Goal: Task Accomplishment & Management: Complete application form

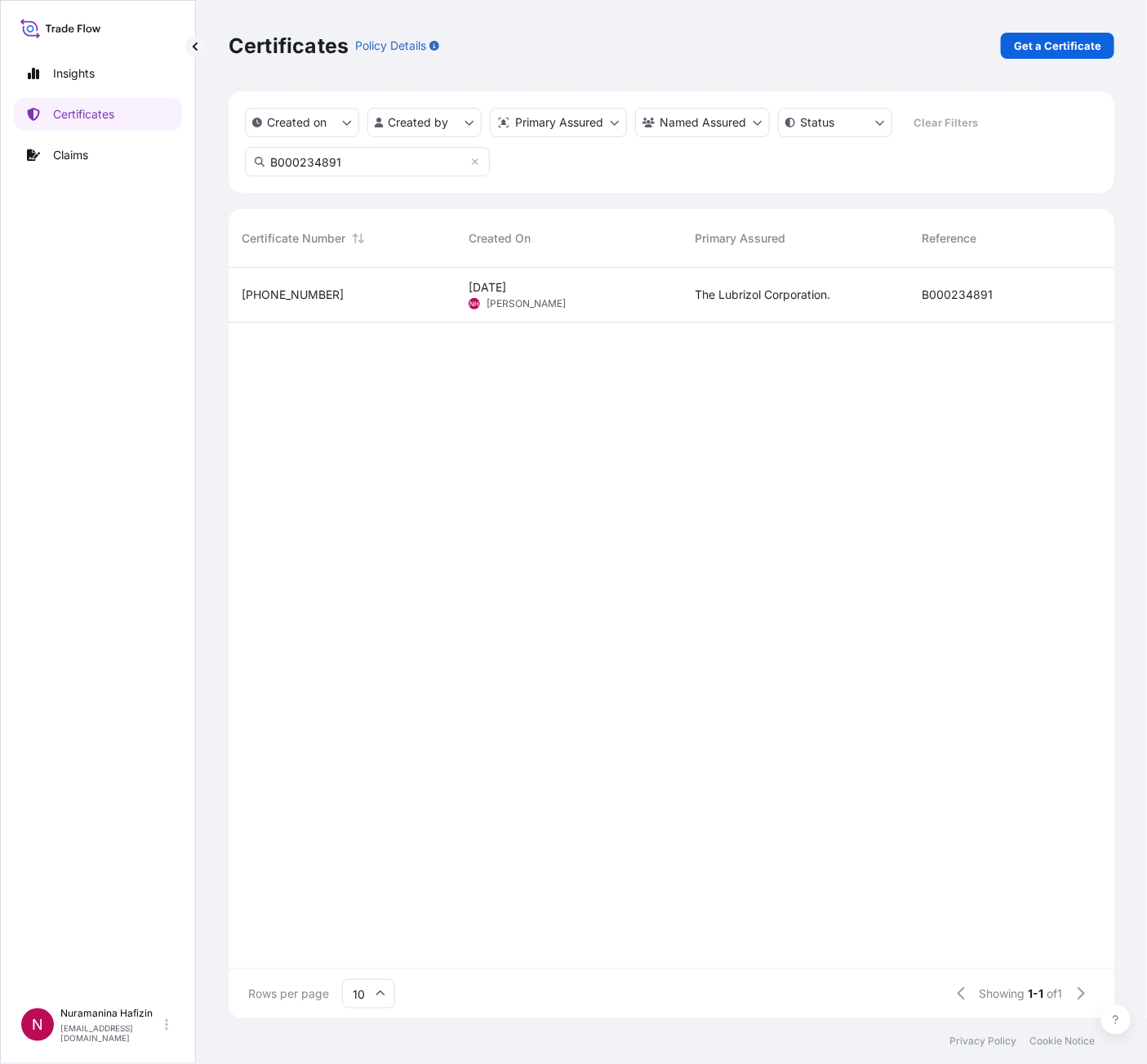
scroll to position [20, 20]
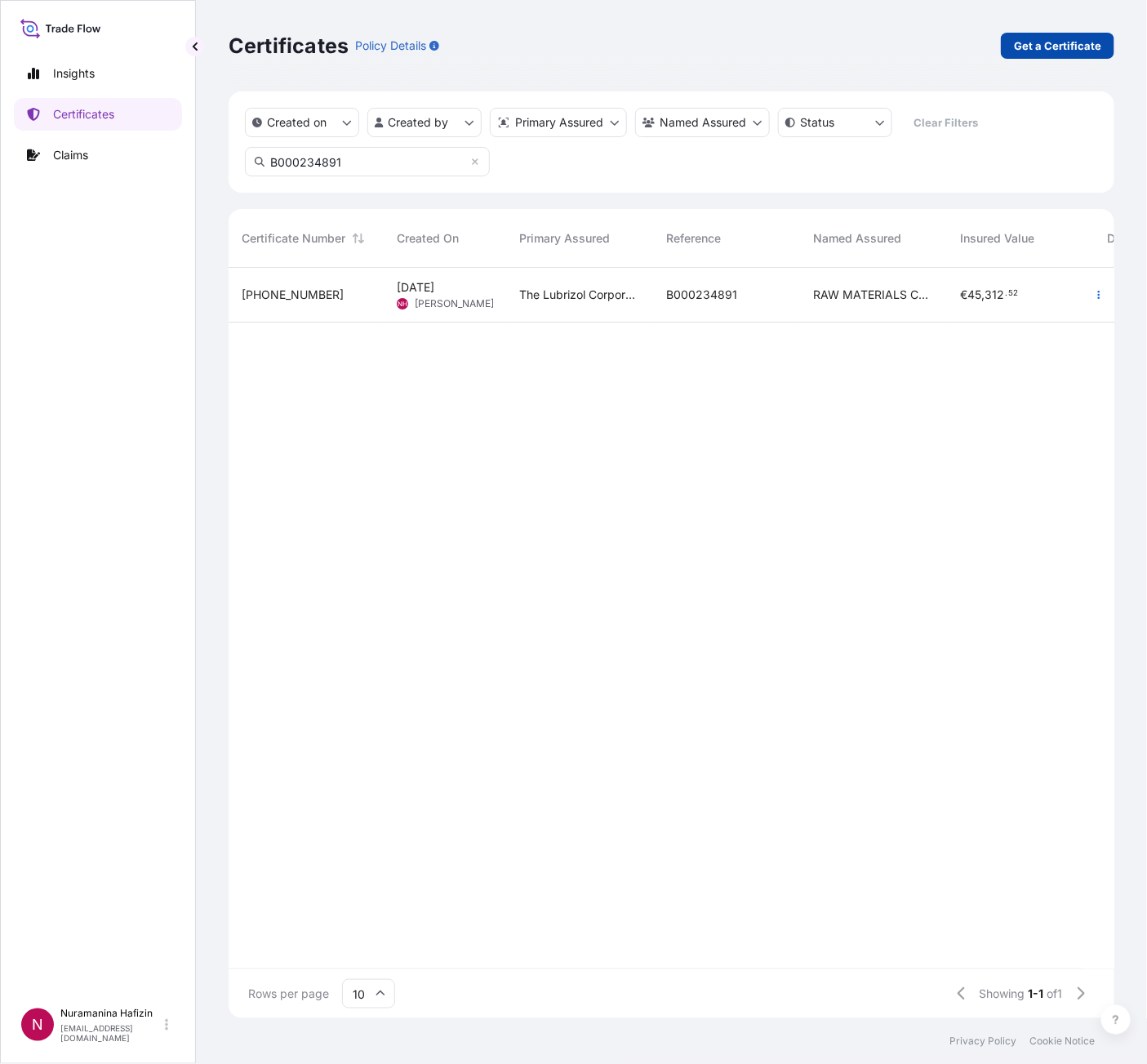
click at [1085, 45] on p "Get a Certificate" at bounding box center [1057, 45] width 87 height 16
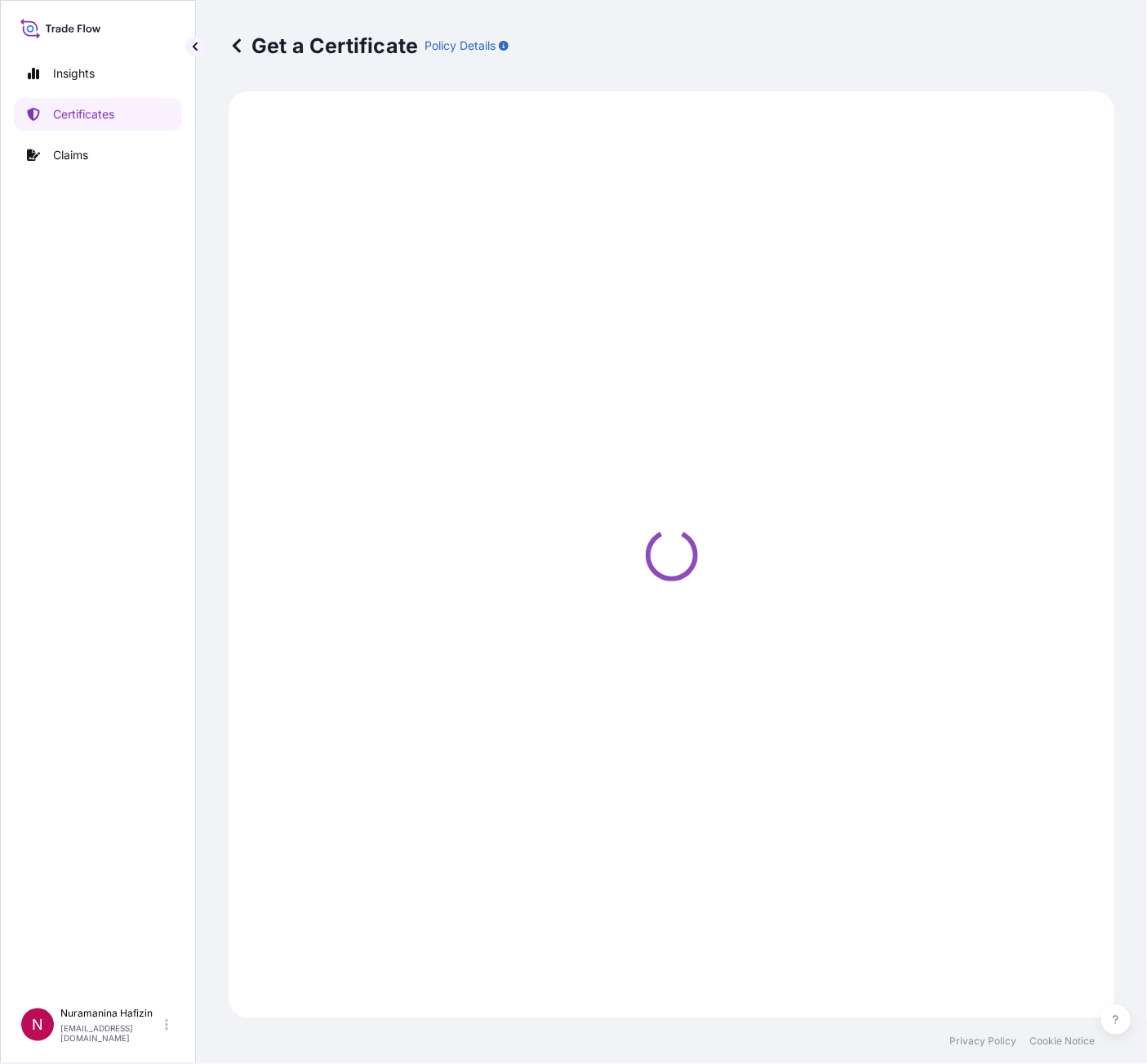
select select "Barge"
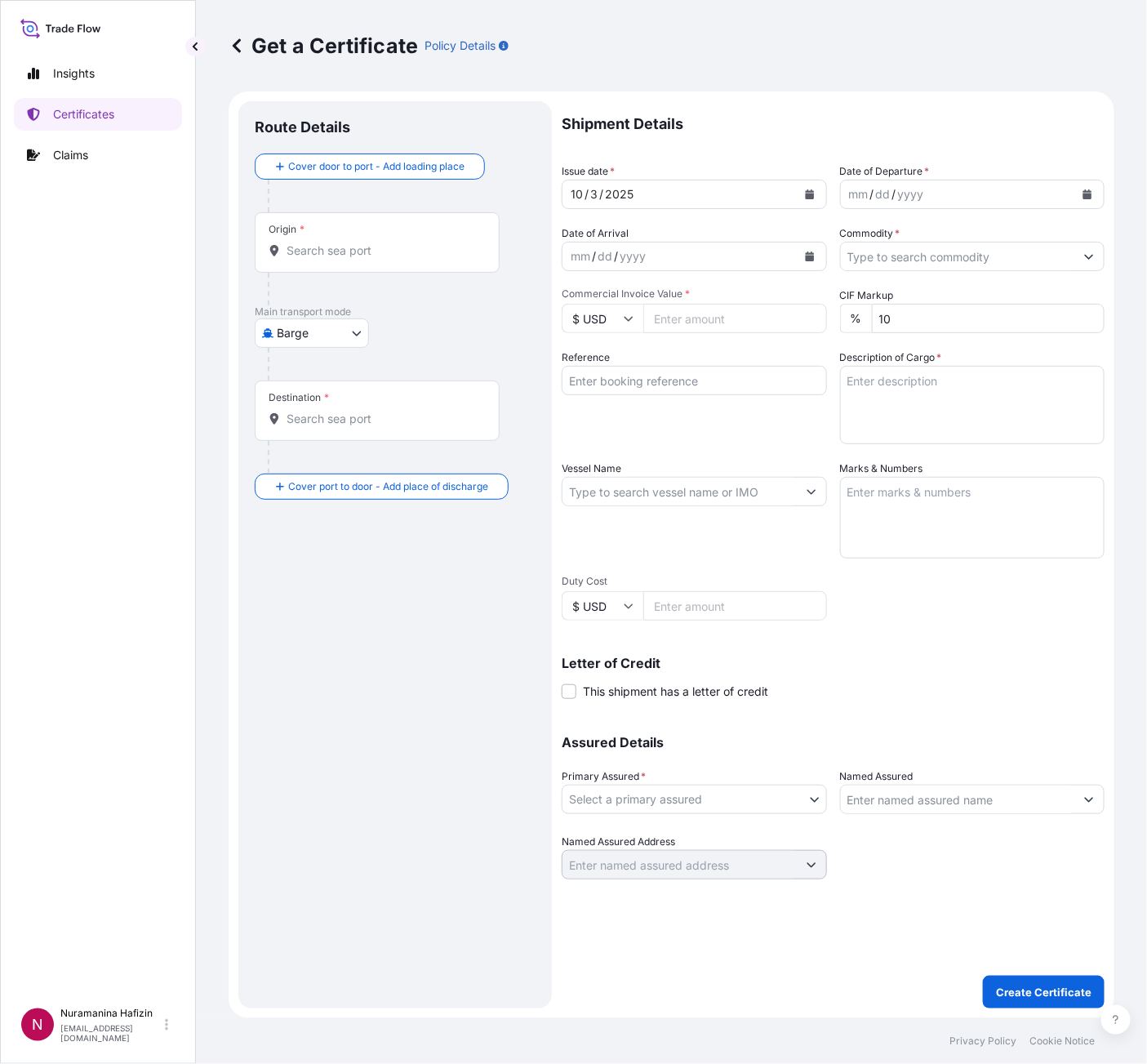
click at [1091, 198] on icon "Calendar" at bounding box center [1088, 194] width 9 height 9
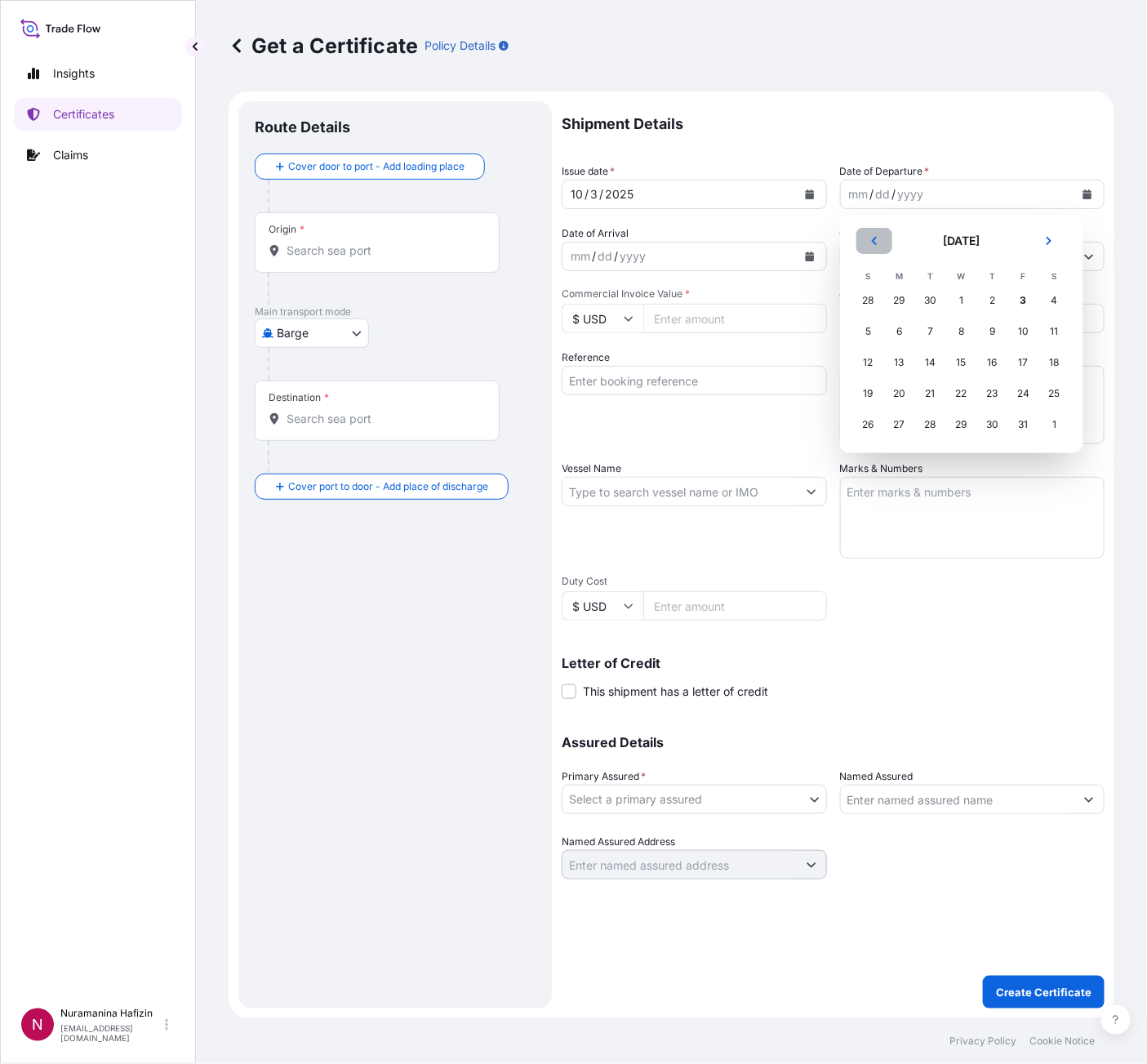
click at [870, 231] on button "Previous" at bounding box center [874, 241] width 36 height 26
click at [887, 429] on div "29" at bounding box center [899, 424] width 29 height 29
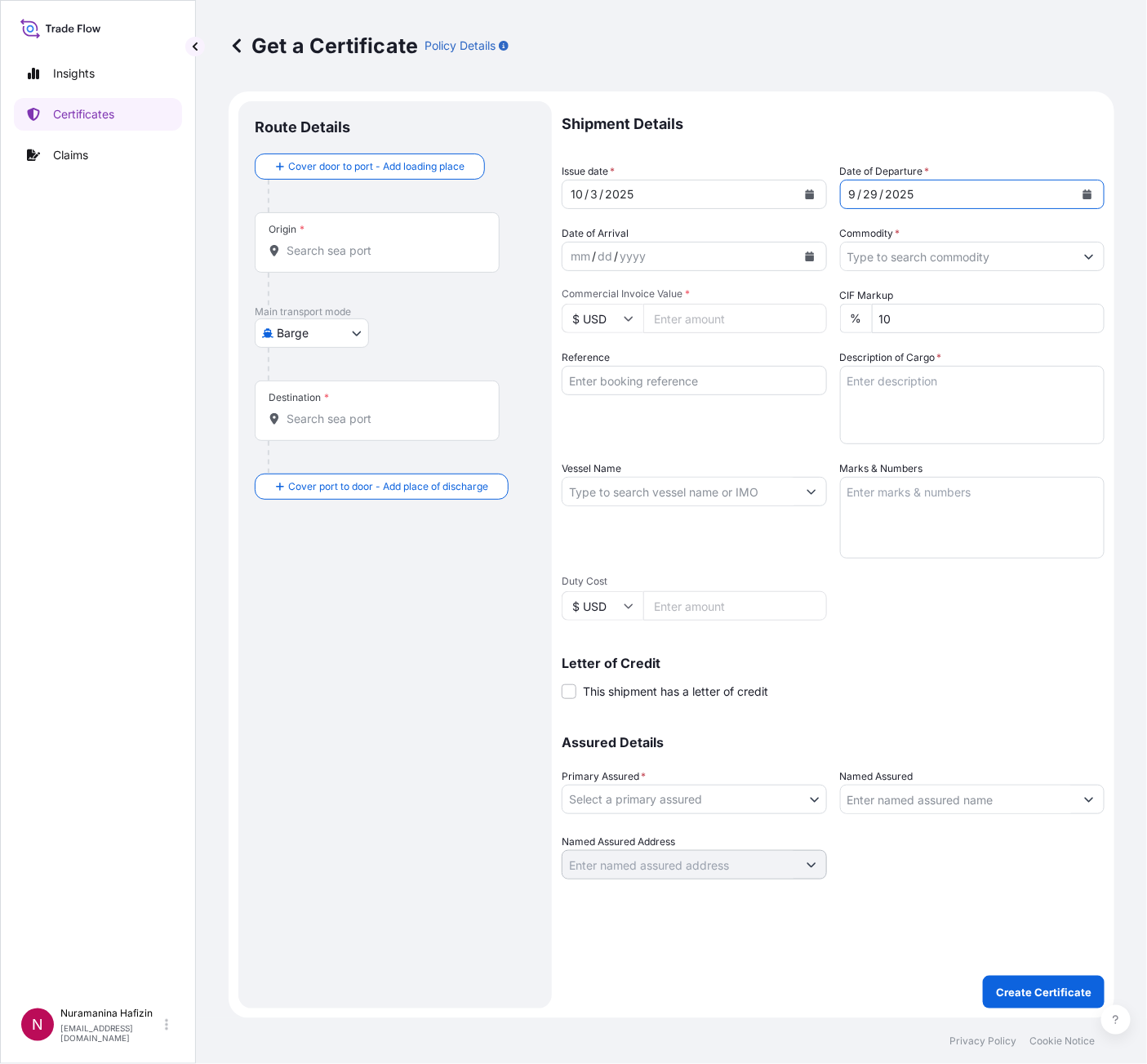
click at [909, 258] on input "Commodity *" at bounding box center [958, 256] width 235 height 29
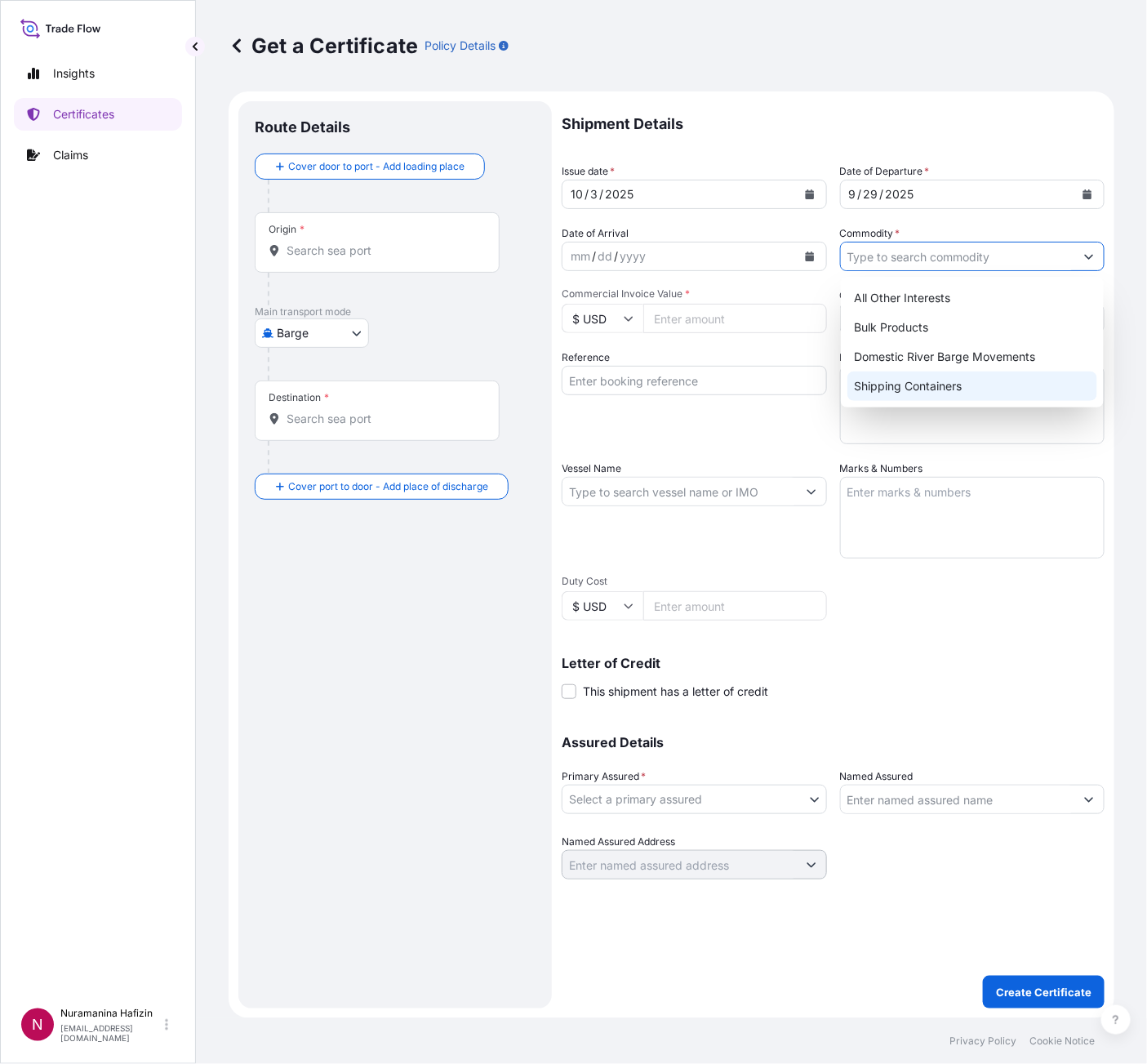
click at [945, 382] on div "Shipping Containers" at bounding box center [972, 385] width 250 height 29
type input "Shipping Containers"
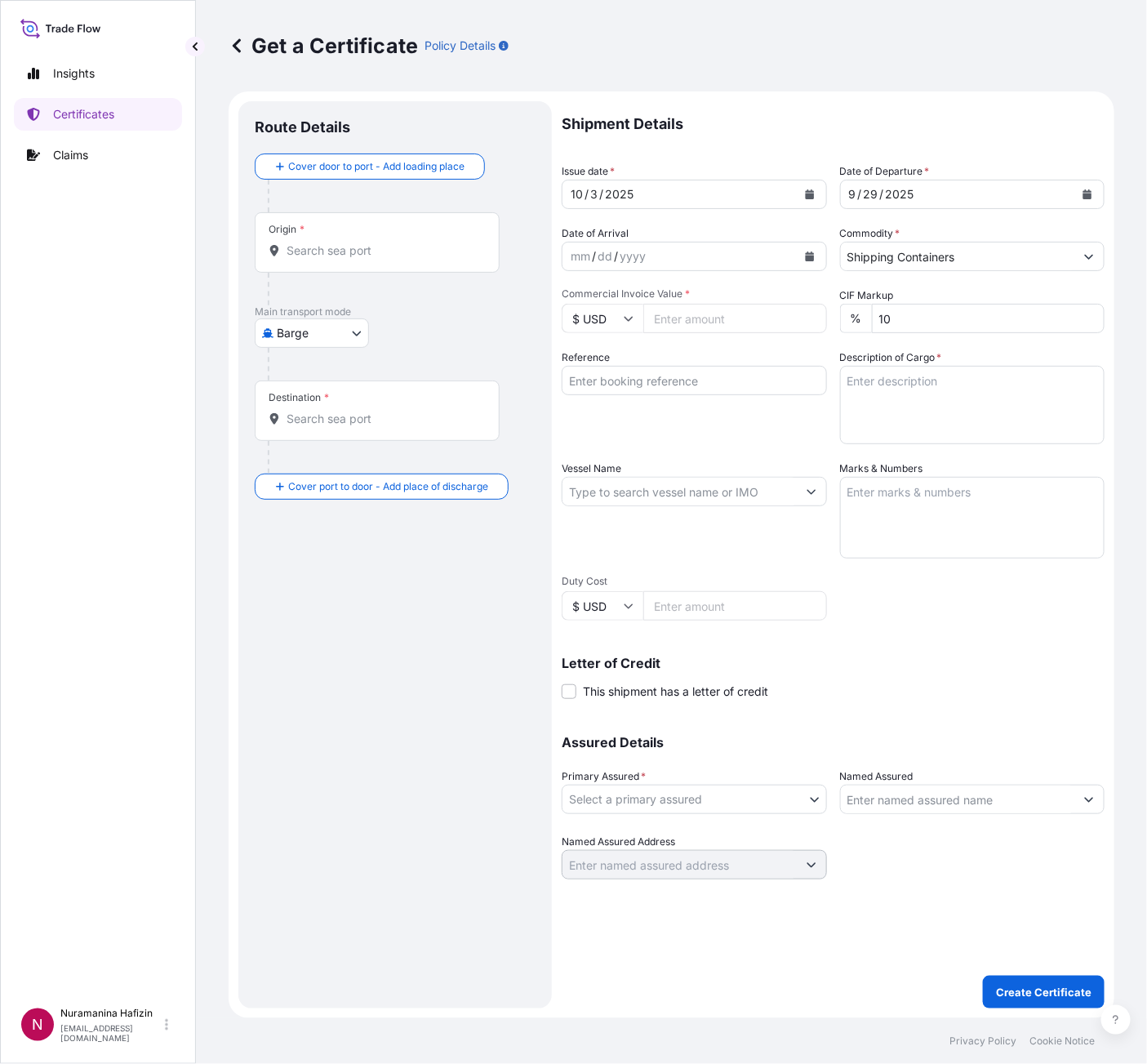
click at [709, 316] on input "Commercial Invoice Value *" at bounding box center [735, 318] width 184 height 29
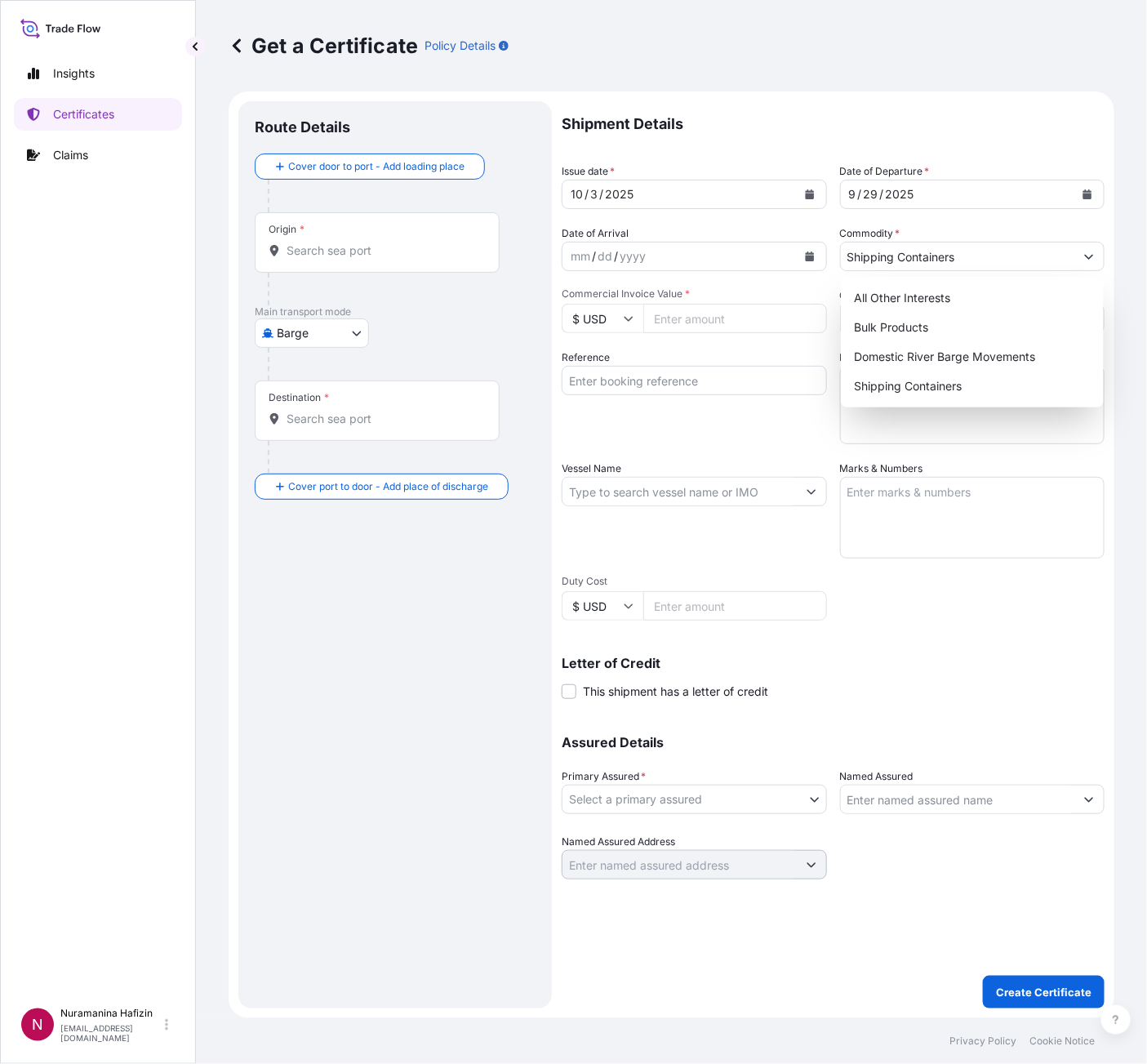
paste input "10278.37"
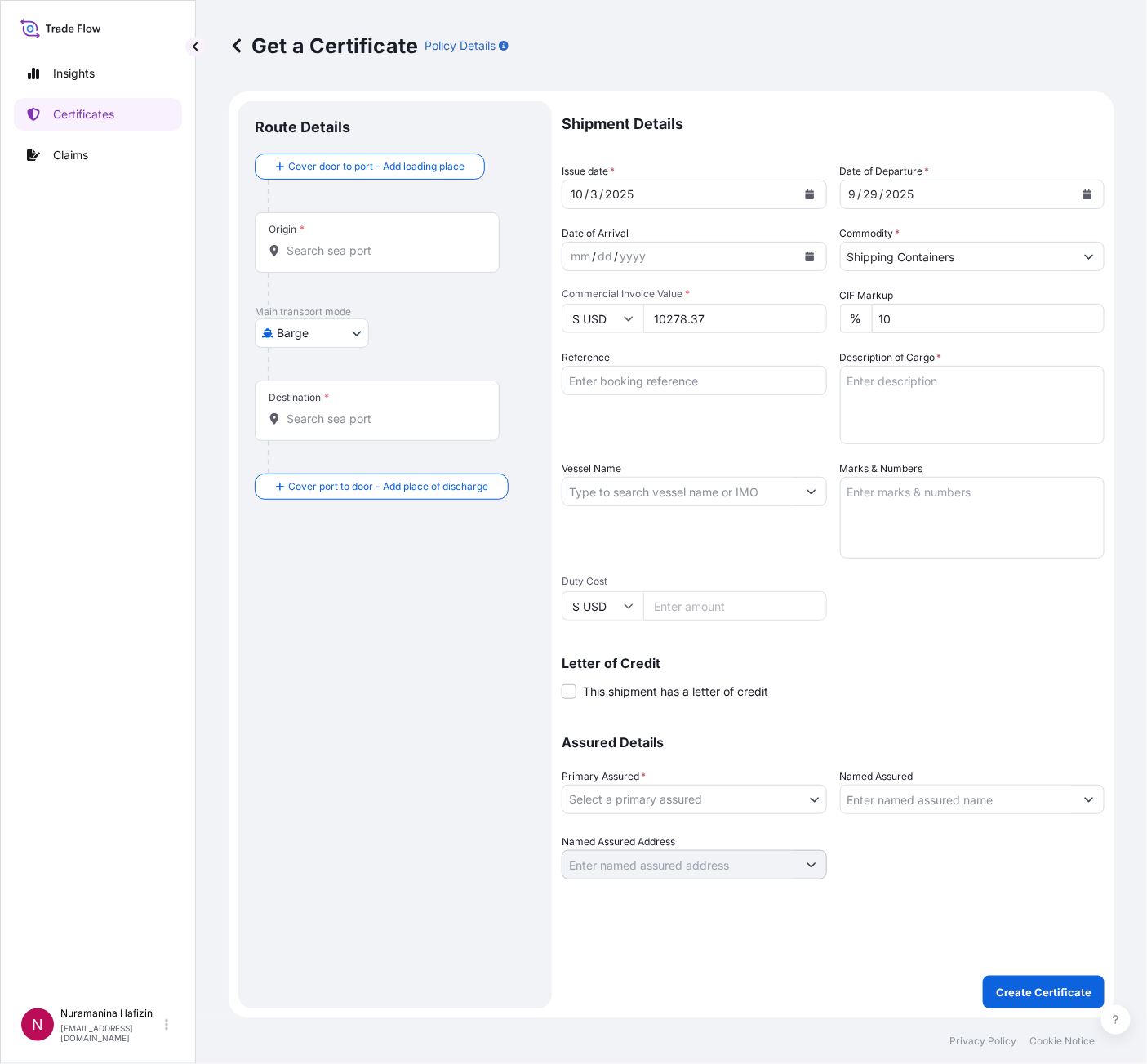
type input "10278.37"
click at [735, 375] on input "Reference" at bounding box center [695, 380] width 265 height 29
click at [681, 478] on input "Vessel Name" at bounding box center [680, 491] width 235 height 29
click at [704, 367] on input "Reference" at bounding box center [695, 380] width 265 height 29
paste input "B000235023"
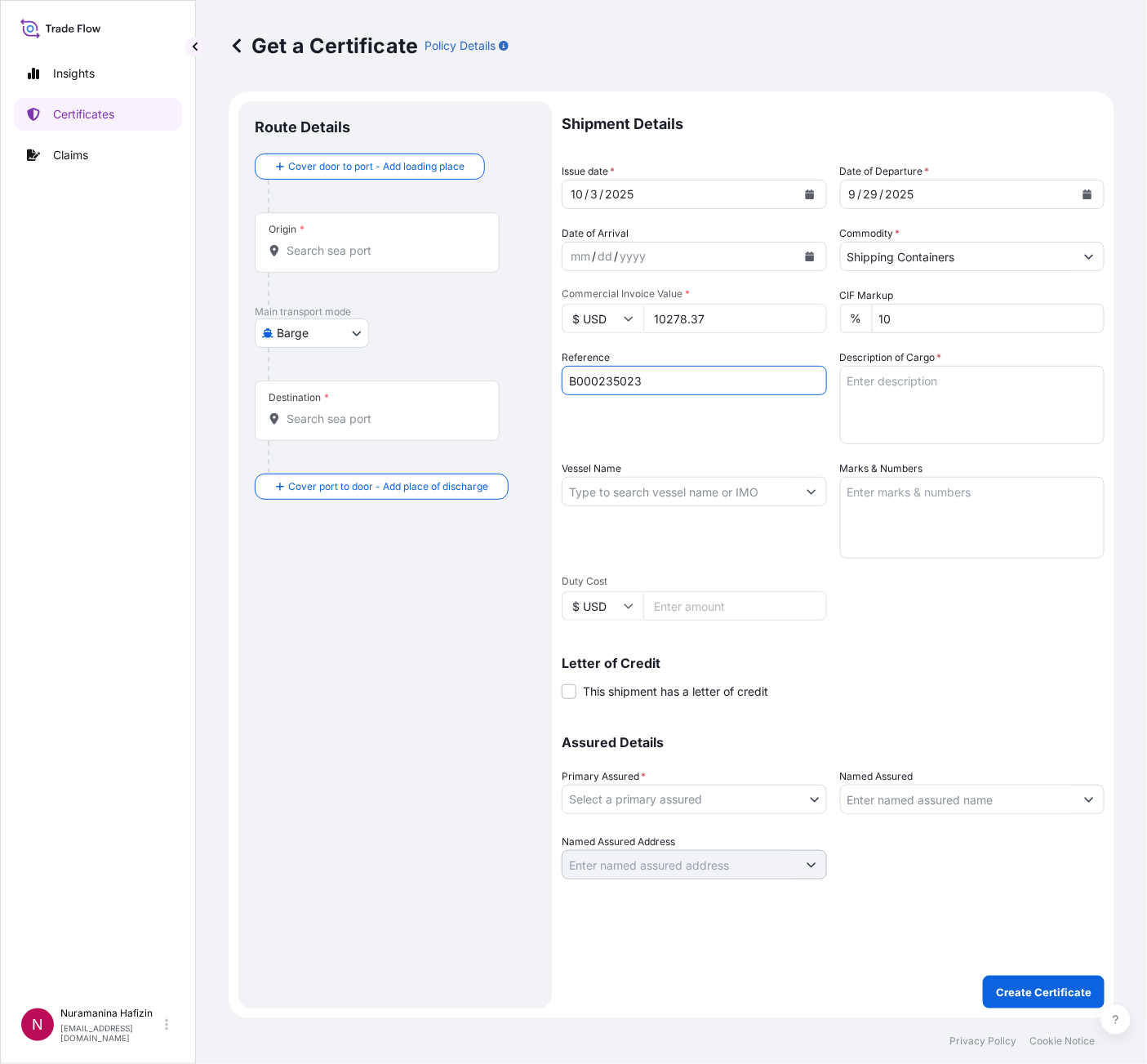
type input "B000235023"
click at [642, 490] on input "Vessel Name" at bounding box center [680, 491] width 235 height 29
paste input "MSC ORIANE"
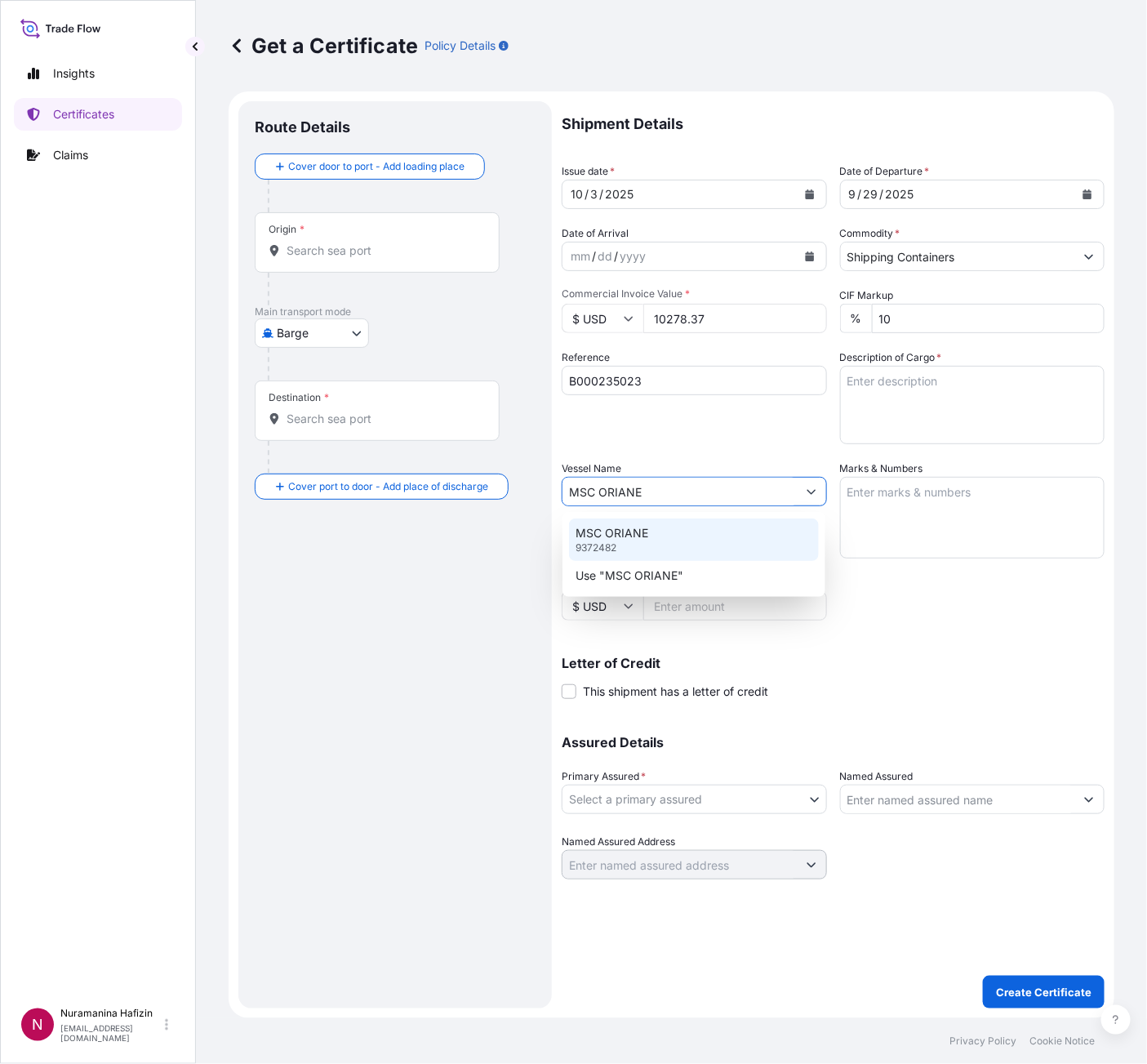
click at [637, 532] on p "MSC ORIANE" at bounding box center [612, 533] width 73 height 16
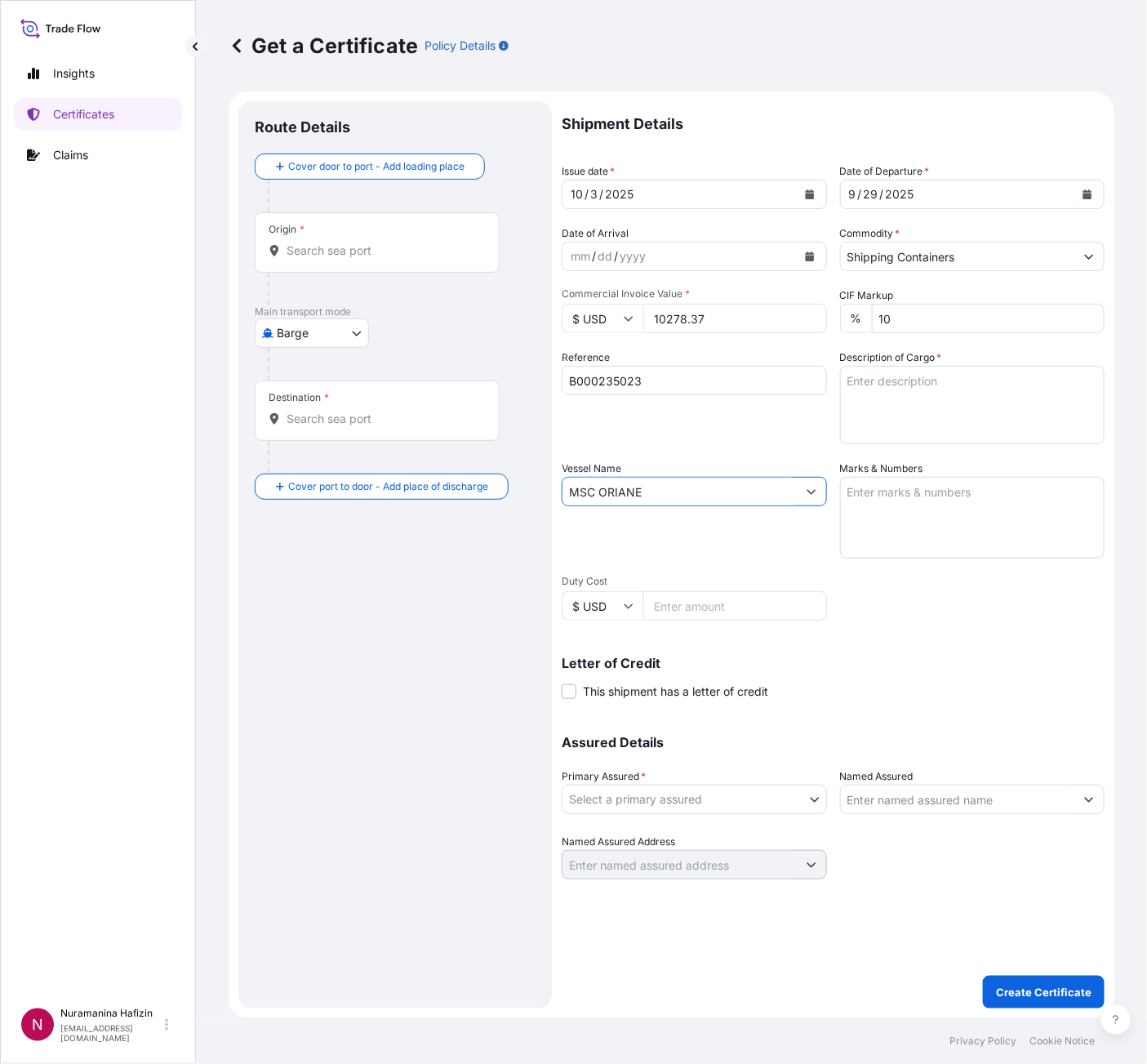
type input "MSC ORIANE"
click at [944, 382] on textarea "Description of Cargo *" at bounding box center [973, 405] width 265 height 79
paste textarea "2"
click at [889, 382] on textarea "2" at bounding box center [973, 405] width 265 height 79
paste textarea "IBC CONTAINER LOADED ONTO 2 PALLETS LOADED INTO 1 LCL NOVERITE(TM) GP250B POLYM…"
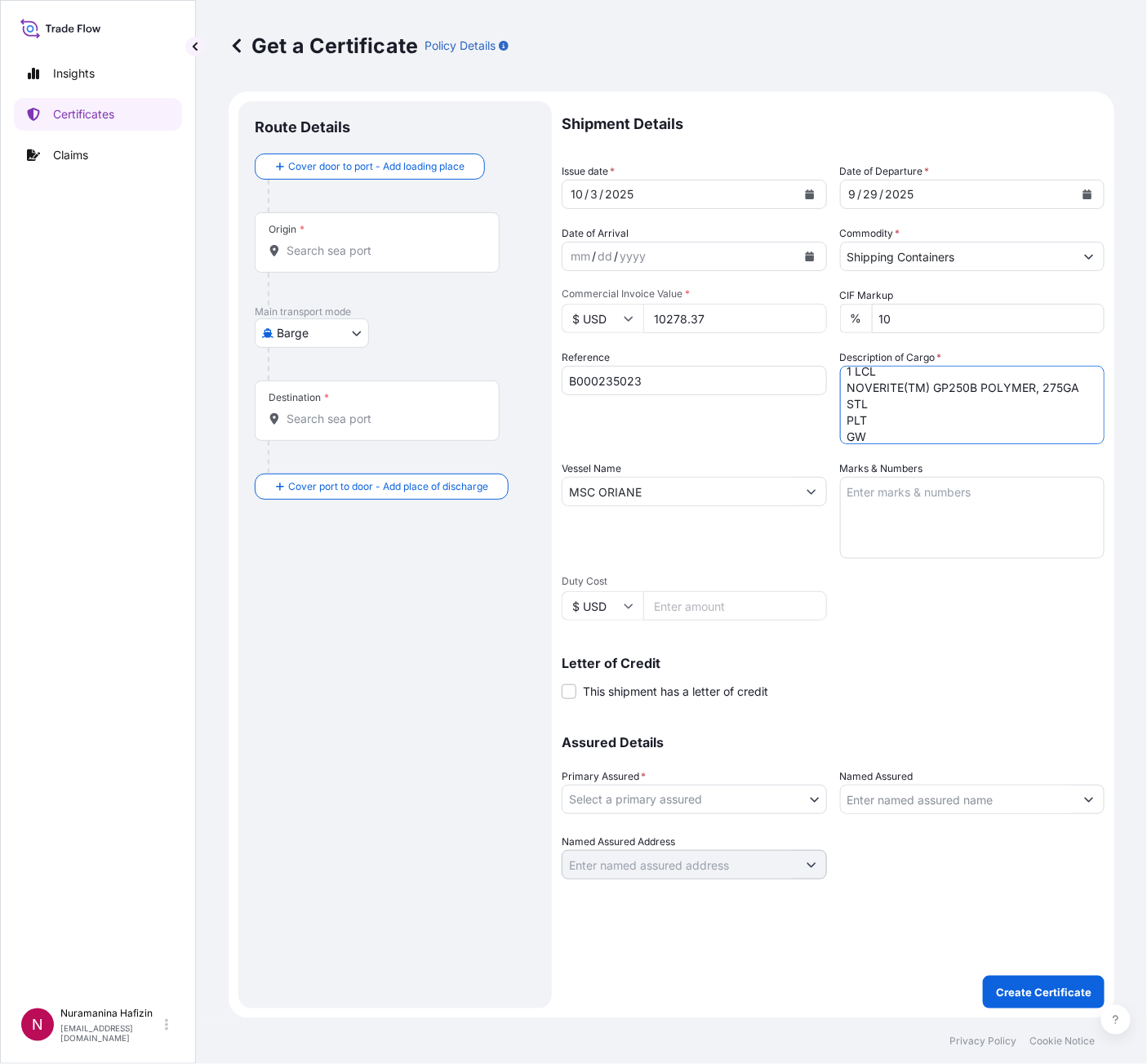
scroll to position [60, 0]
click at [894, 410] on textarea "2 IBC CONTAINER LOADED ONTO 2 PALLETS LOADED INTO 1 LCL NOVERITE(TM) GP250B POL…" at bounding box center [973, 405] width 265 height 79
click at [911, 416] on textarea "2 IBC CONTAINER LOADED ONTO 2 PALLETS LOADED INTO 1 LCL NOVERITE(TM) GP250B POL…" at bounding box center [973, 405] width 265 height 79
paste textarea "2,134.1000"
click at [910, 429] on textarea "2 IBC CONTAINER LOADED ONTO 2 PALLETS LOADED INTO 1 LCL NOVERITE(TM) GP250B POL…" at bounding box center [973, 405] width 265 height 79
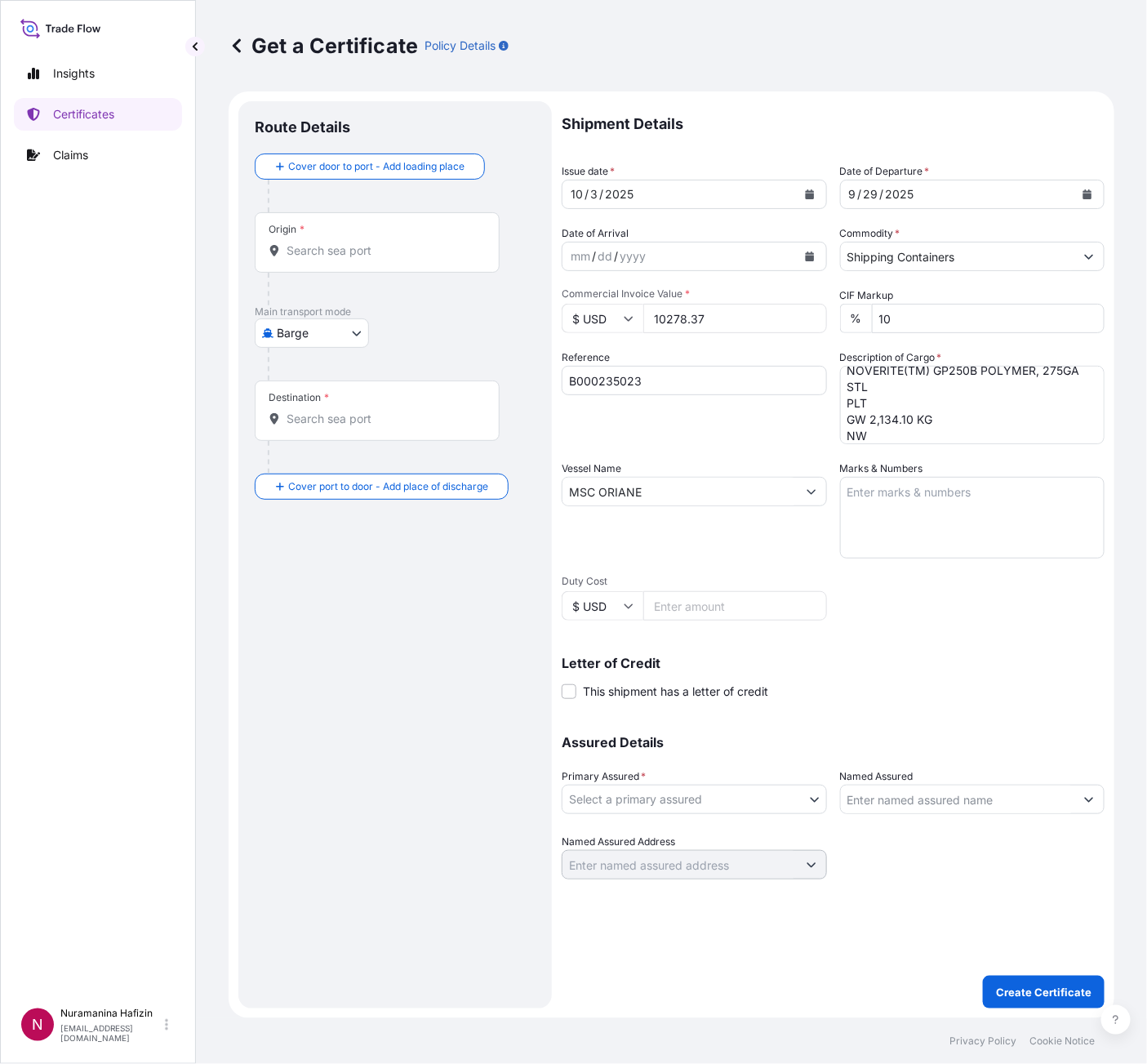
paste textarea "1,995.8000"
type textarea "2 IBC CONTAINER LOADED ONTO 2 PALLETS LOADED INTO 1 LCL NOVERITE(TM) GP250B POL…"
click at [674, 802] on body "Insights Certificates Claims N Nuramanina Hafizin [EMAIL_ADDRESS][DOMAIN_NAME] …" at bounding box center [573, 532] width 1147 height 1064
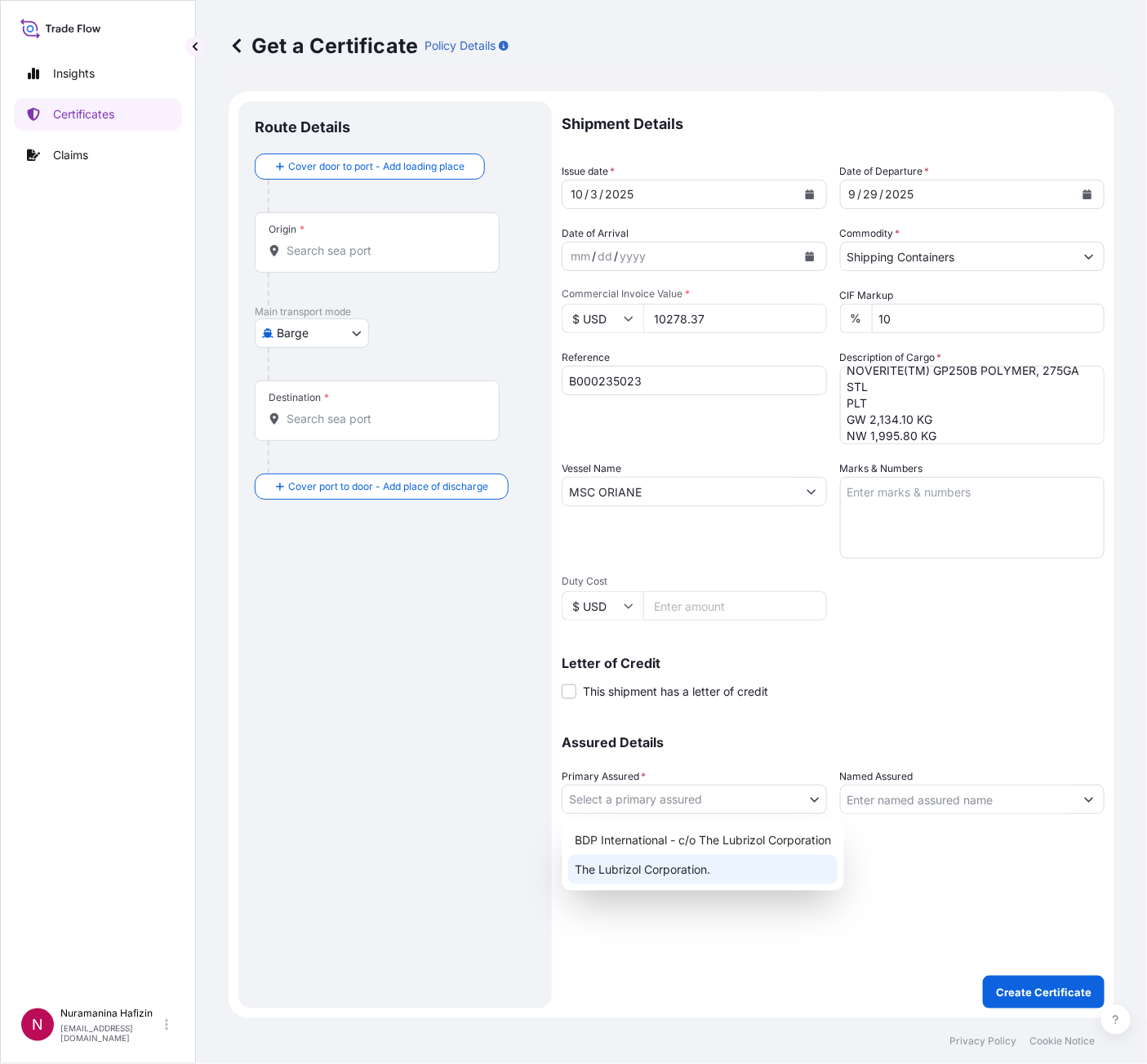
click at [671, 868] on div "The Lubrizol Corporation." at bounding box center [703, 870] width 269 height 29
select select "32212"
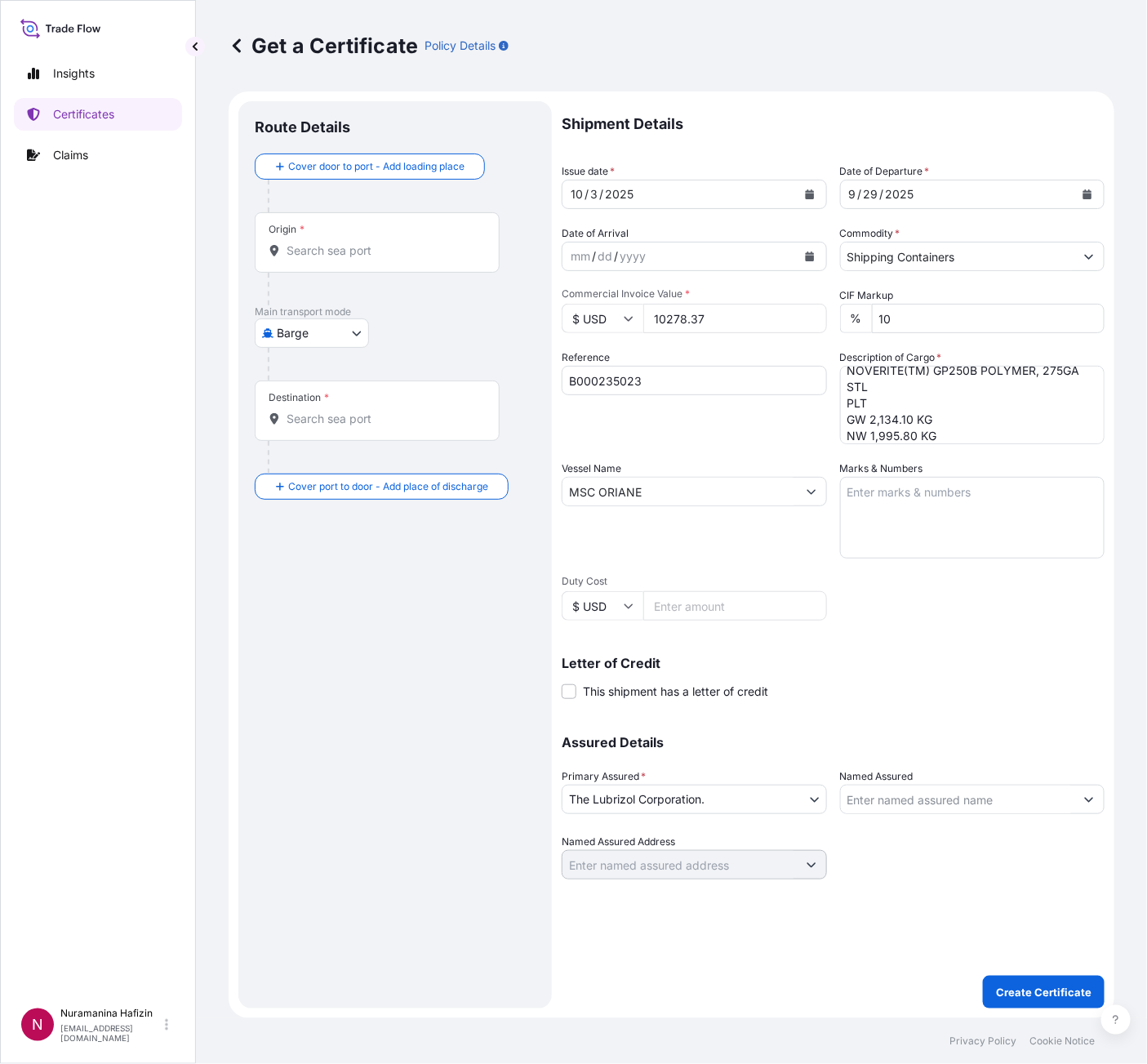
click at [985, 784] on div at bounding box center [973, 798] width 265 height 29
click at [990, 799] on input "Named Assured" at bounding box center [958, 798] width 235 height 29
paste input "TO THE ORDER OF ECOBANK GHANA LIMITED"
type input "TO THE ORDER OF ECOBANK GHANA LIMITED"
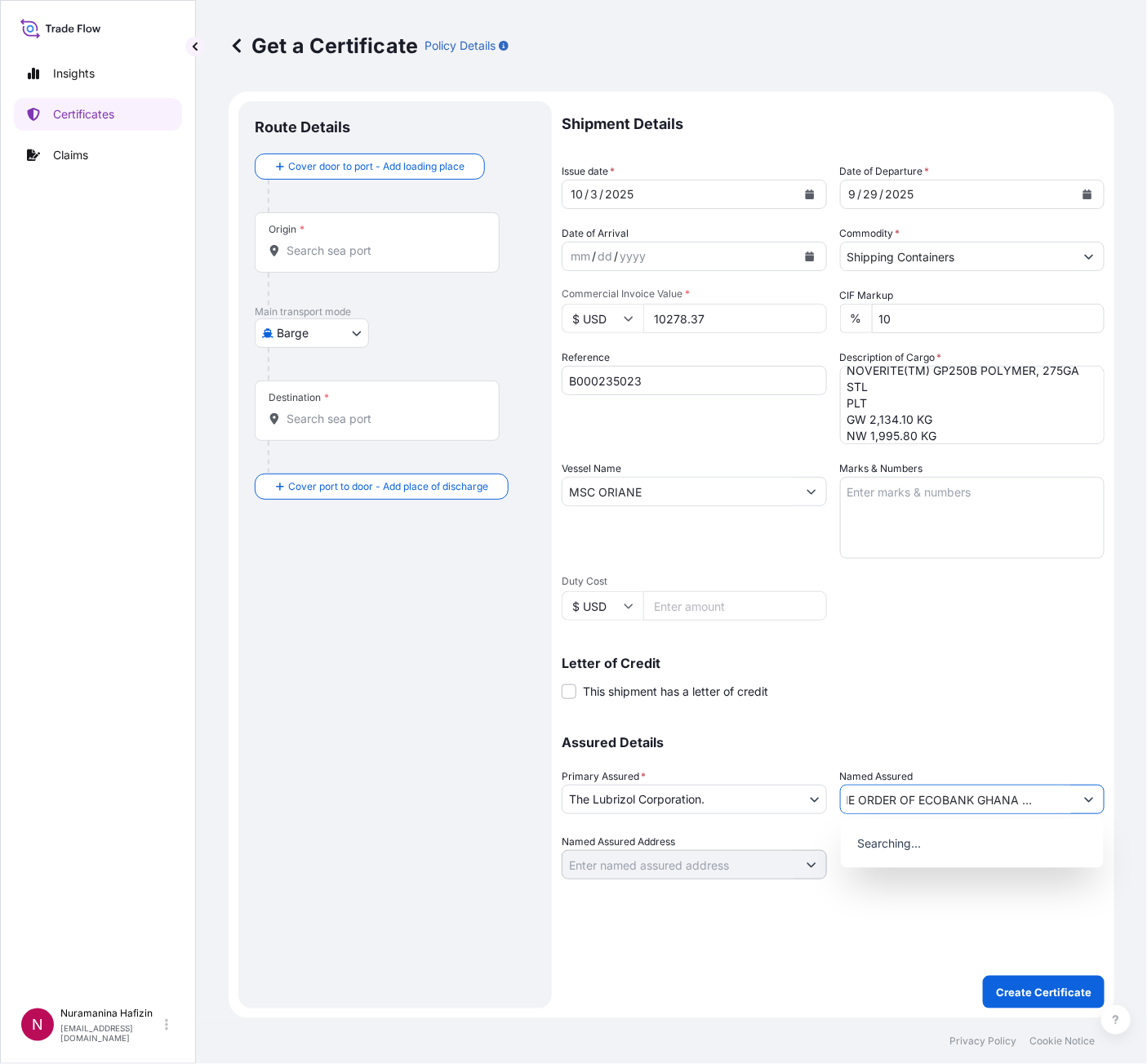
click at [314, 338] on body "15 options available. 0 options available. Insights Certificates Claims N Nuram…" at bounding box center [573, 532] width 1147 height 1064
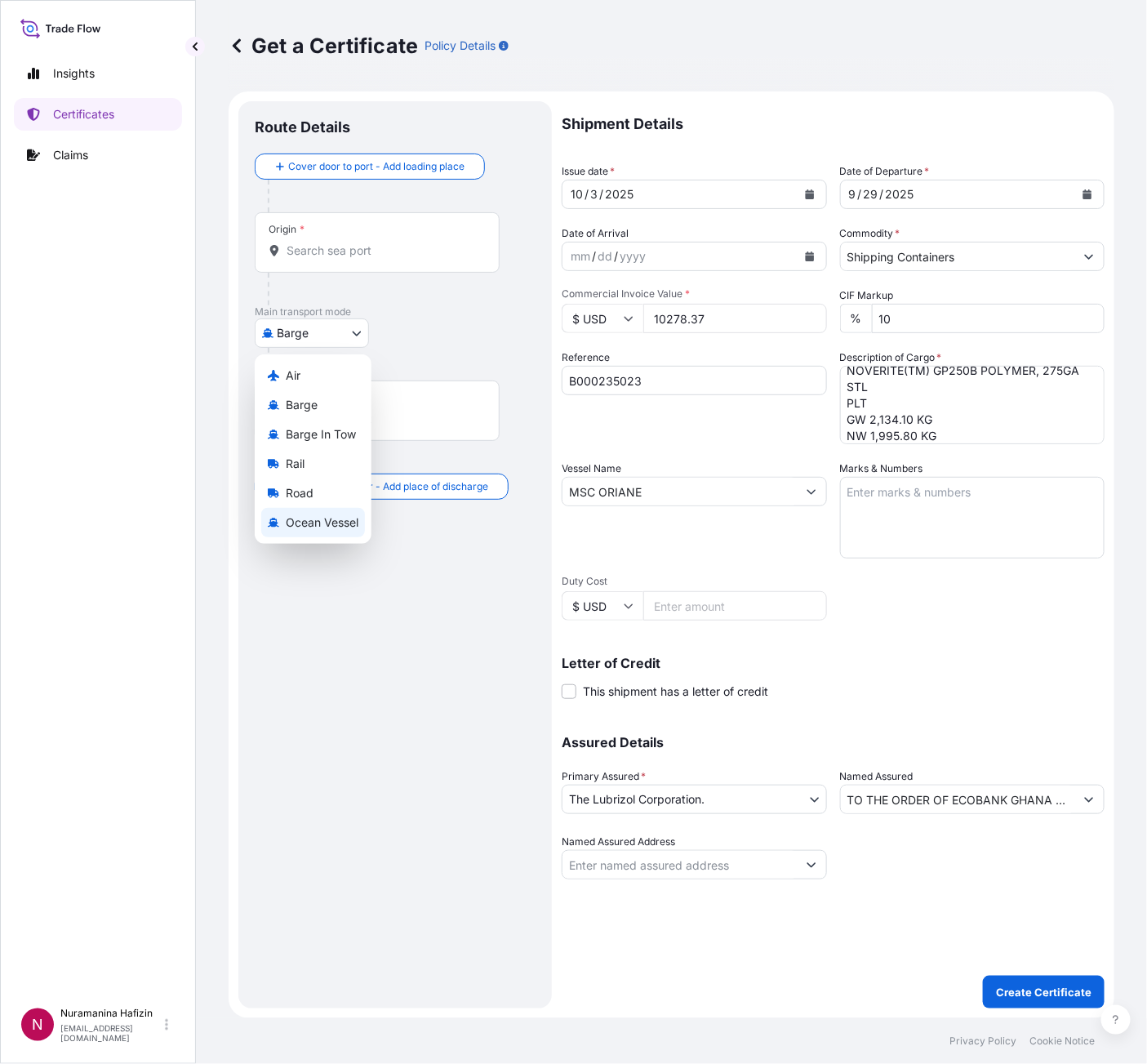
click at [323, 532] on div "Ocean Vessel" at bounding box center [313, 522] width 104 height 29
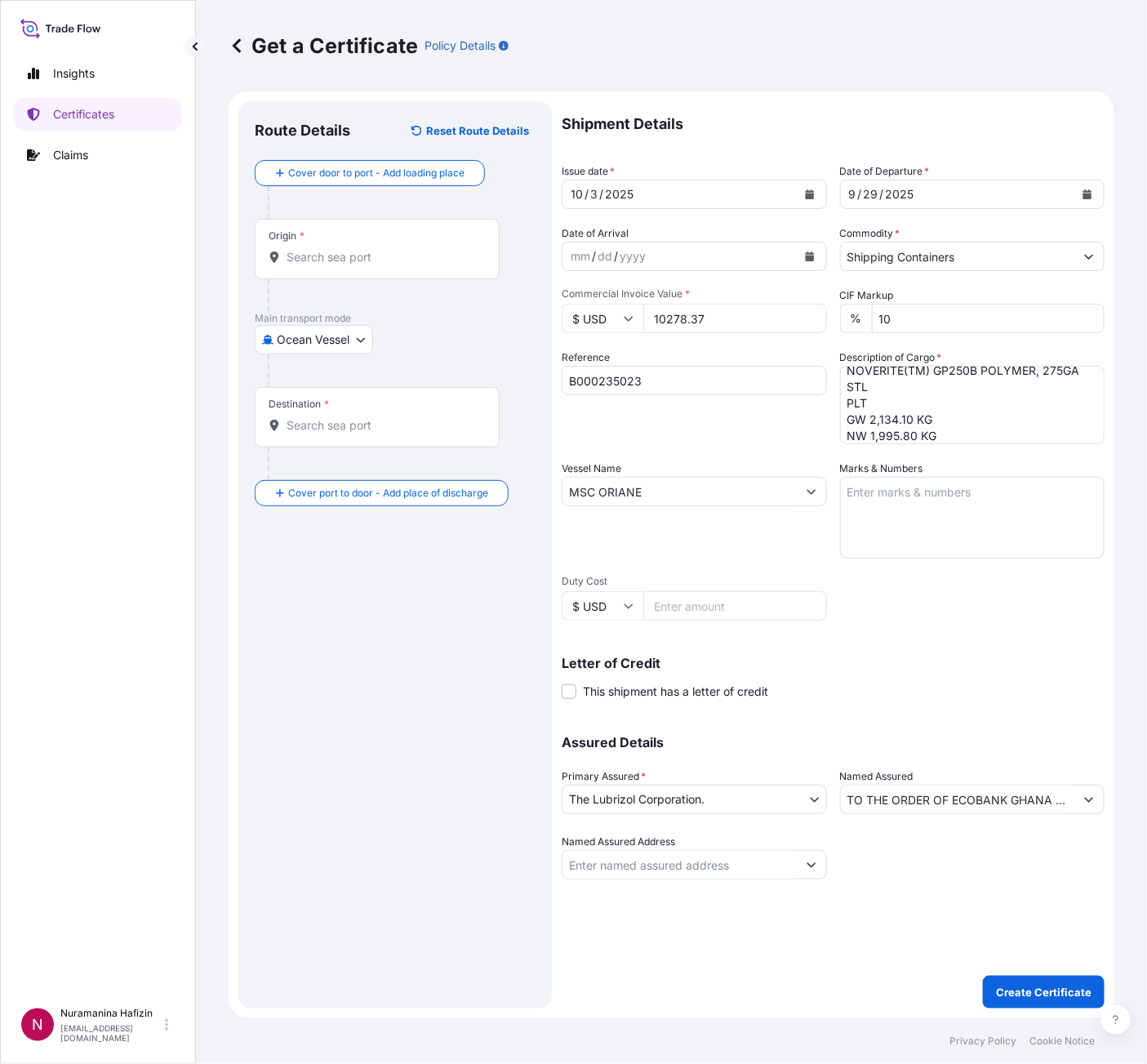
click at [378, 240] on div "Origin *" at bounding box center [378, 249] width 245 height 61
click at [378, 249] on input "Origin *" at bounding box center [383, 256] width 193 height 16
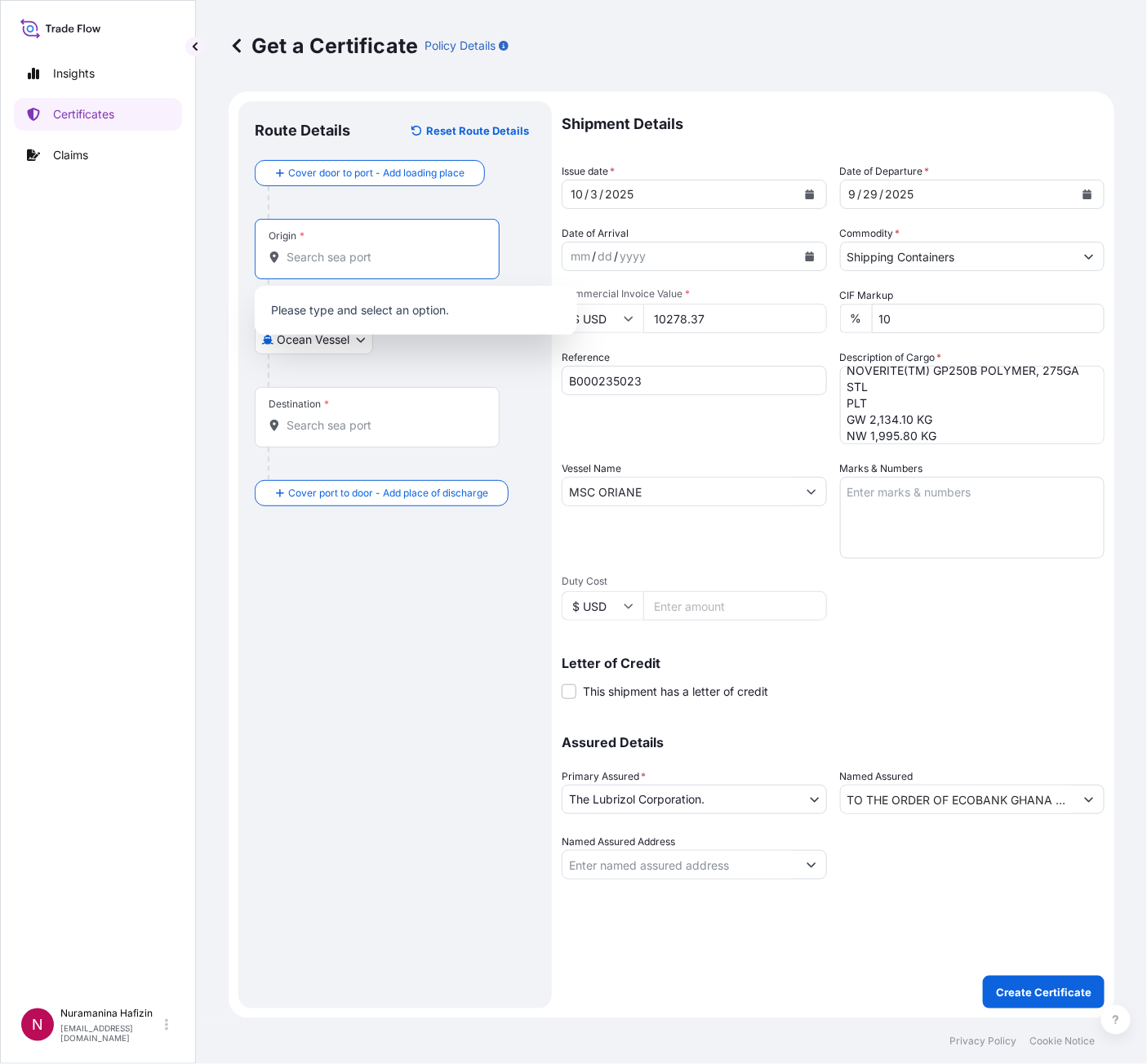
paste input "[GEOGRAPHIC_DATA], [GEOGRAPHIC_DATA]"
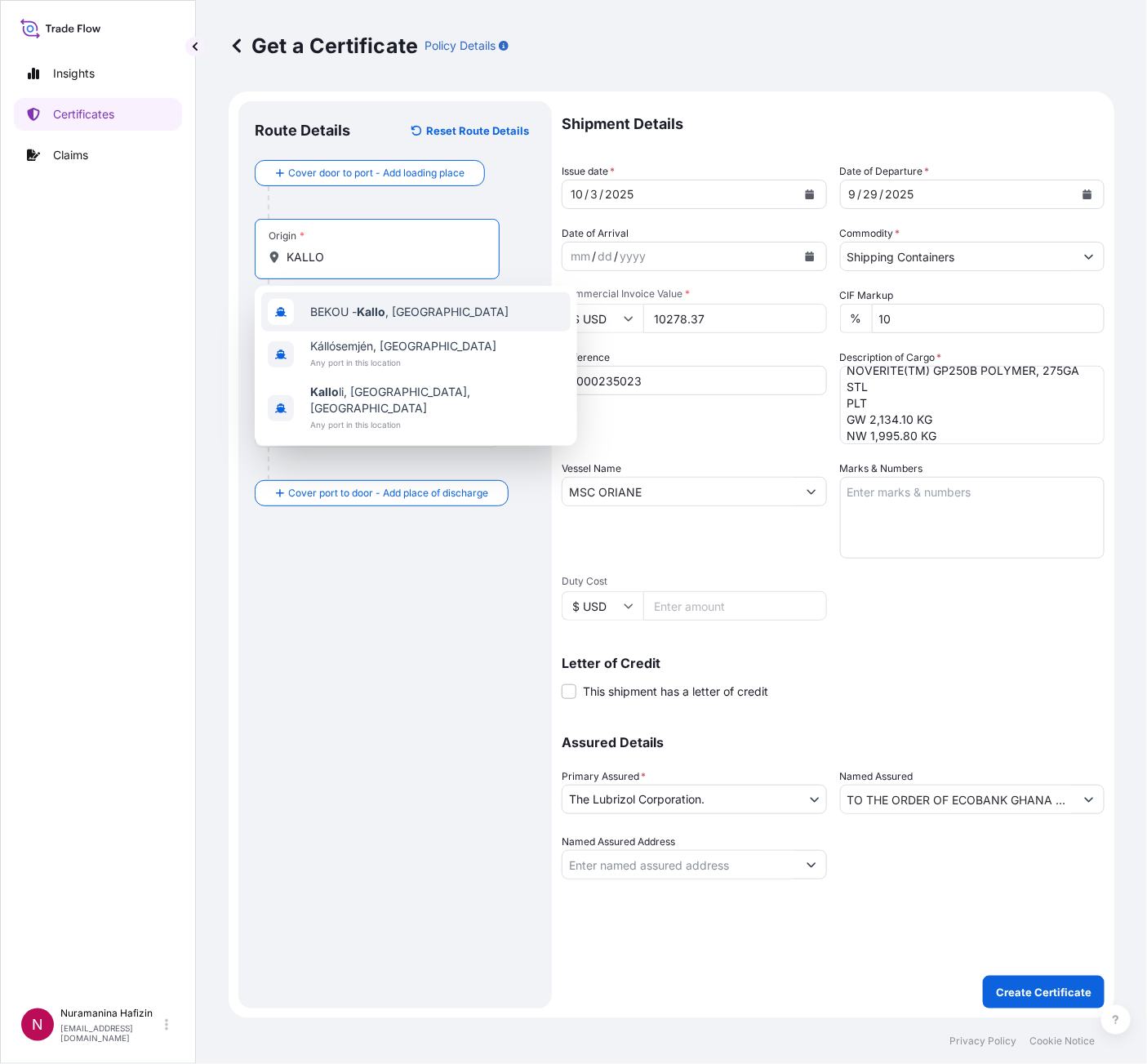
click at [361, 319] on span "BEKOU - [GEOGRAPHIC_DATA] , [GEOGRAPHIC_DATA]" at bounding box center [409, 311] width 198 height 16
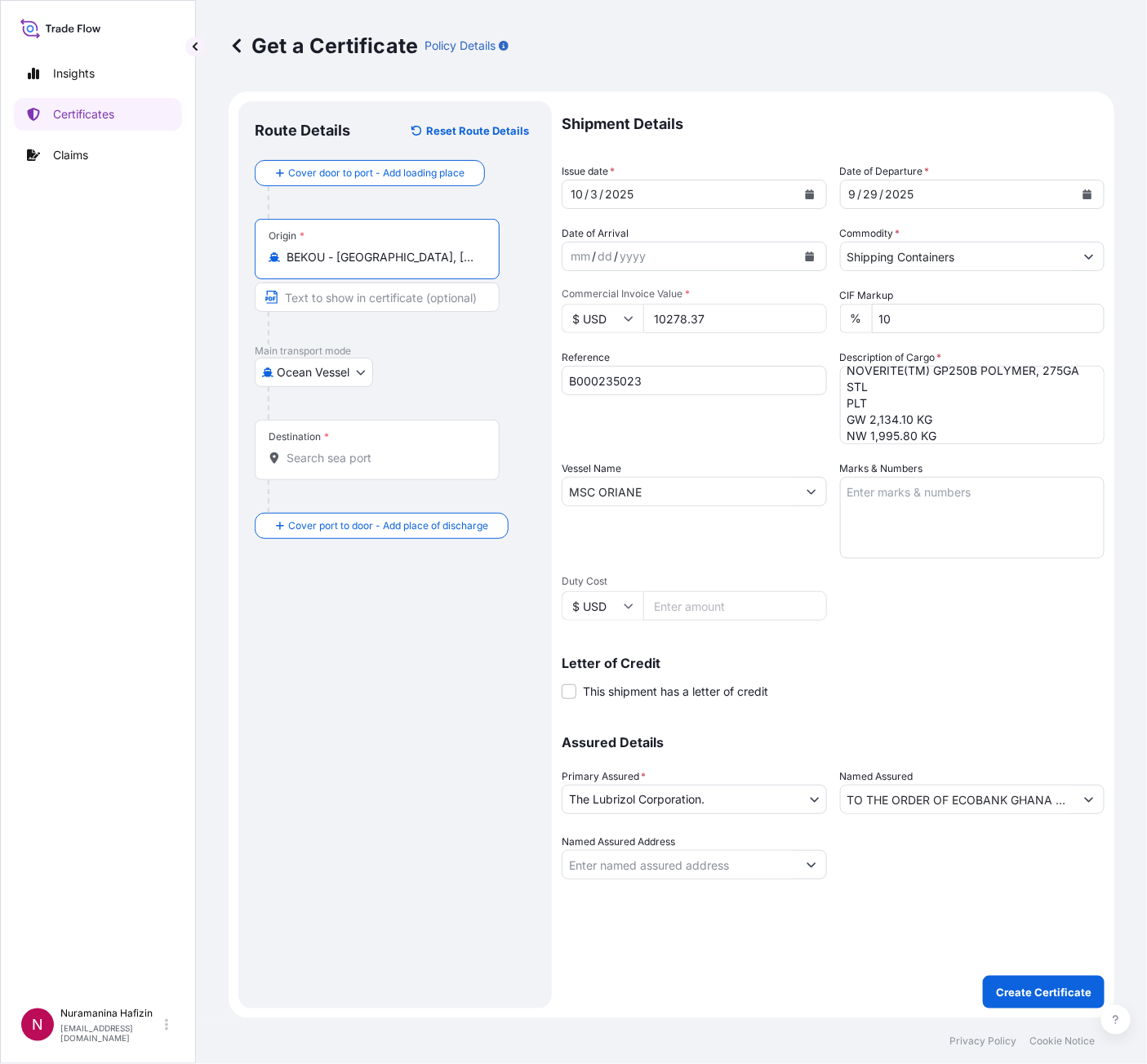
type input "BEKOU - [GEOGRAPHIC_DATA], [GEOGRAPHIC_DATA]"
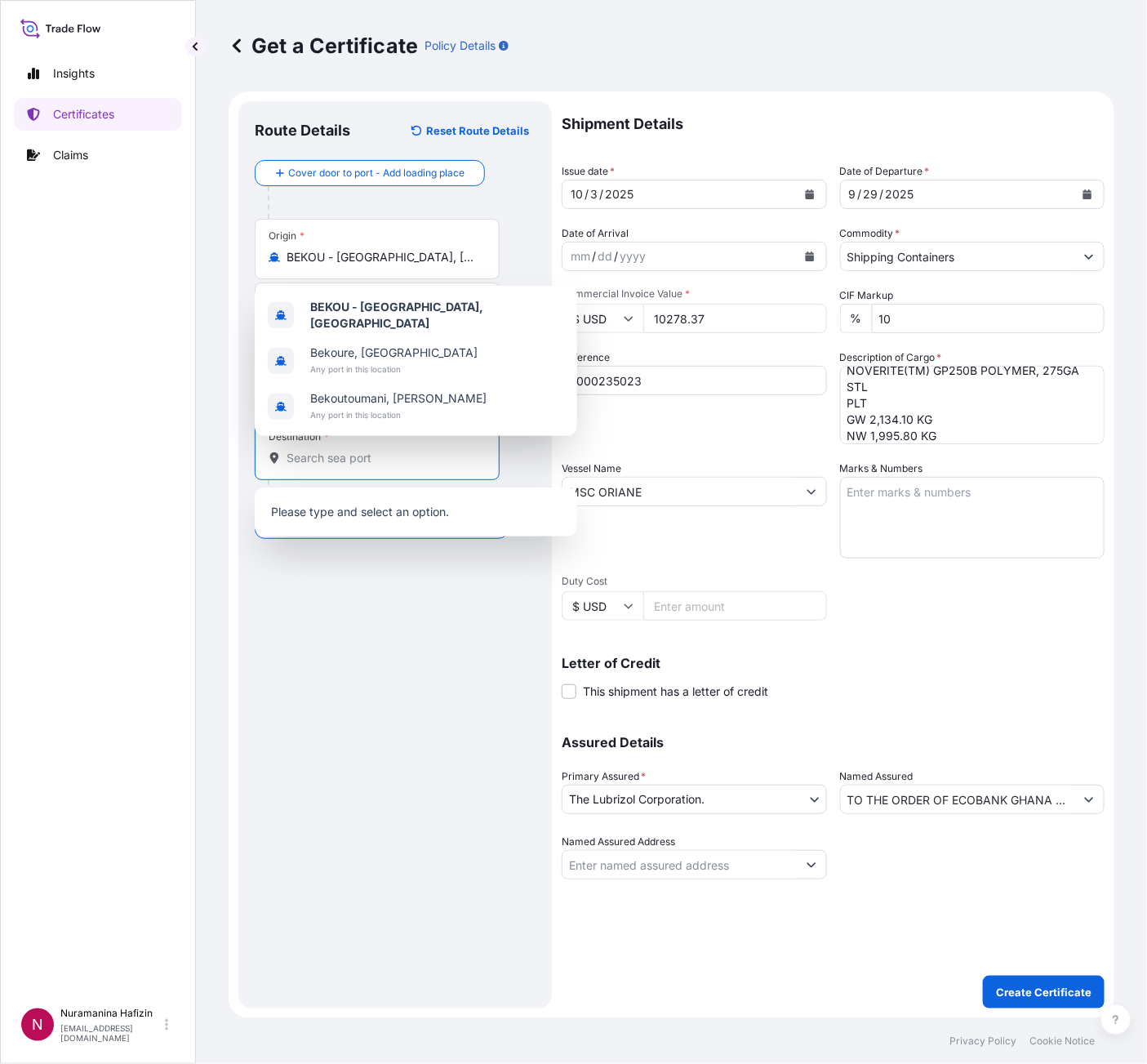
click at [409, 456] on input "Destination *" at bounding box center [383, 457] width 193 height 16
paste input "TEMA, [GEOGRAPHIC_DATA]"
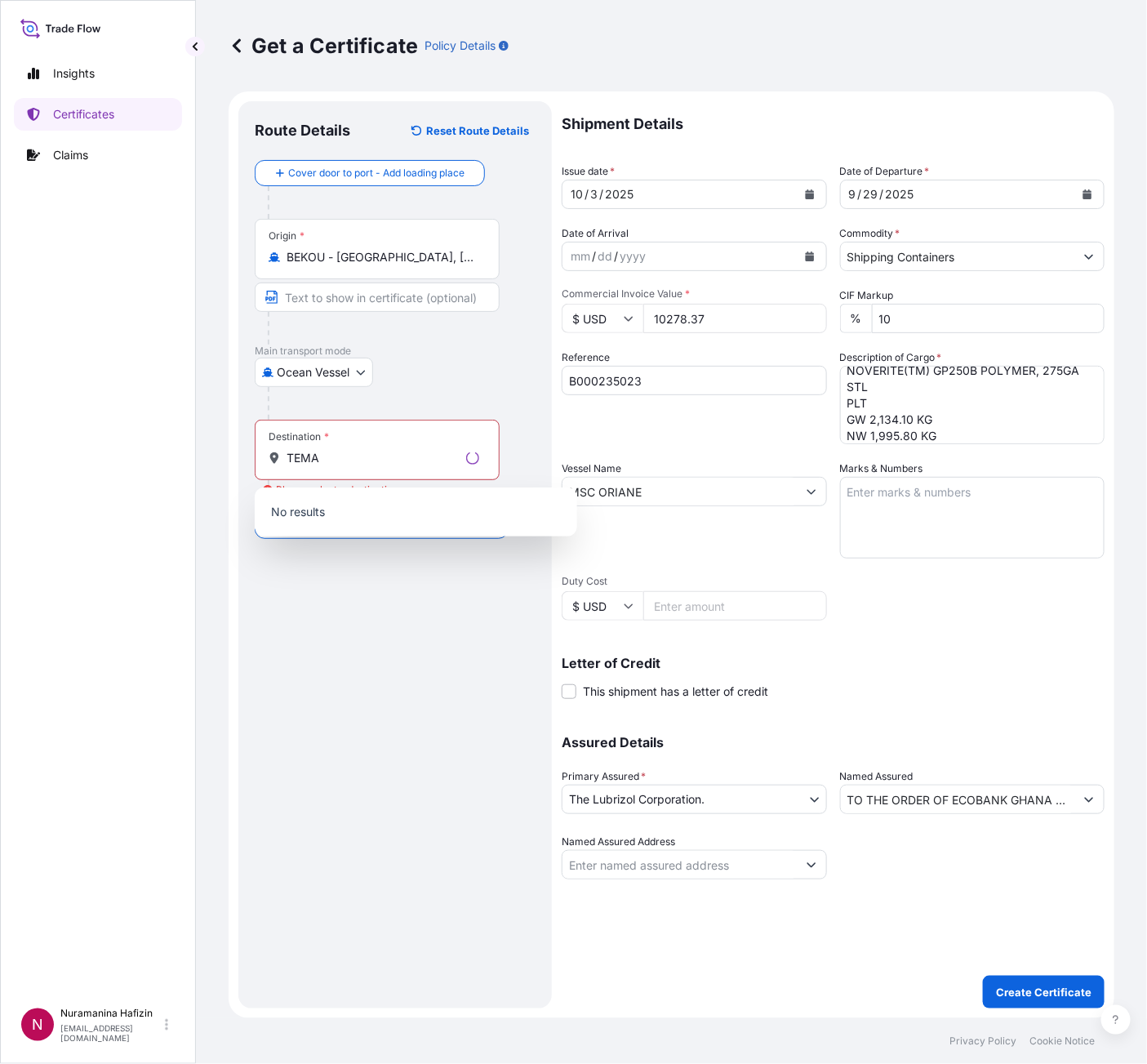
click at [420, 518] on p "No results" at bounding box center [416, 511] width 309 height 36
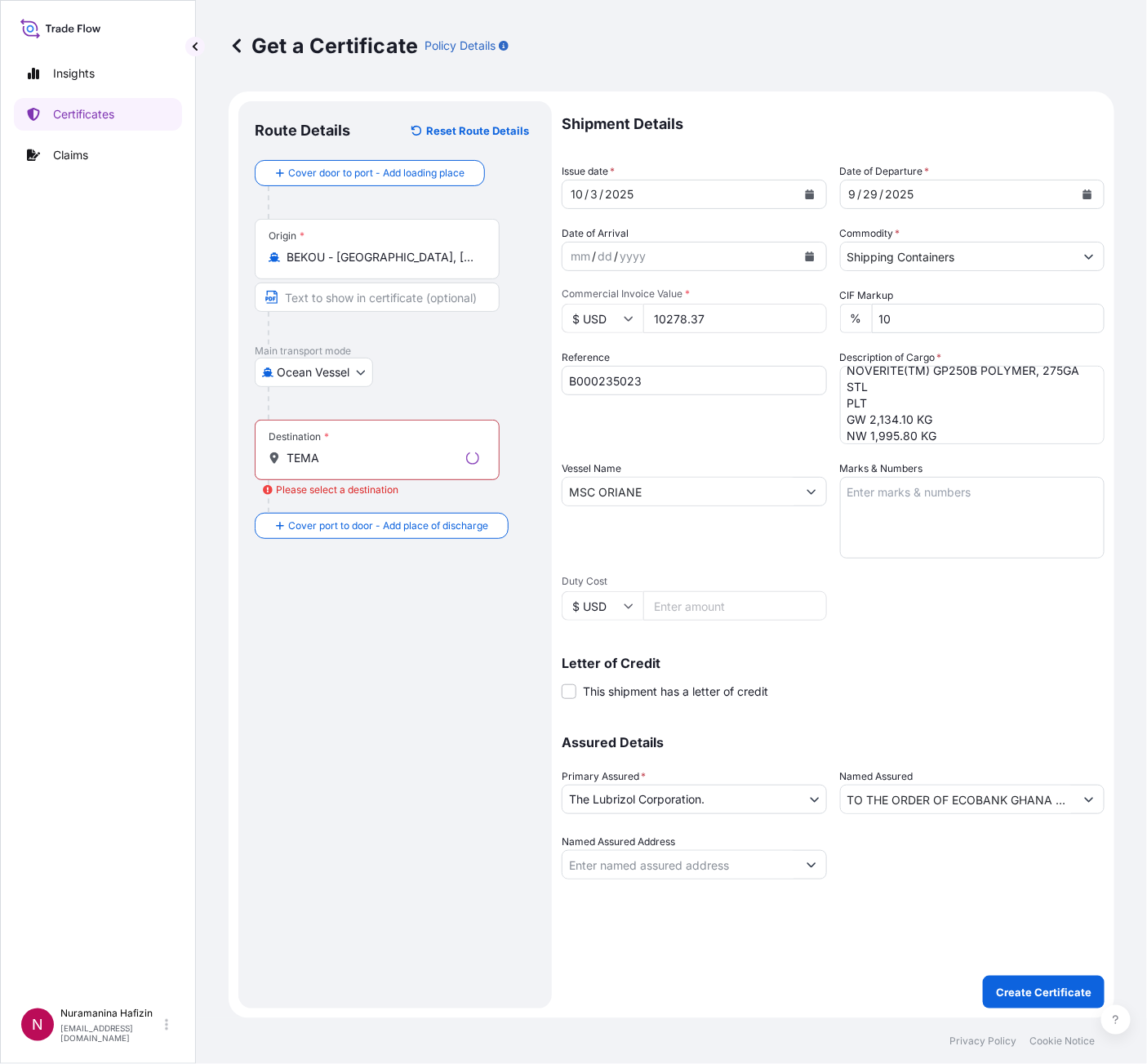
click at [419, 467] on input "TEMA" at bounding box center [373, 457] width 173 height 16
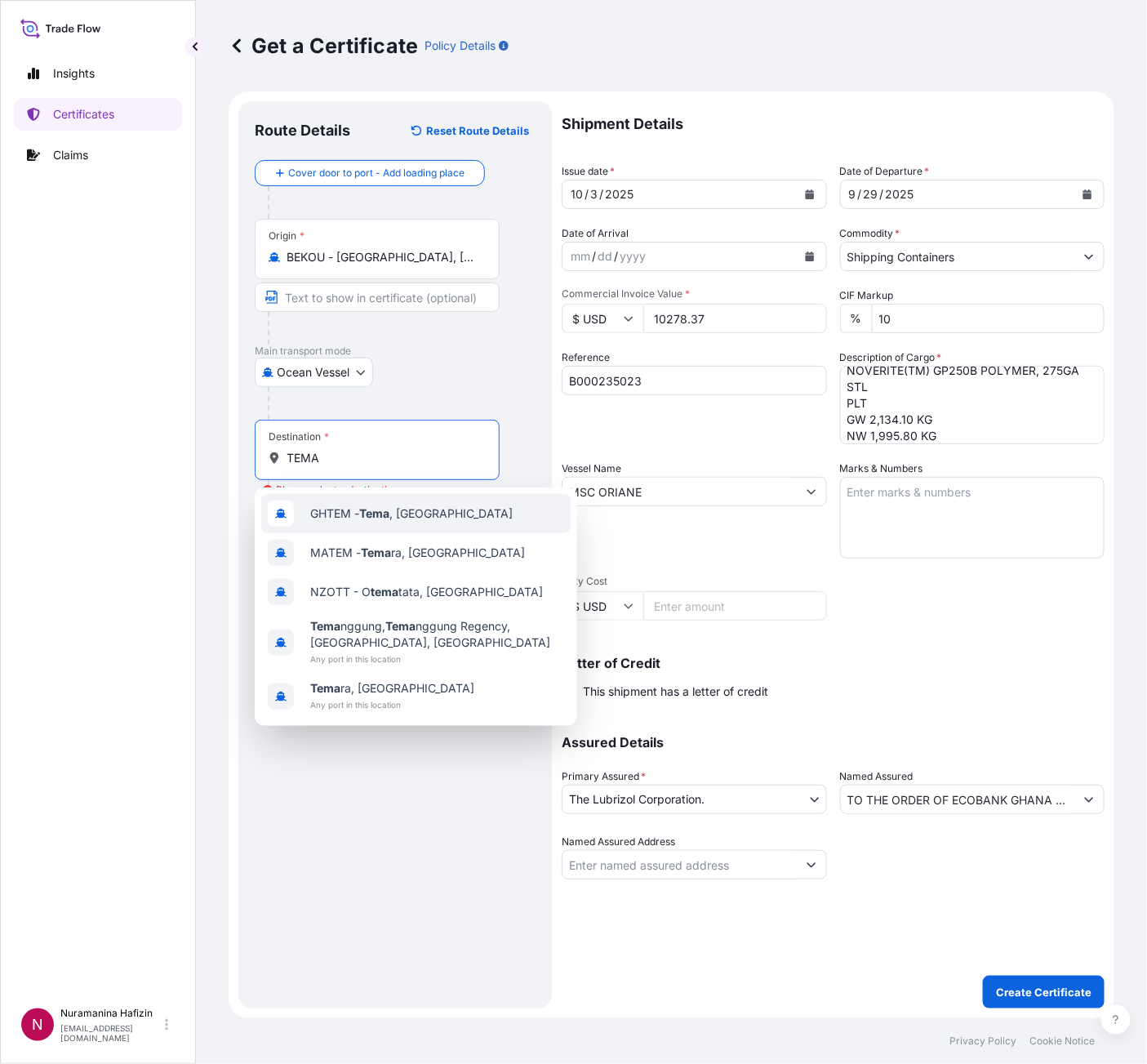
click at [402, 514] on span "GHTEM - [GEOGRAPHIC_DATA] , [GEOGRAPHIC_DATA]" at bounding box center [411, 513] width 203 height 16
type input "GHTEM - [GEOGRAPHIC_DATA], [GEOGRAPHIC_DATA]"
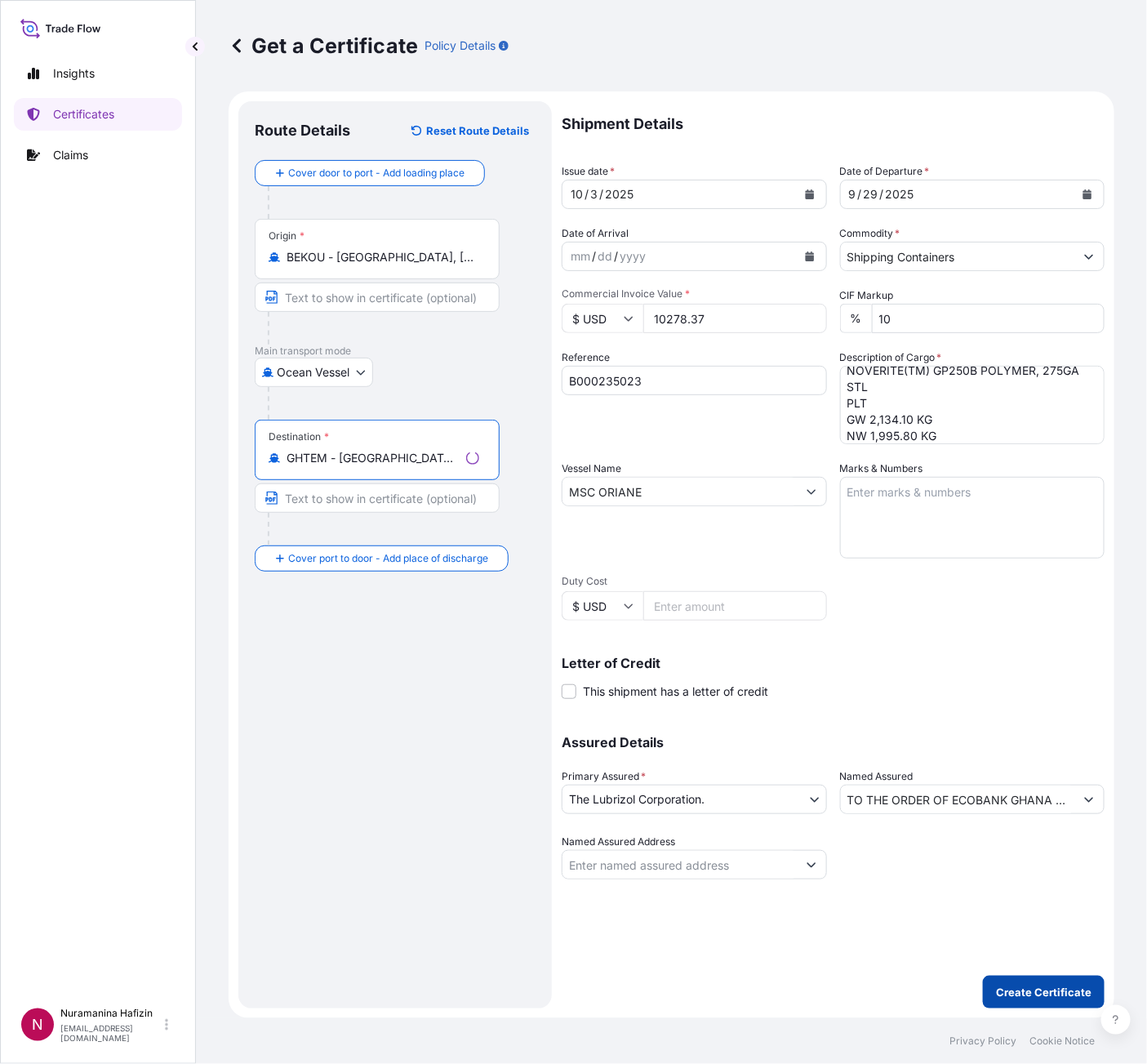
click at [1047, 996] on p "Create Certificate" at bounding box center [1044, 992] width 95 height 16
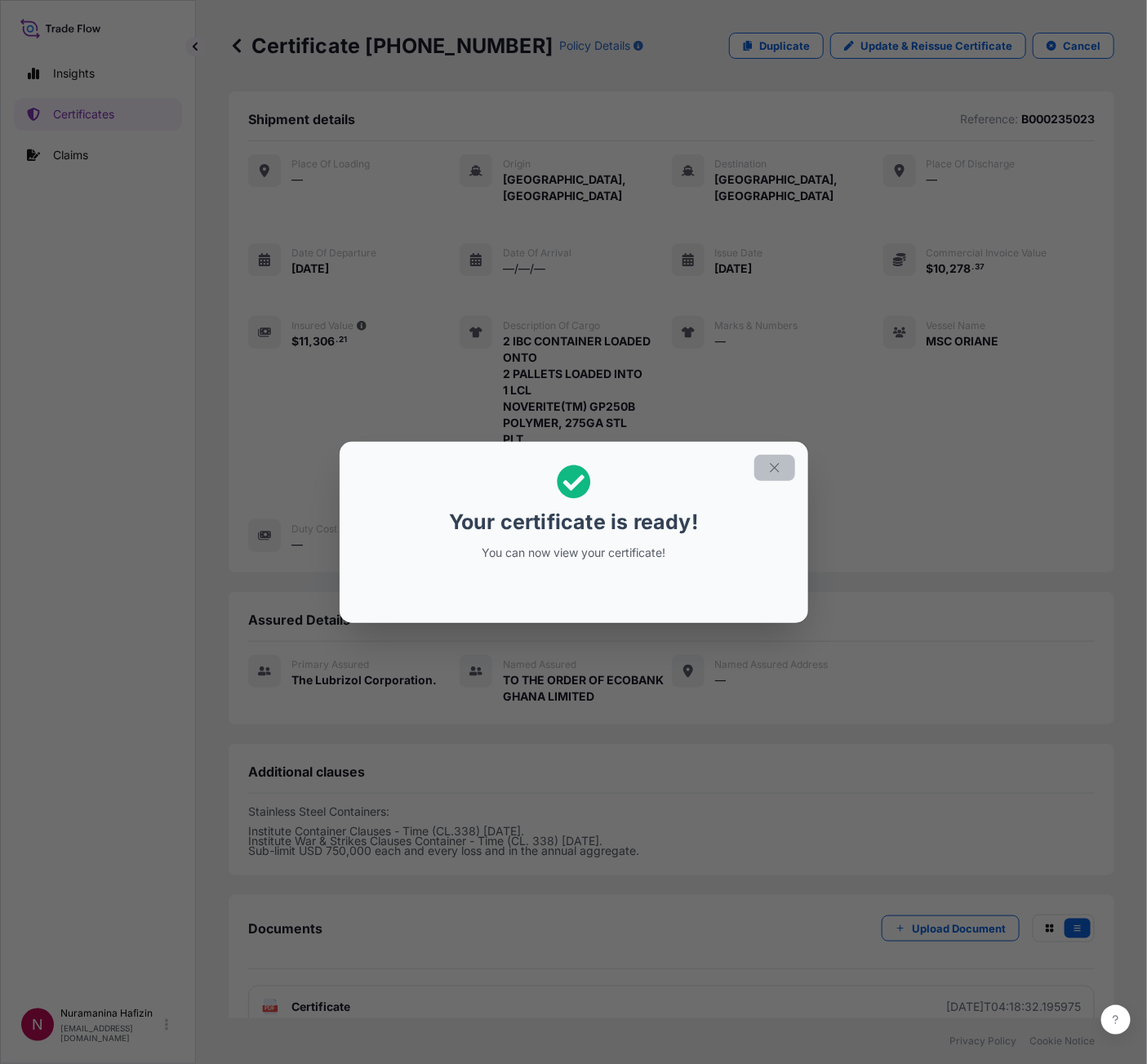
click at [784, 462] on button "button" at bounding box center [775, 468] width 41 height 26
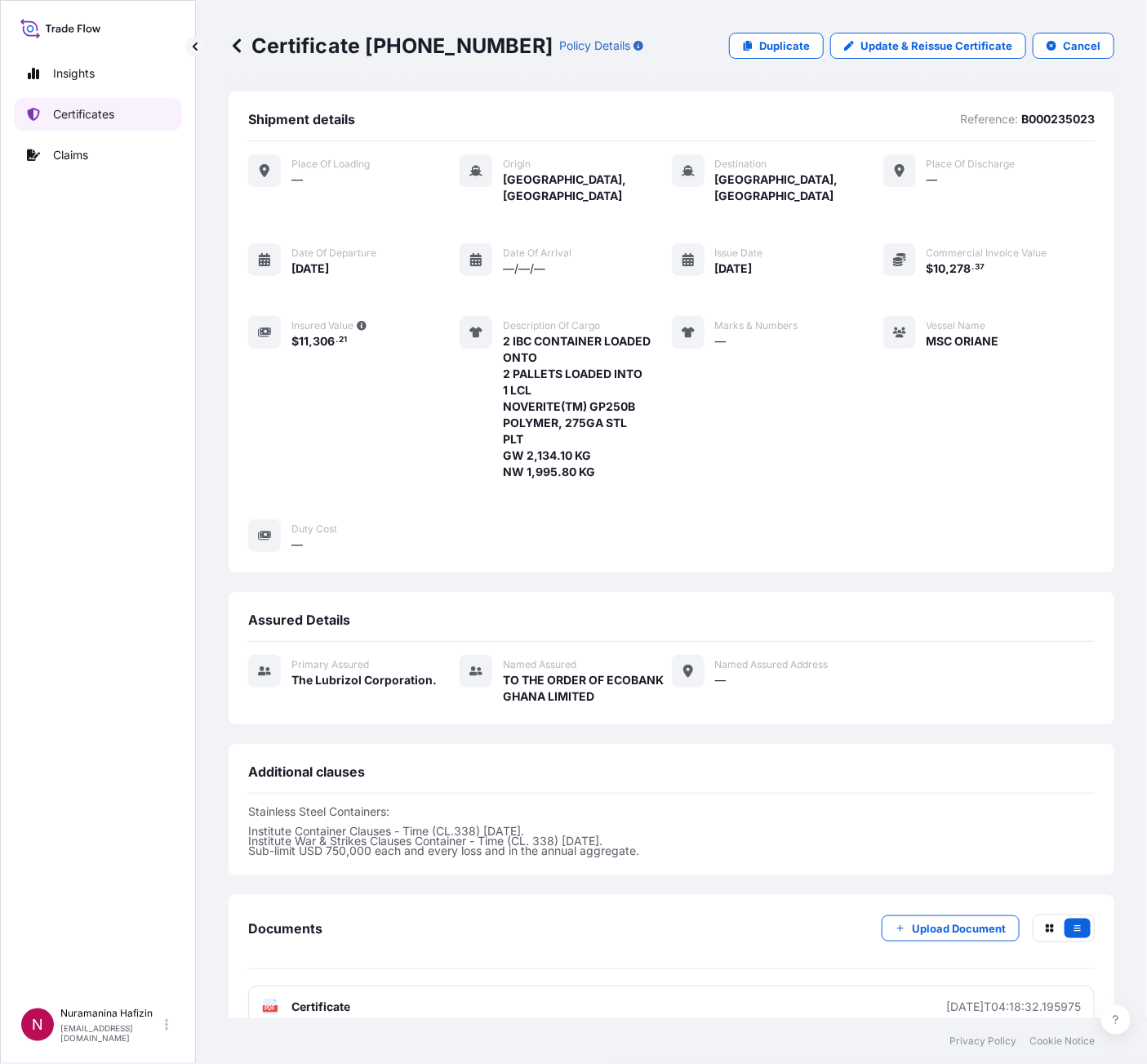
click at [62, 115] on p "Certificates" at bounding box center [84, 114] width 62 height 16
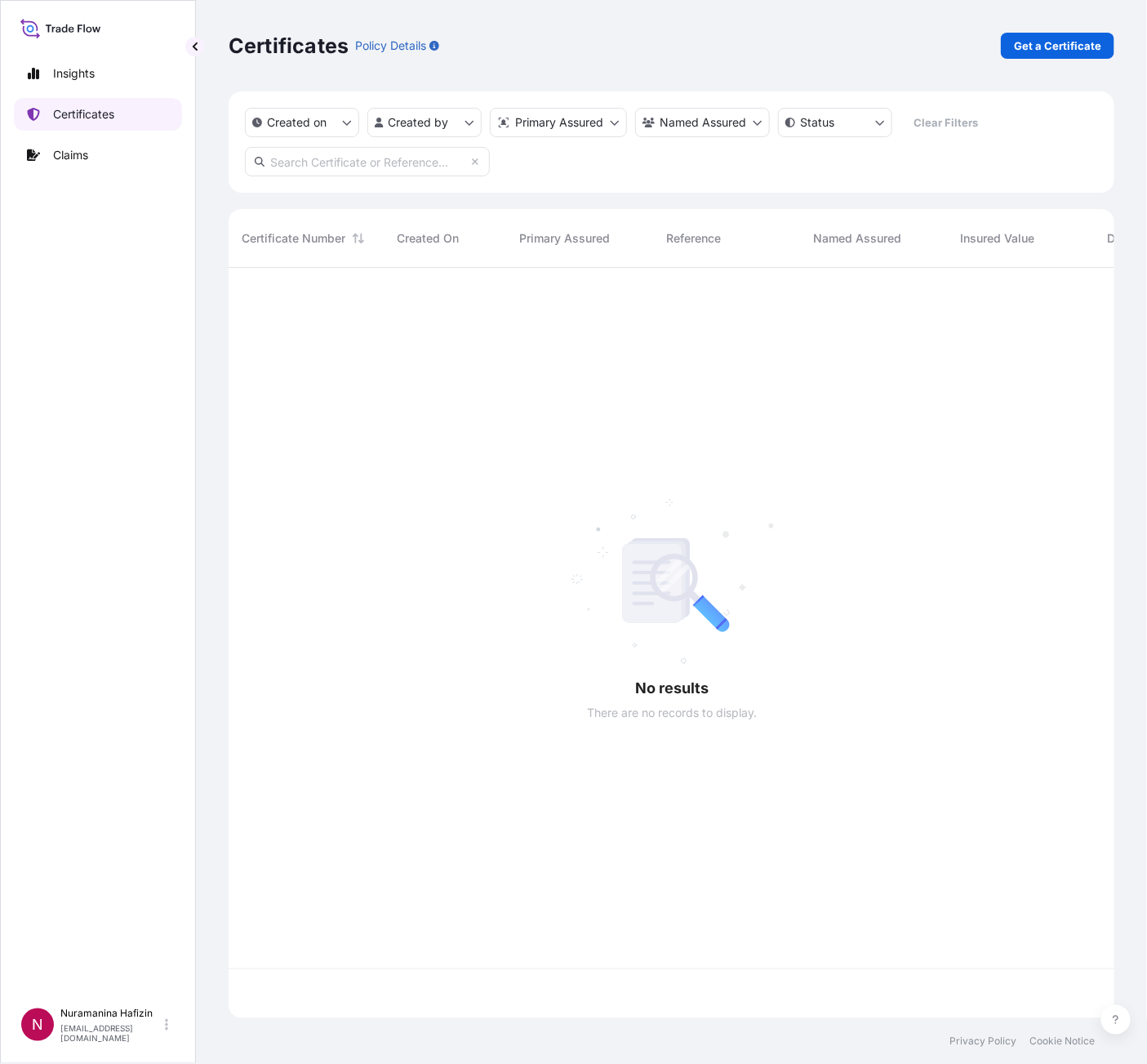
scroll to position [740, 867]
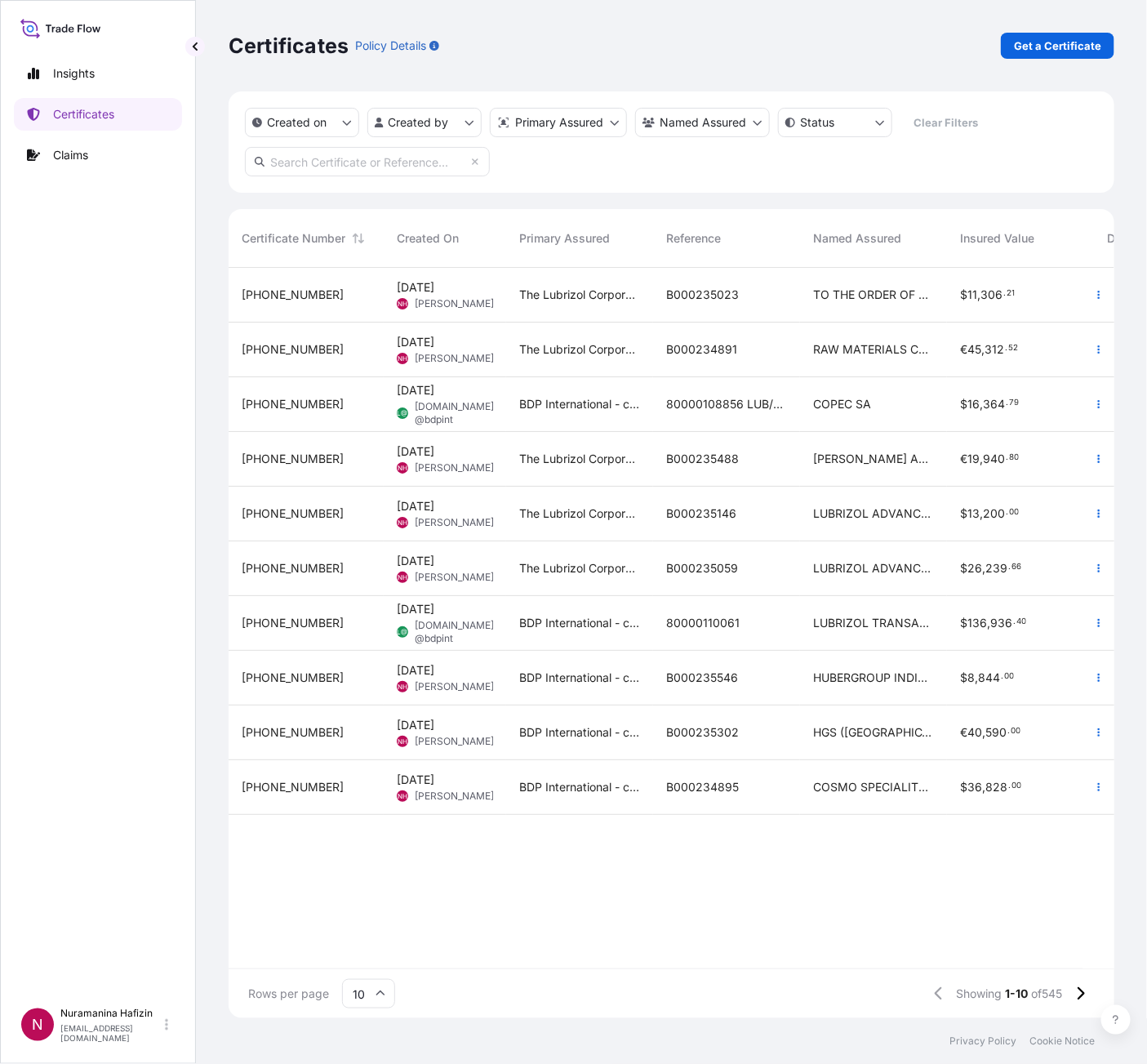
click at [384, 171] on input "text" at bounding box center [367, 161] width 245 height 29
paste input "B000235023"
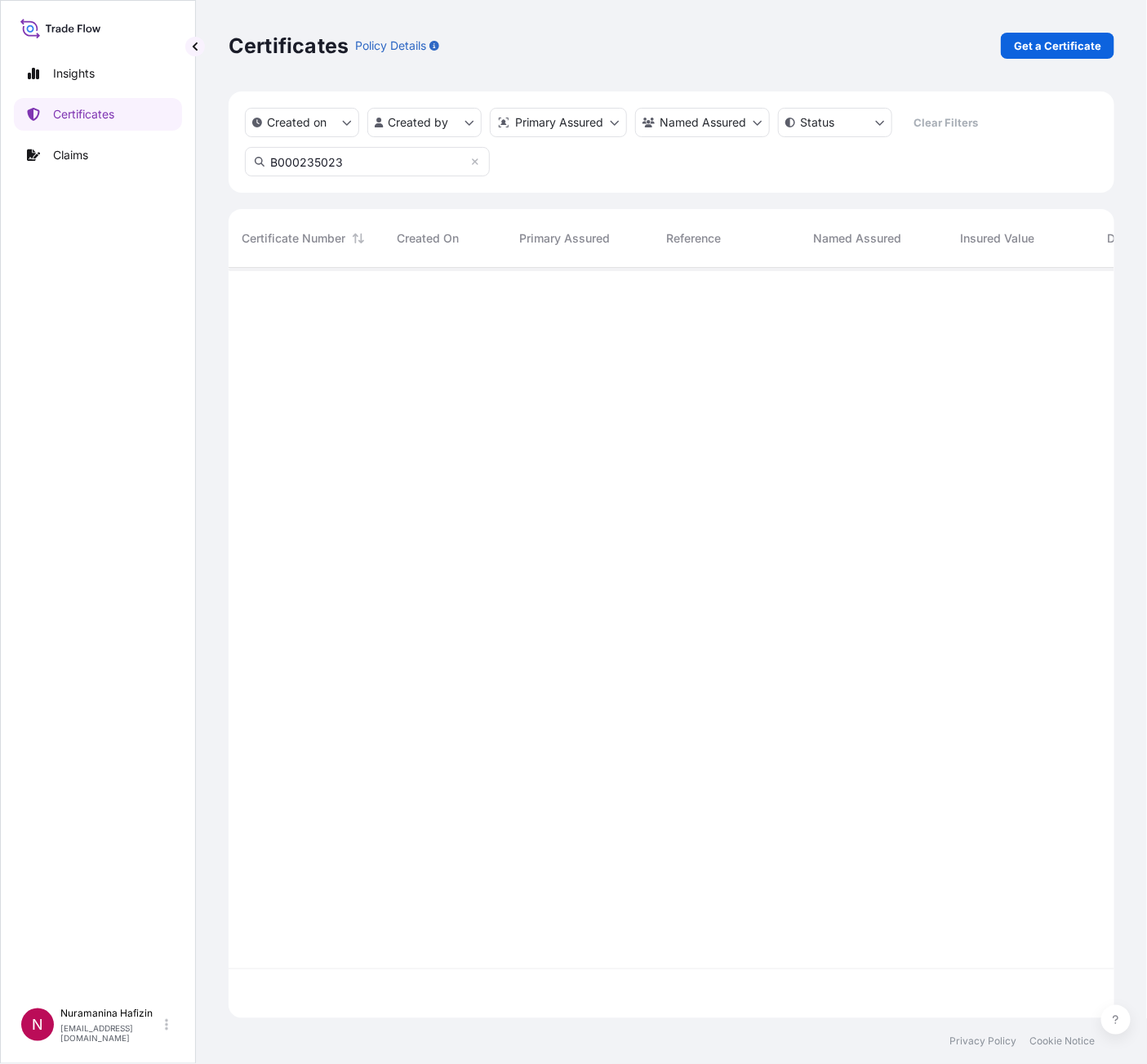
type input "B000235023"
click at [1094, 296] on icon "button" at bounding box center [1098, 295] width 9 height 9
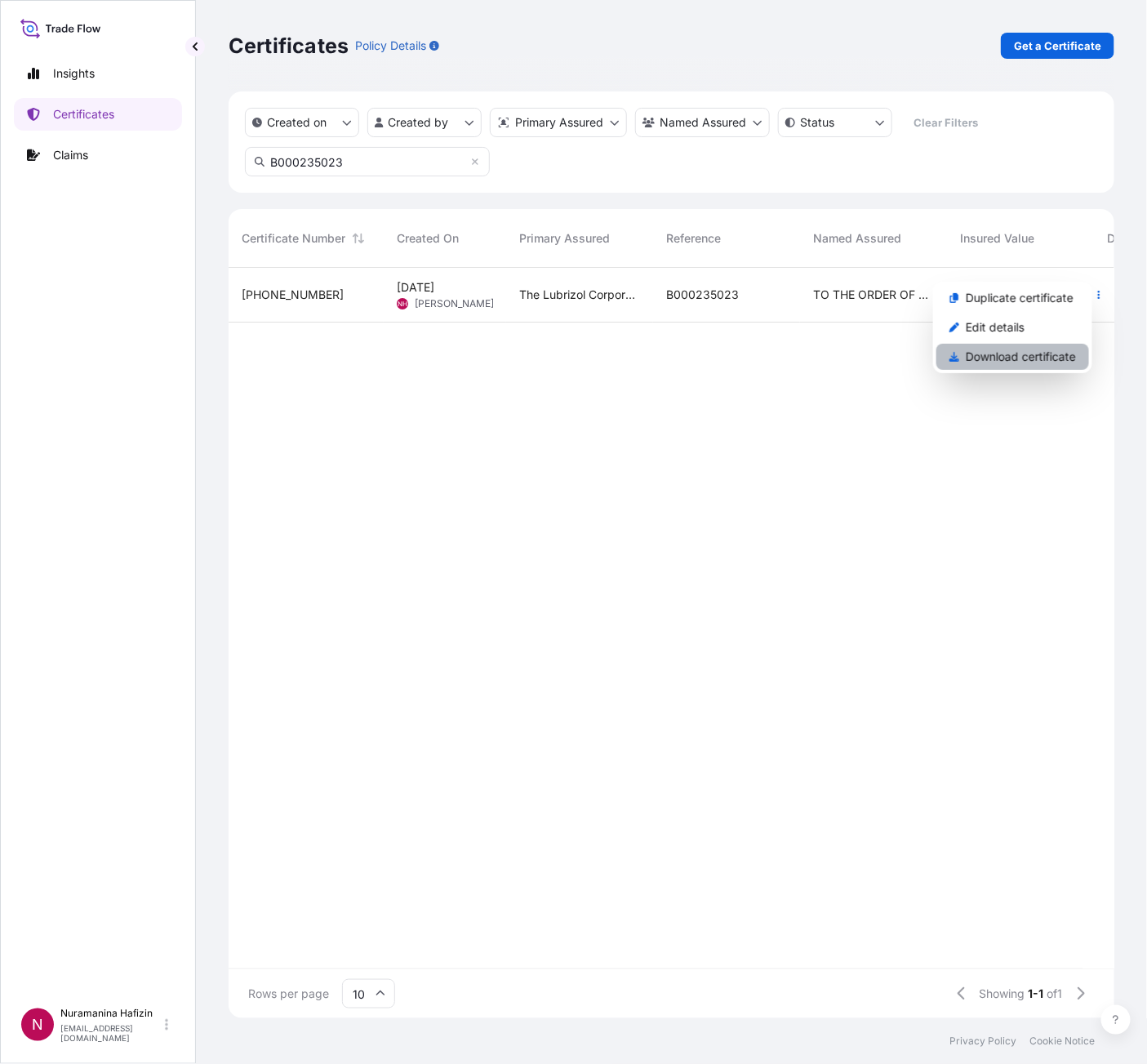
click at [1054, 365] on link "Download certificate" at bounding box center [1012, 357] width 152 height 26
click at [1070, 62] on div "Certificates Policy Details Get a Certificate" at bounding box center [672, 46] width 886 height 92
click at [1073, 52] on p "Get a Certificate" at bounding box center [1057, 45] width 87 height 16
select select "Barge"
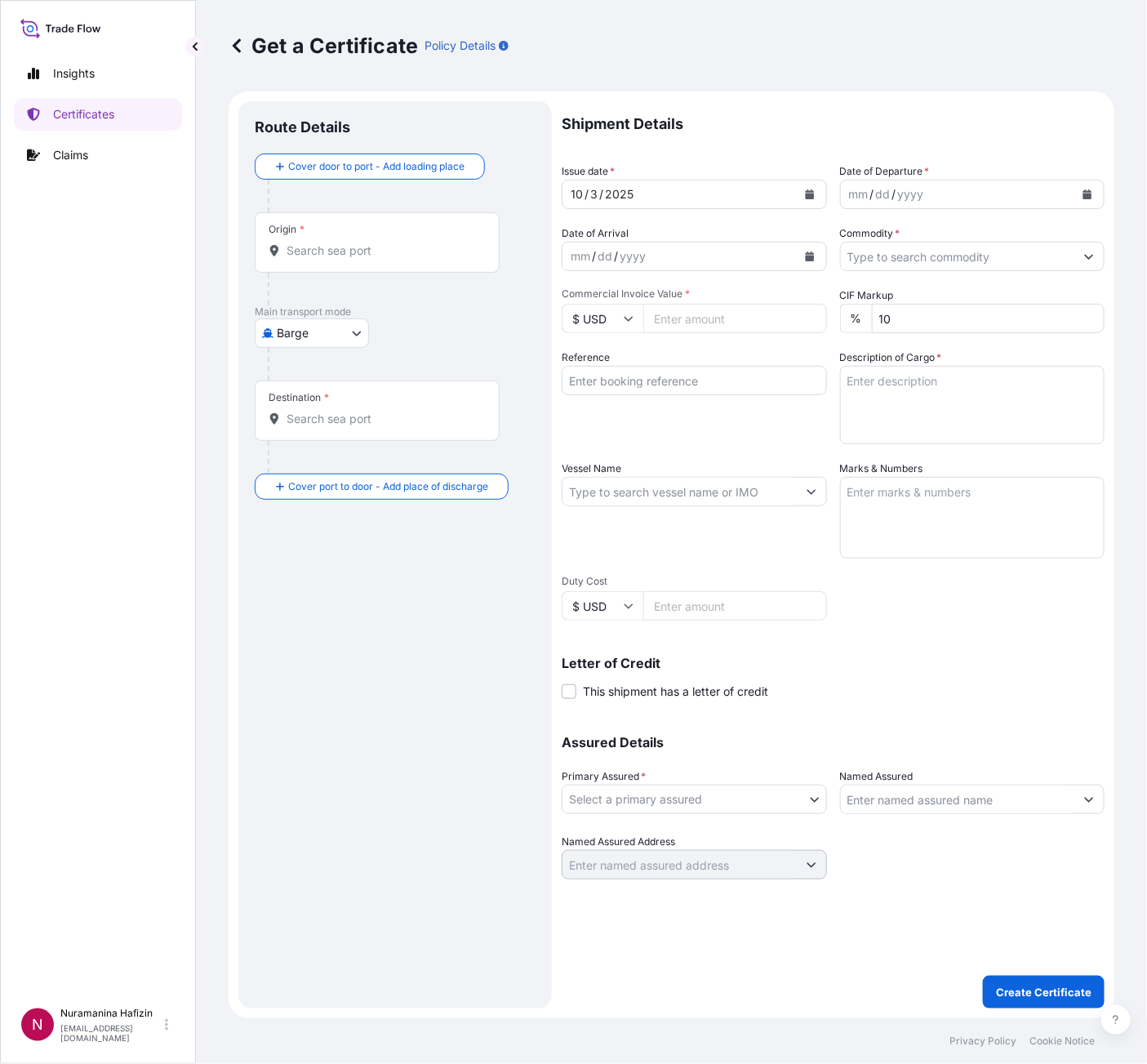
click at [1091, 190] on icon "Calendar" at bounding box center [1087, 194] width 9 height 9
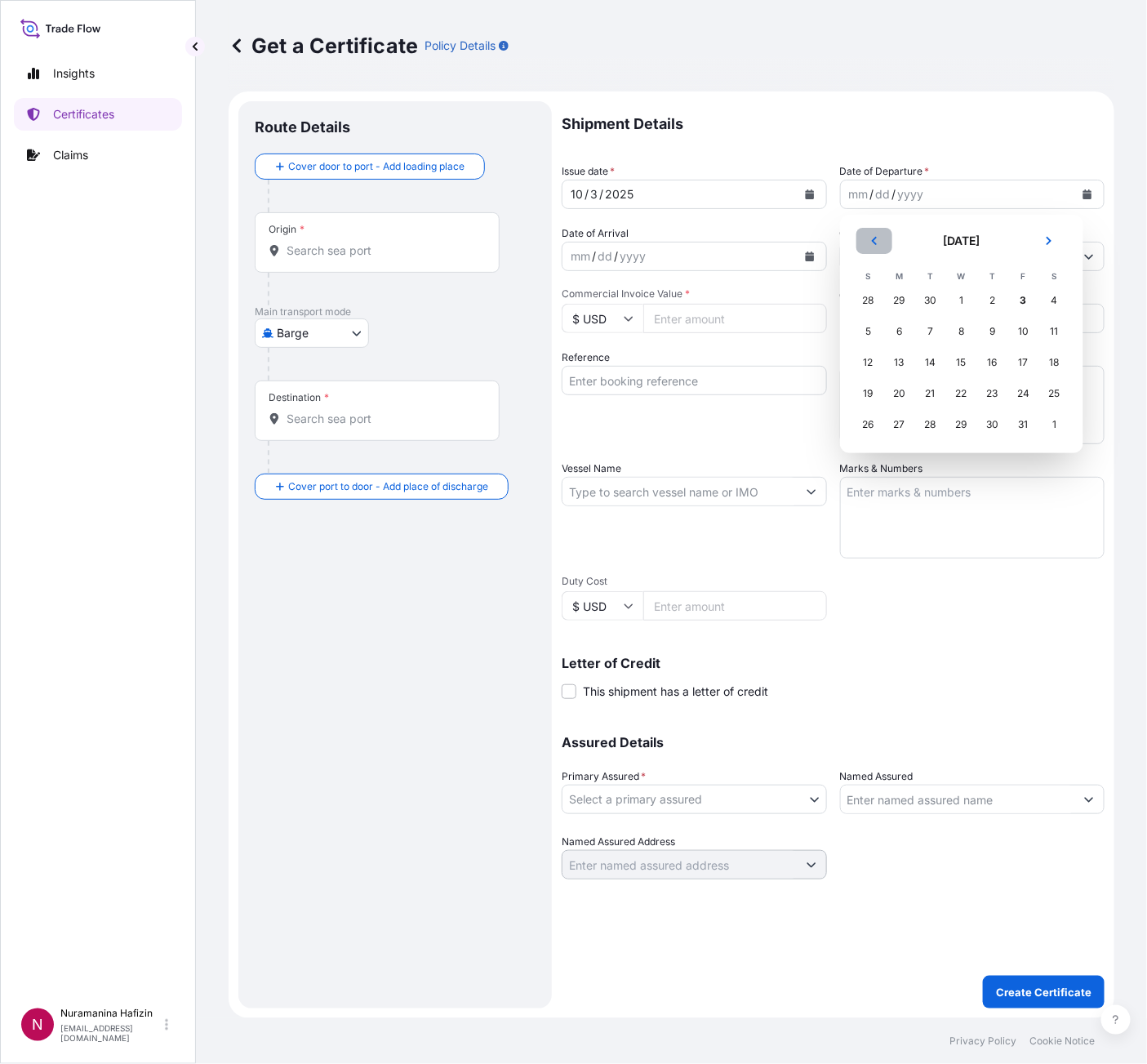
click at [874, 240] on icon "Previous" at bounding box center [874, 240] width 9 height 9
click at [929, 424] on div "30" at bounding box center [930, 424] width 29 height 29
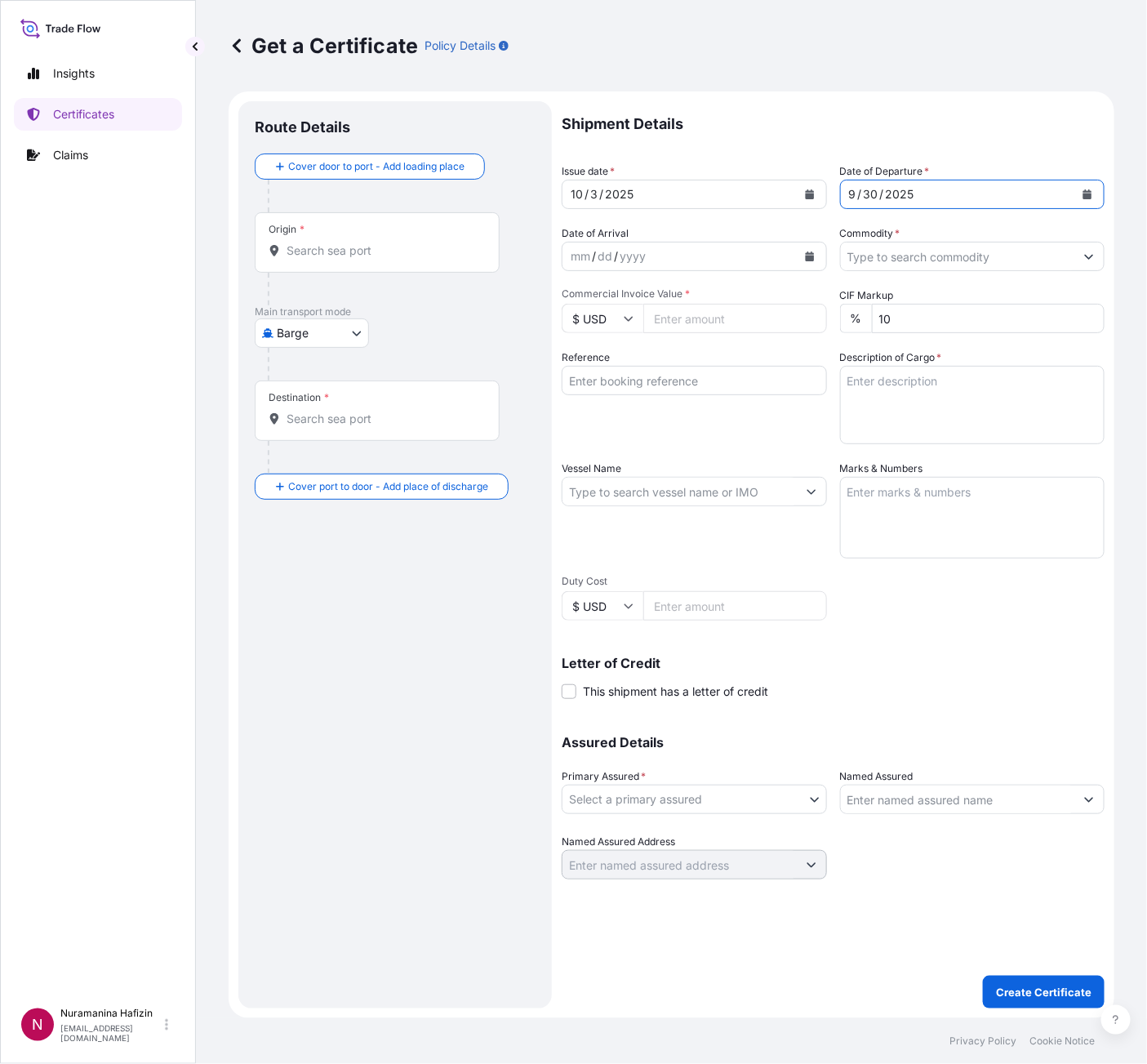
click at [992, 257] on input "Commodity *" at bounding box center [958, 256] width 235 height 29
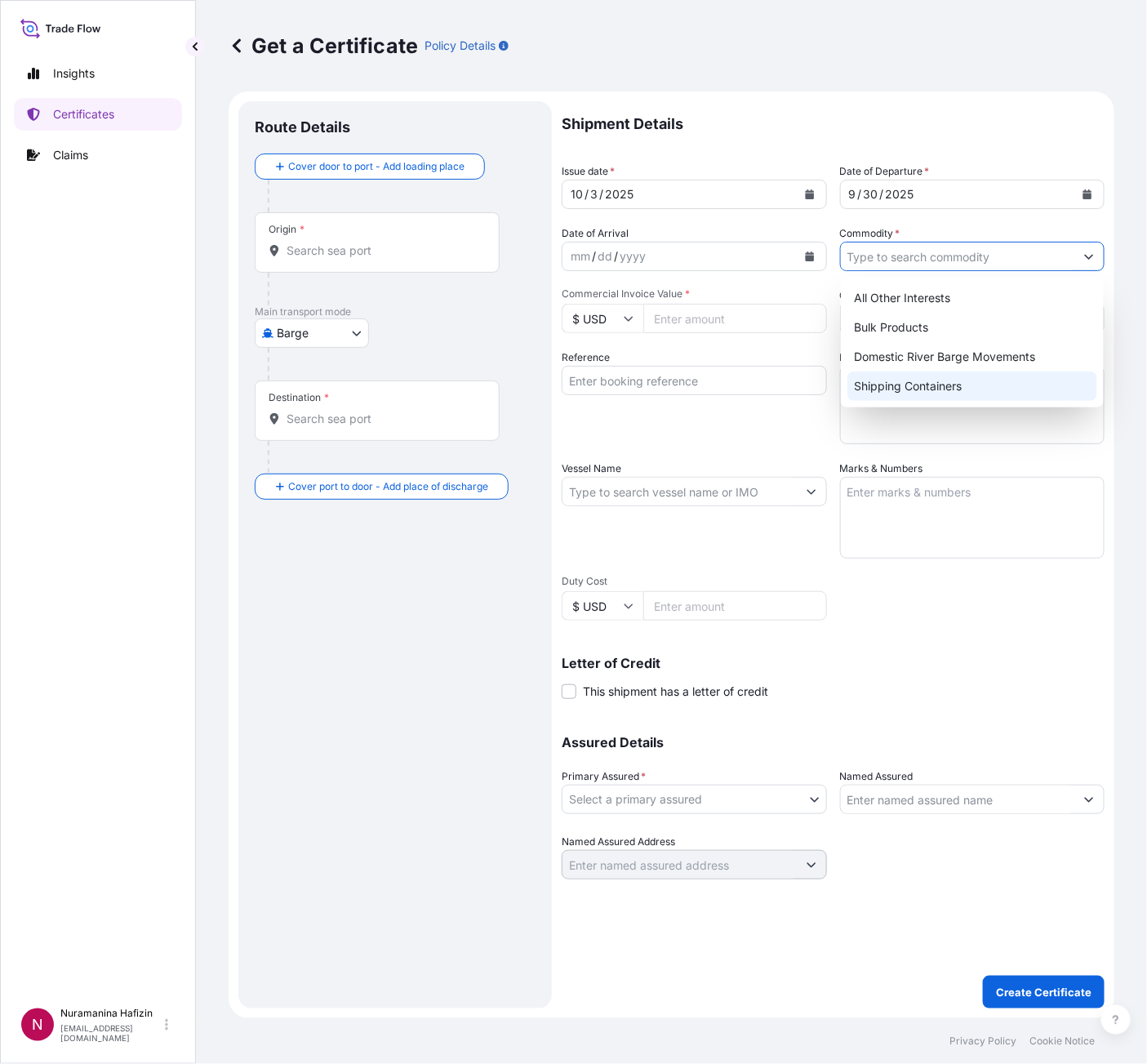
click at [925, 387] on div "Shipping Containers" at bounding box center [972, 385] width 250 height 29
type input "Shipping Containers"
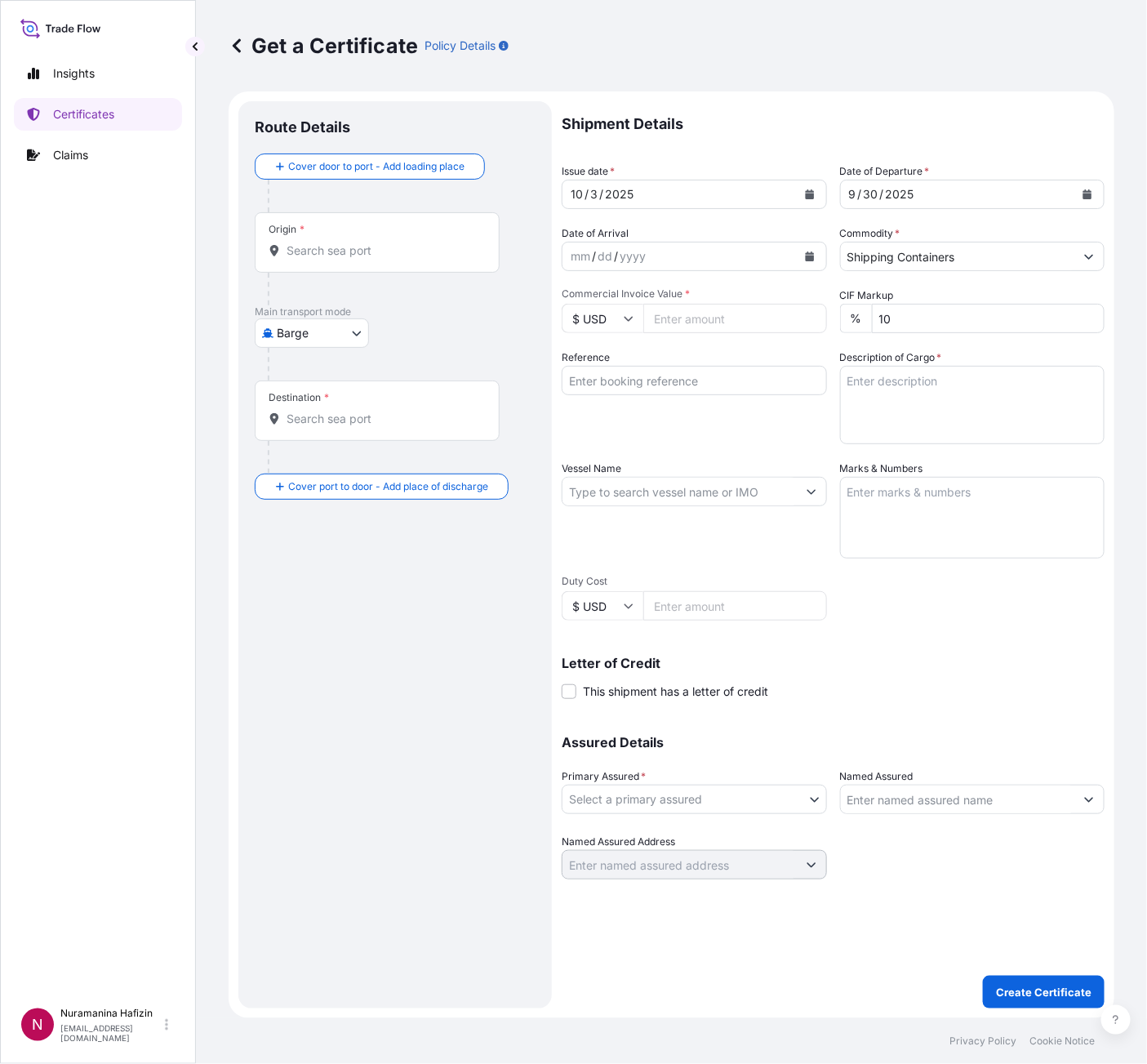
click at [724, 317] on input "Commercial Invoice Value *" at bounding box center [735, 318] width 184 height 29
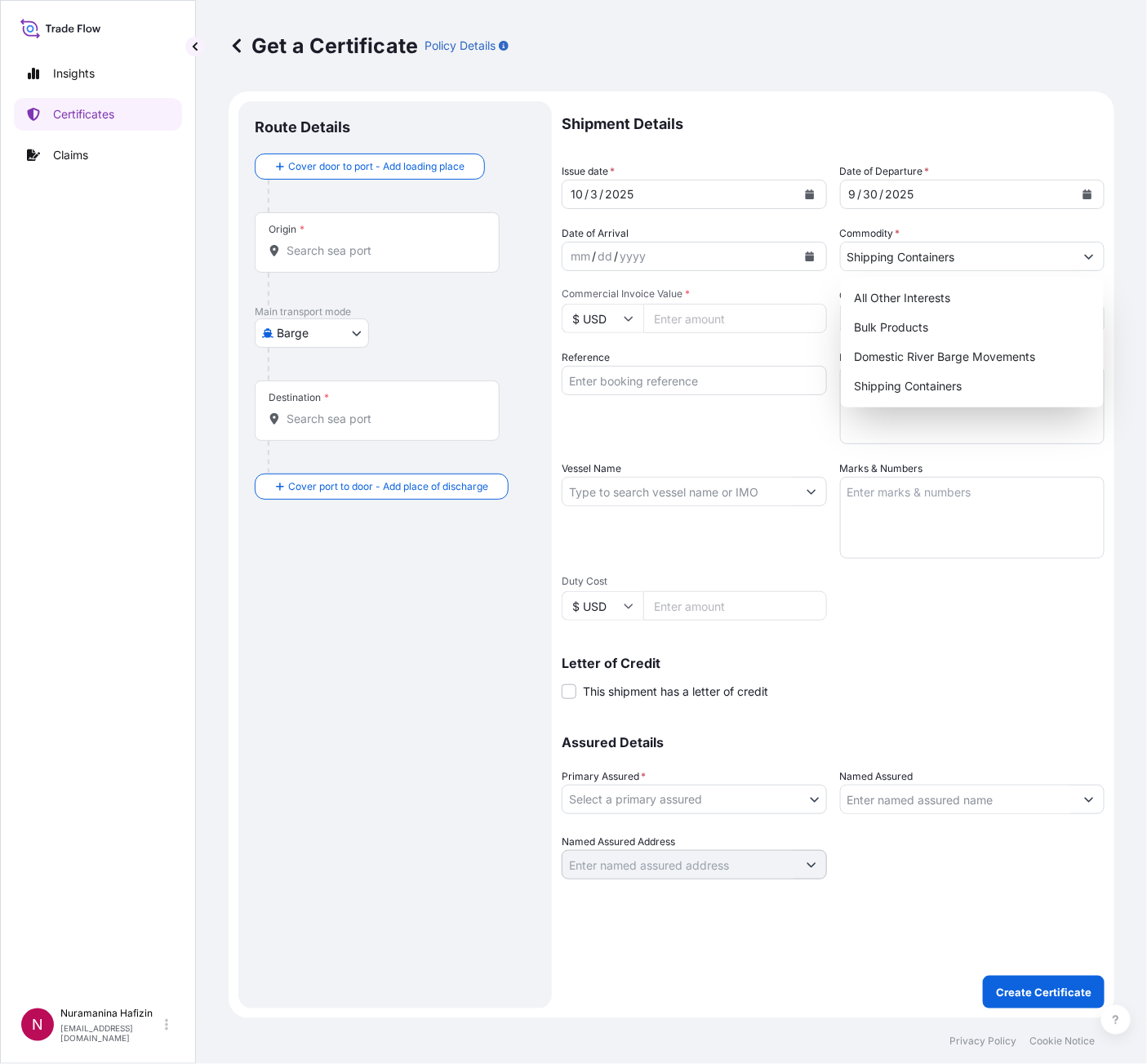
paste input "638820.00"
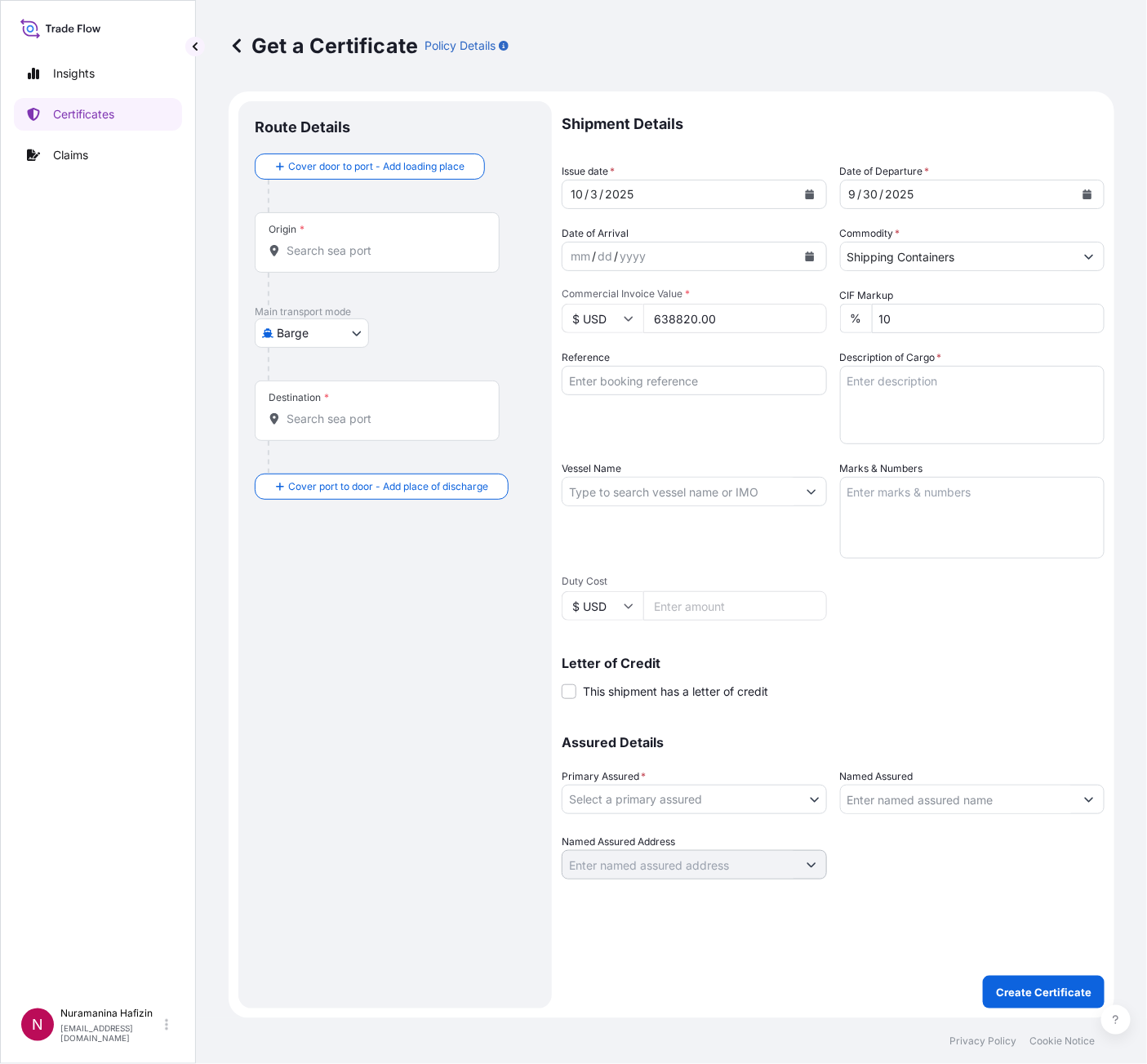
type input "638820.00"
click at [608, 373] on input "Reference" at bounding box center [695, 380] width 265 height 29
paste input "B000233885"
type input "B000233885"
click at [738, 482] on input "Vessel Name" at bounding box center [680, 491] width 235 height 29
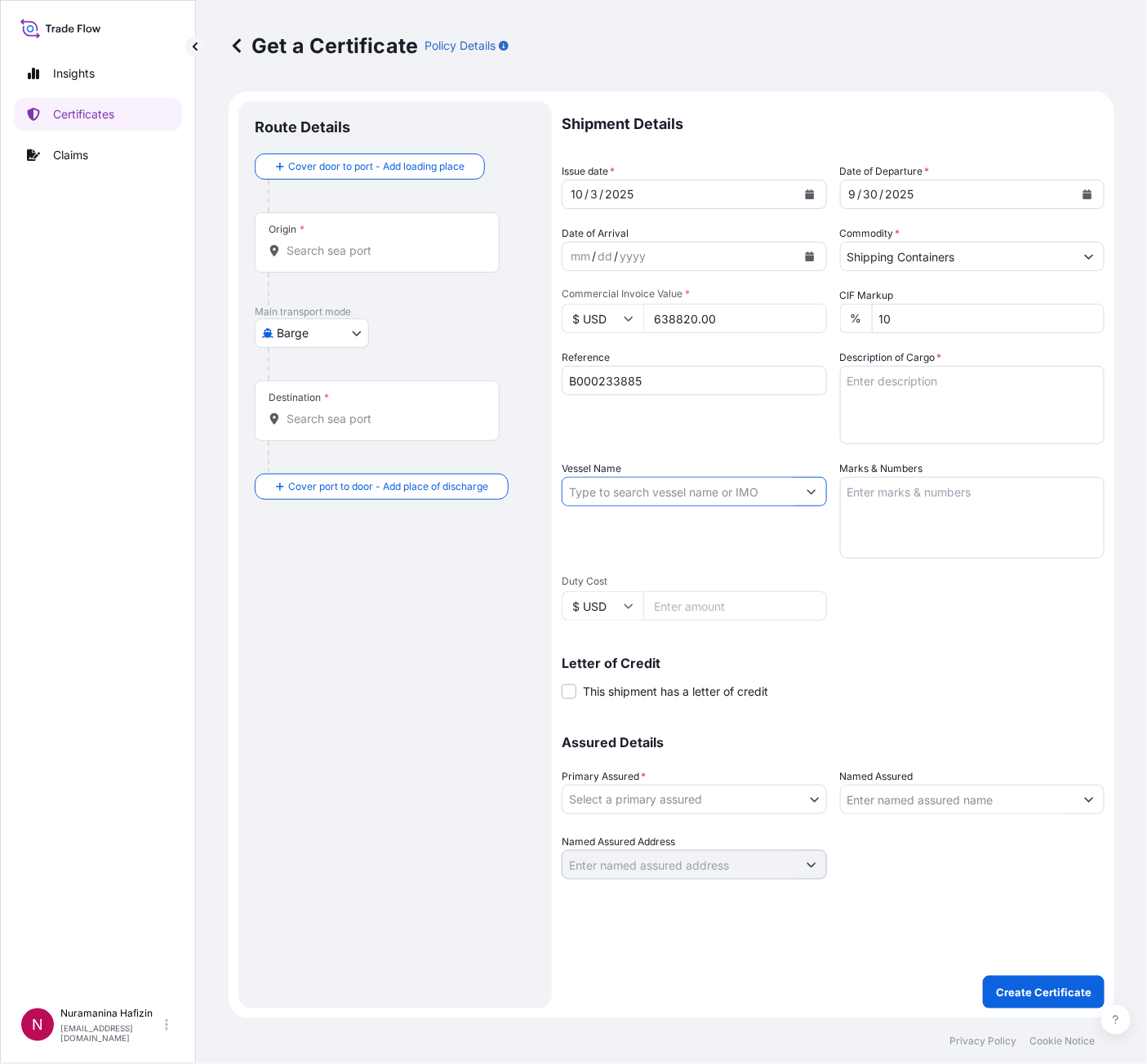
paste input "MSC JEONGMIN"
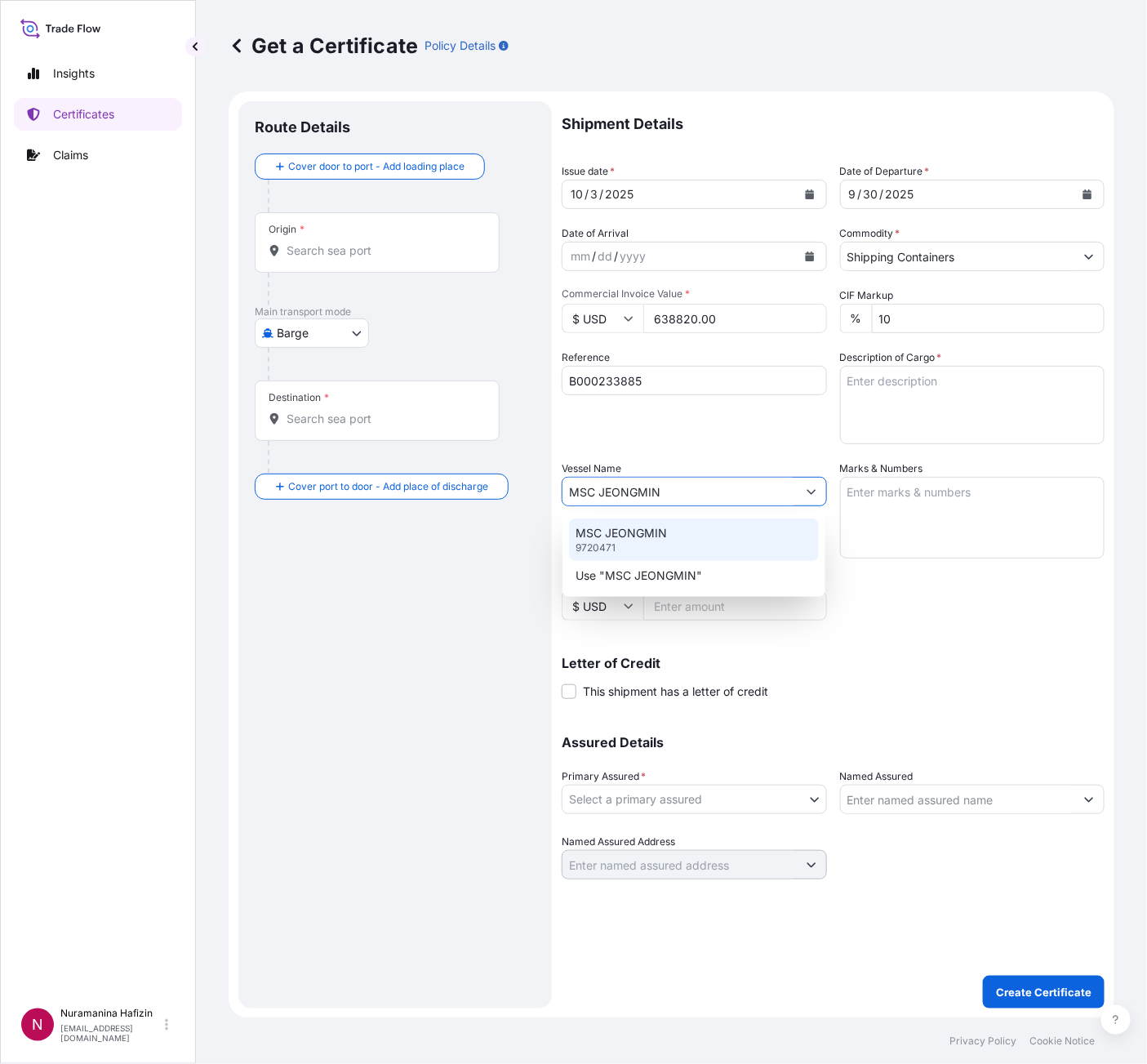
click at [708, 542] on div "MSC JEONGMIN 9720471" at bounding box center [694, 539] width 250 height 42
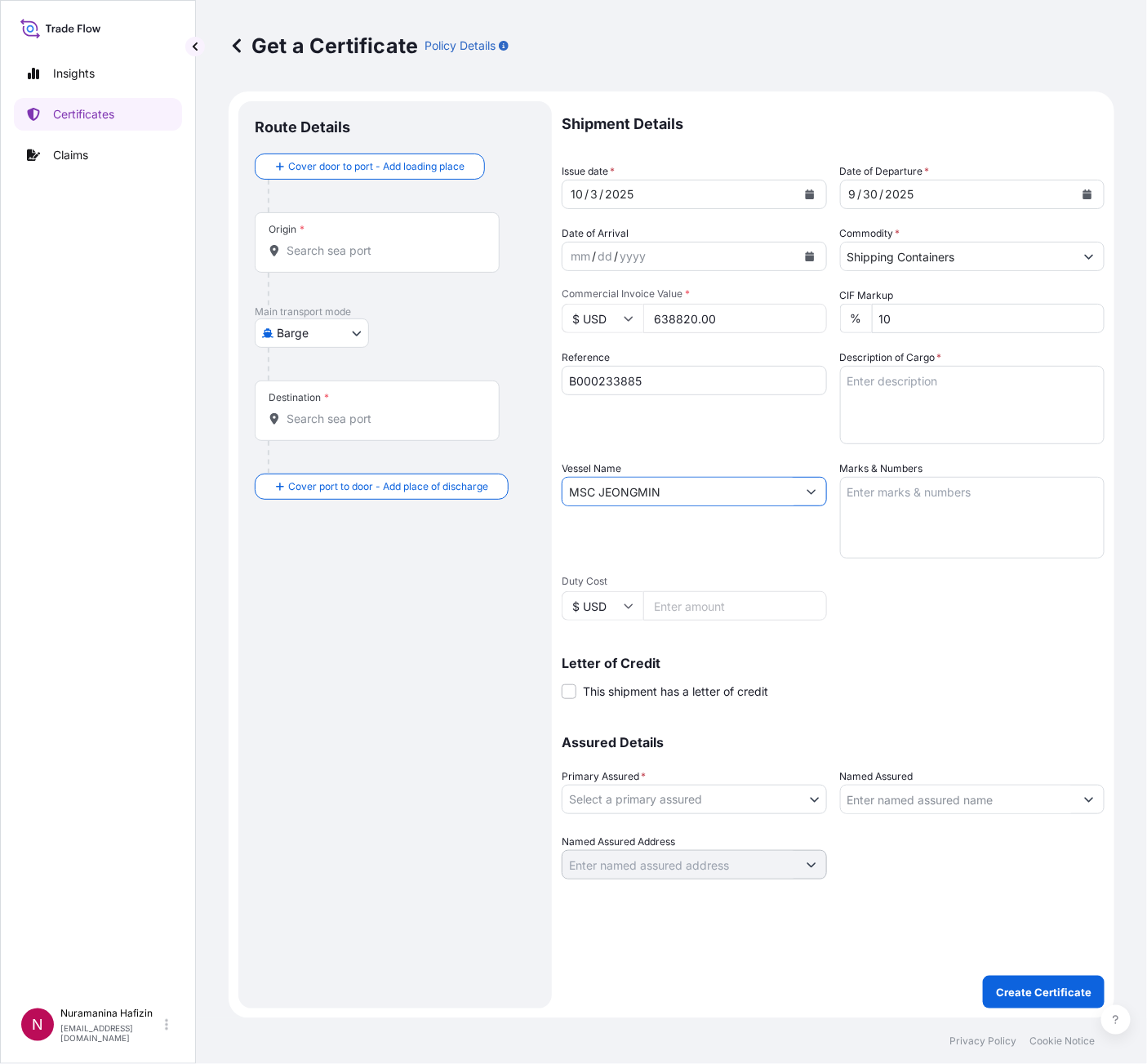
type input "MSC JEONGMIN"
click at [910, 382] on textarea "Description of Cargo *" at bounding box center [973, 405] width 265 height 79
paste textarea "476 BOX LOADED ONTO 476 PALLETS LOADED INTO 1 40' HIGH CUBE CONTAINER CHLORINAT…"
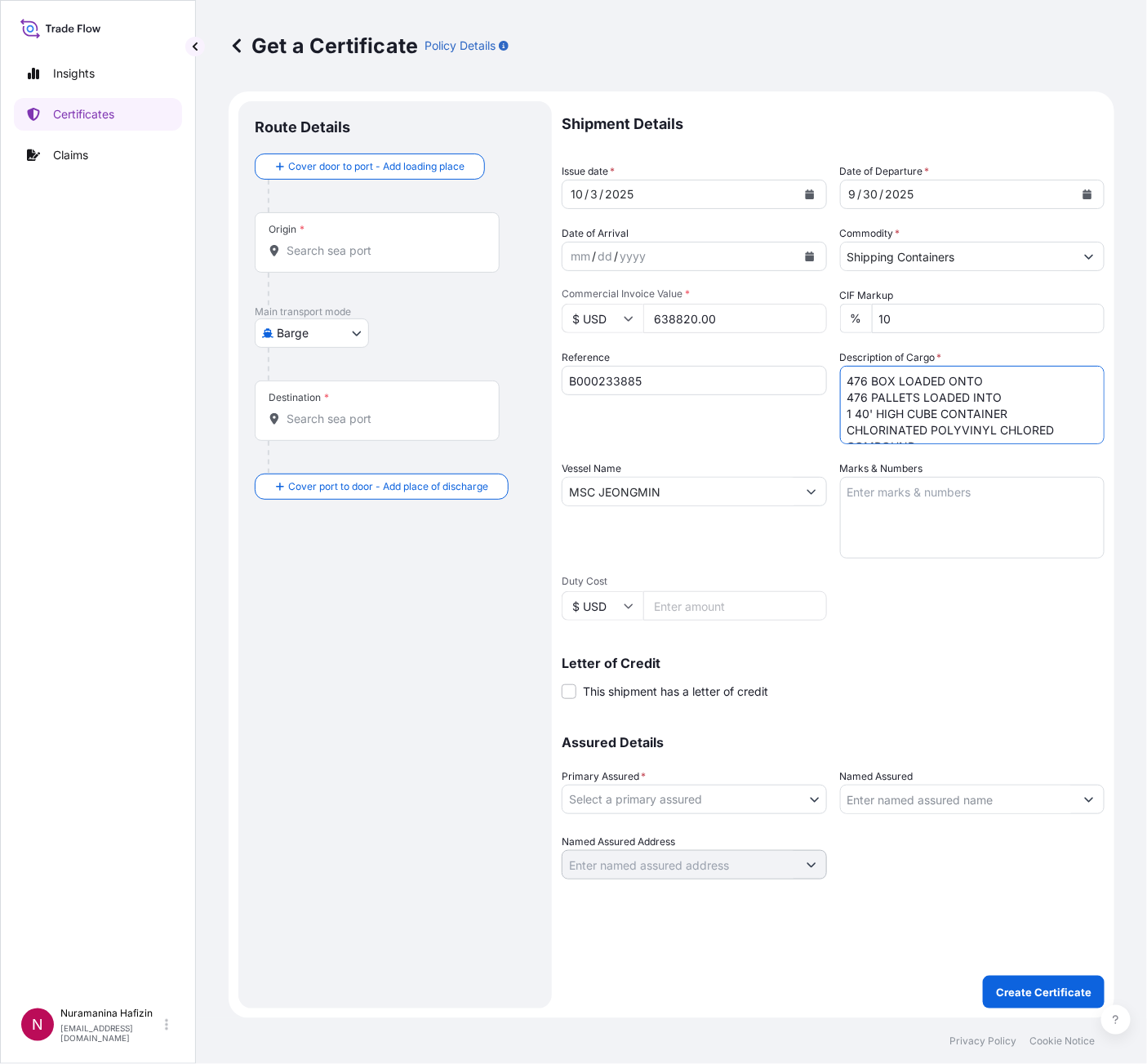
type textarea "476 BOX LOADED ONTO 476 PALLETS LOADED INTO 1 40' HIGH CUBE CONTAINER CHLORINAT…"
click at [698, 797] on body "Insights Certificates Claims N Nuramanina Hafizin [EMAIL_ADDRESS][DOMAIN_NAME] …" at bounding box center [573, 532] width 1147 height 1064
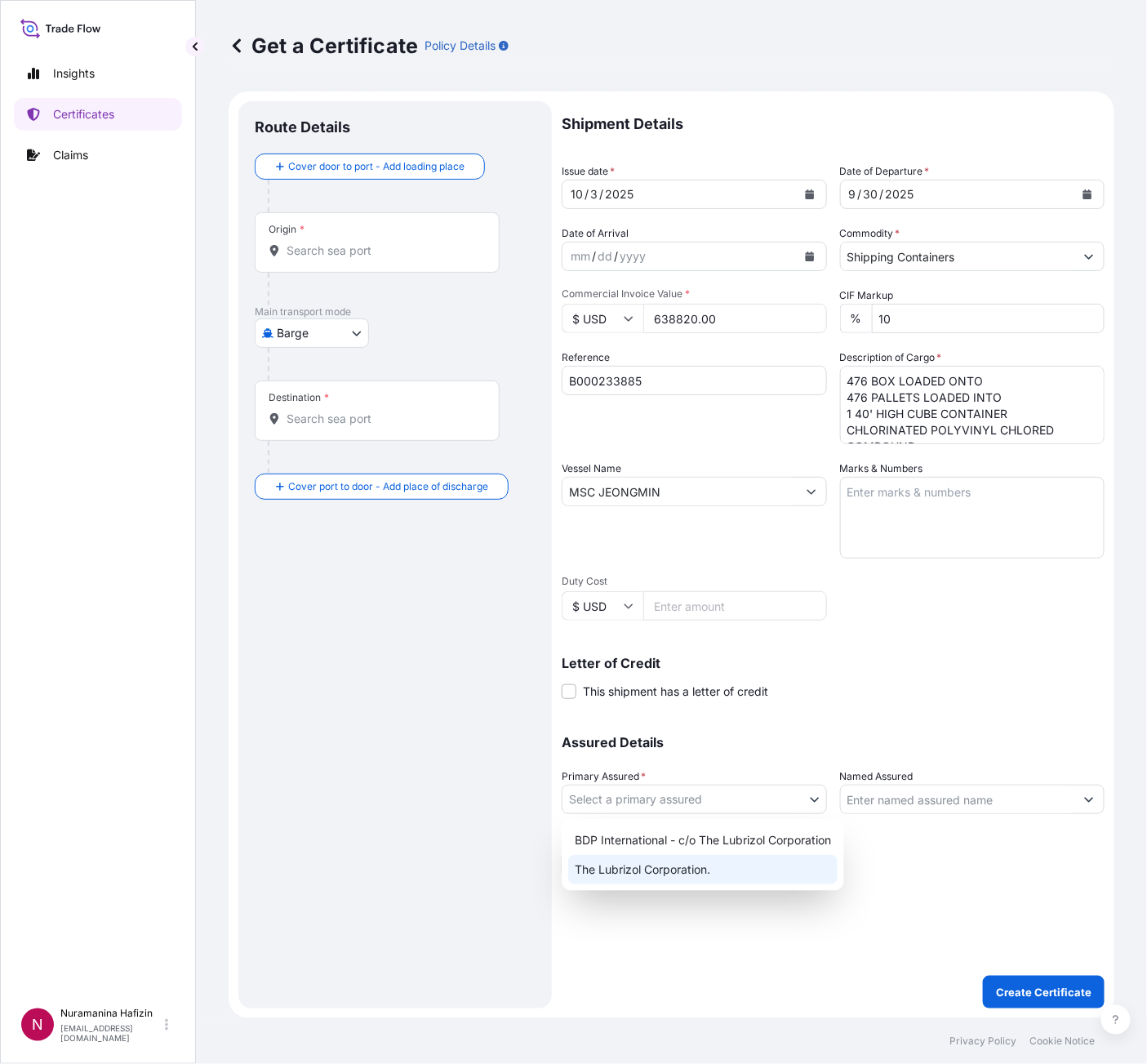
click at [662, 863] on div "The Lubrizol Corporation." at bounding box center [703, 870] width 269 height 29
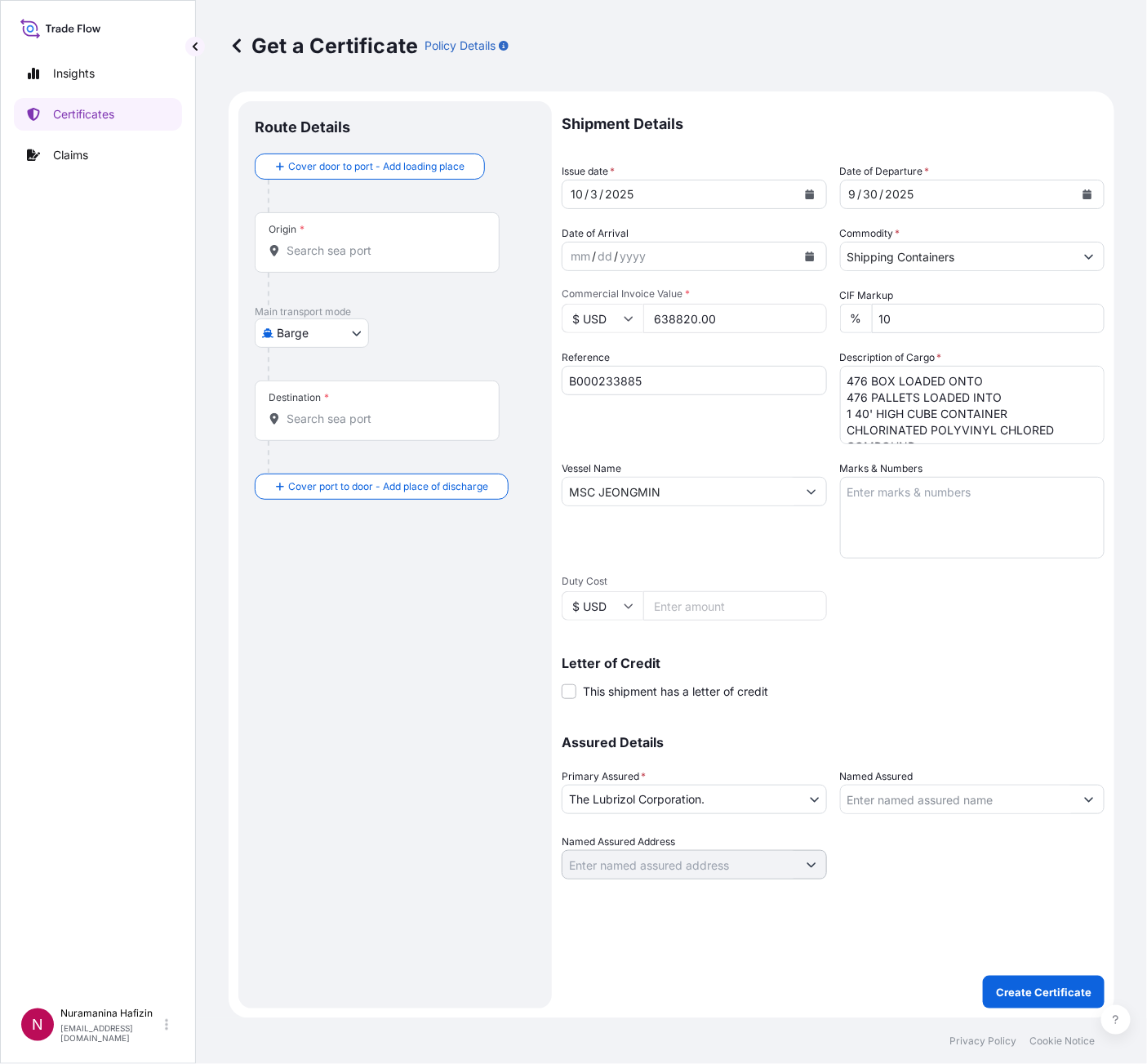
click at [920, 784] on input "Named Assured" at bounding box center [958, 798] width 235 height 29
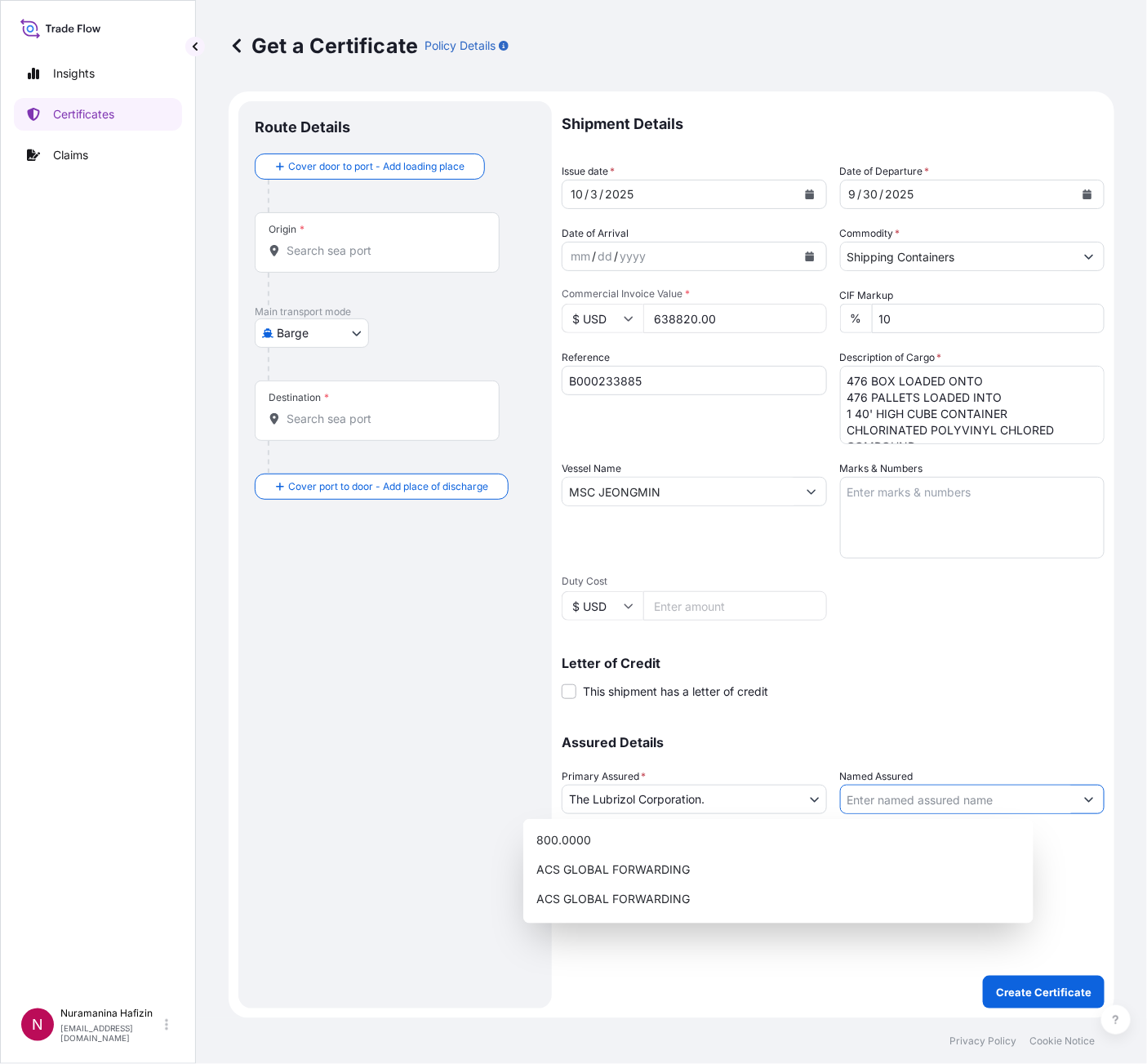
paste input "NEW PRODUCTS INDUSTRIES CO LTD"
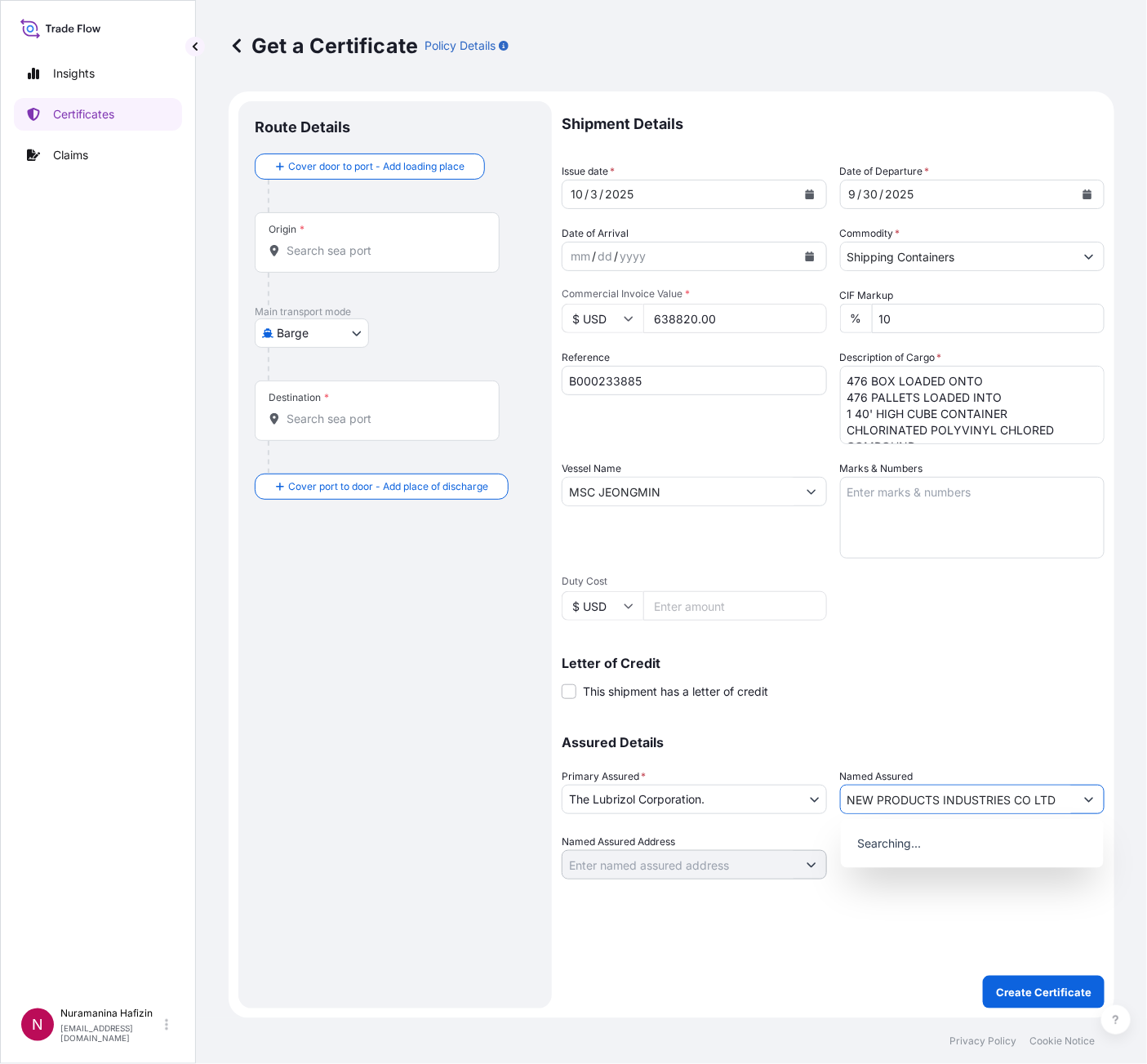
type input "NEW PRODUCTS INDUSTRIES CO LTD"
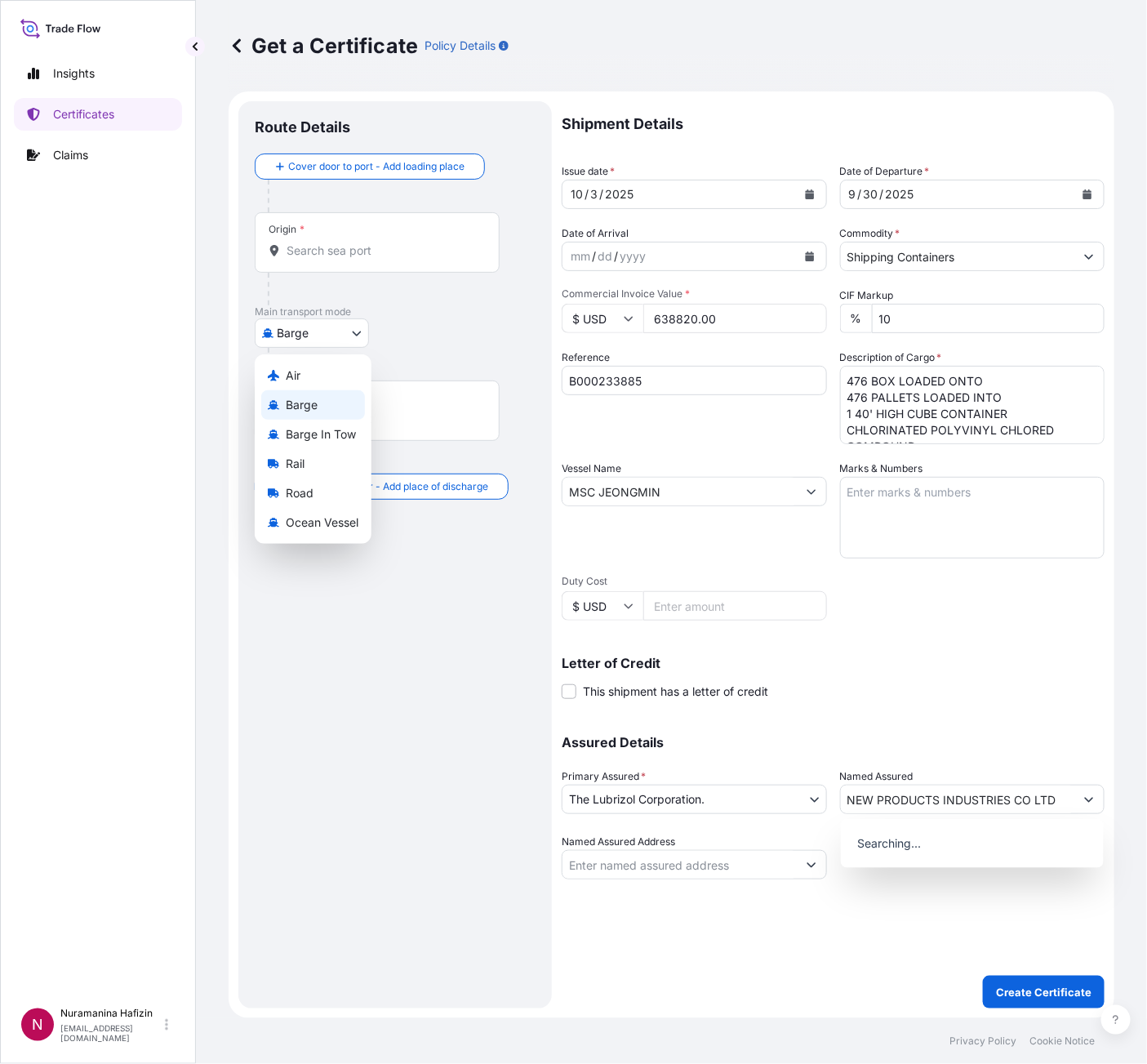
click at [317, 337] on body "15 options available. 0 options available. Insights Certificates Claims N Nuram…" at bounding box center [573, 532] width 1147 height 1064
click at [343, 517] on span "Ocean Vessel" at bounding box center [323, 522] width 73 height 16
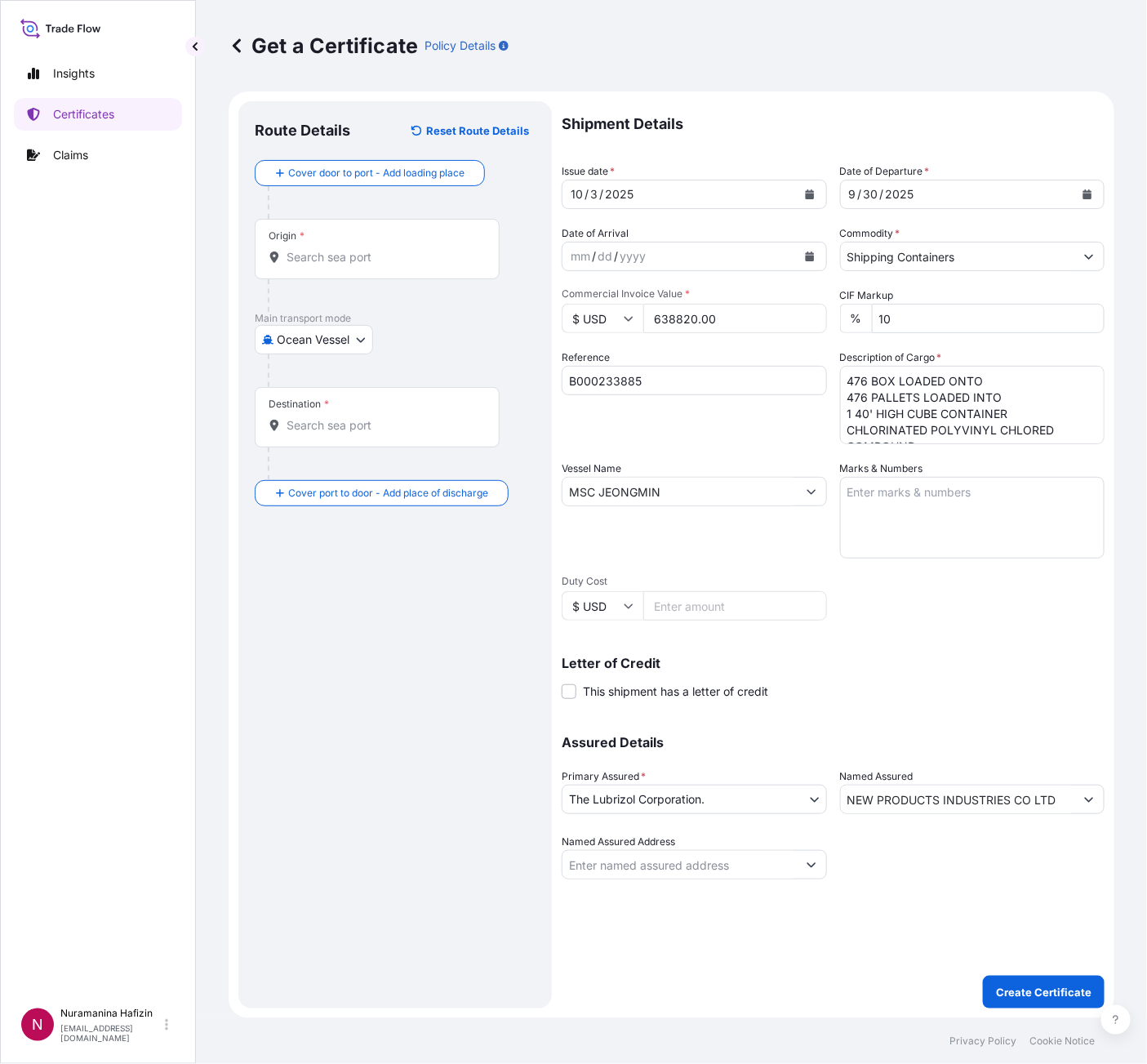
click at [376, 251] on input "Origin *" at bounding box center [383, 256] width 193 height 16
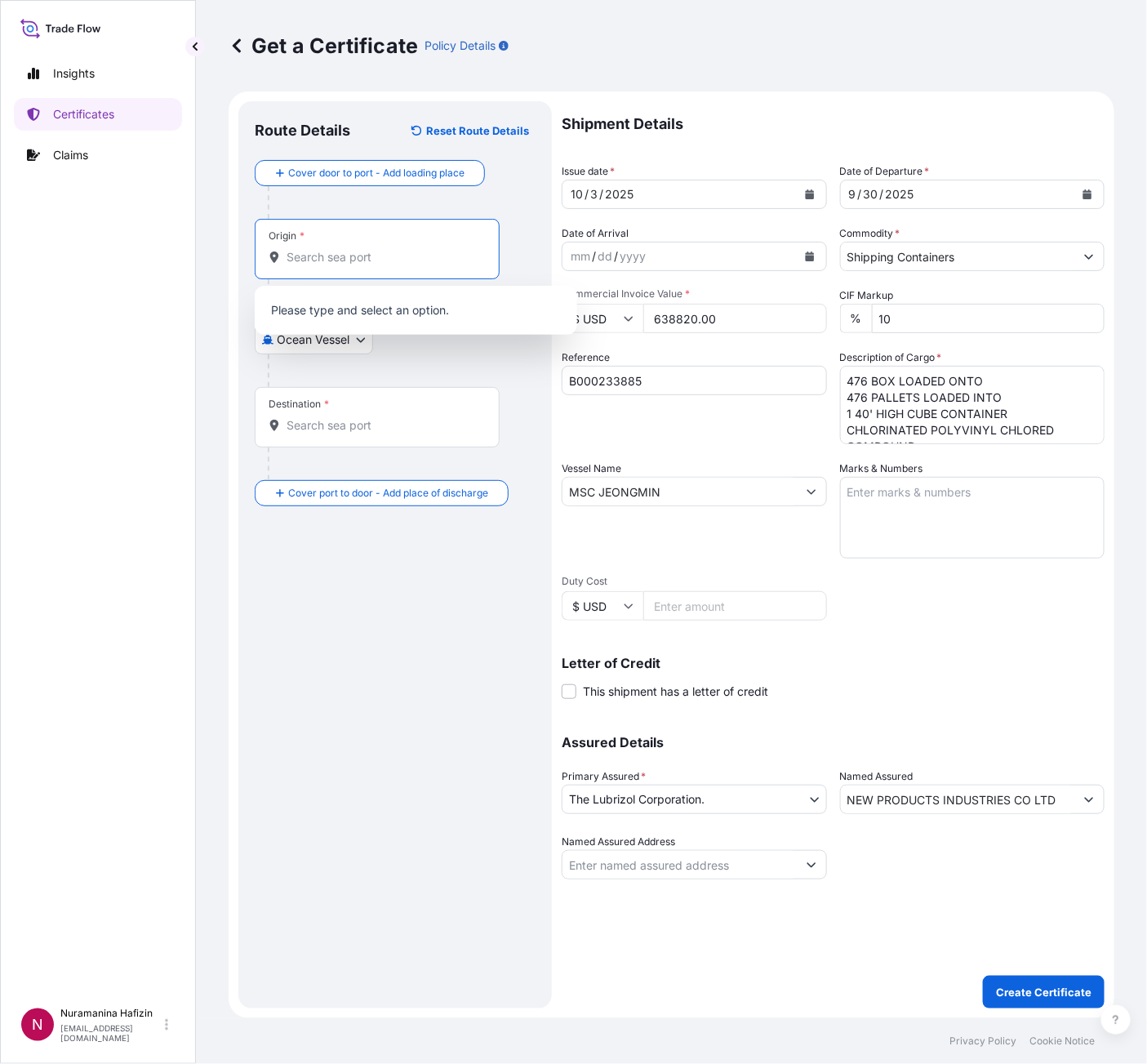
click at [356, 252] on input "Origin *" at bounding box center [383, 256] width 193 height 16
paste input "MEERHOUT"
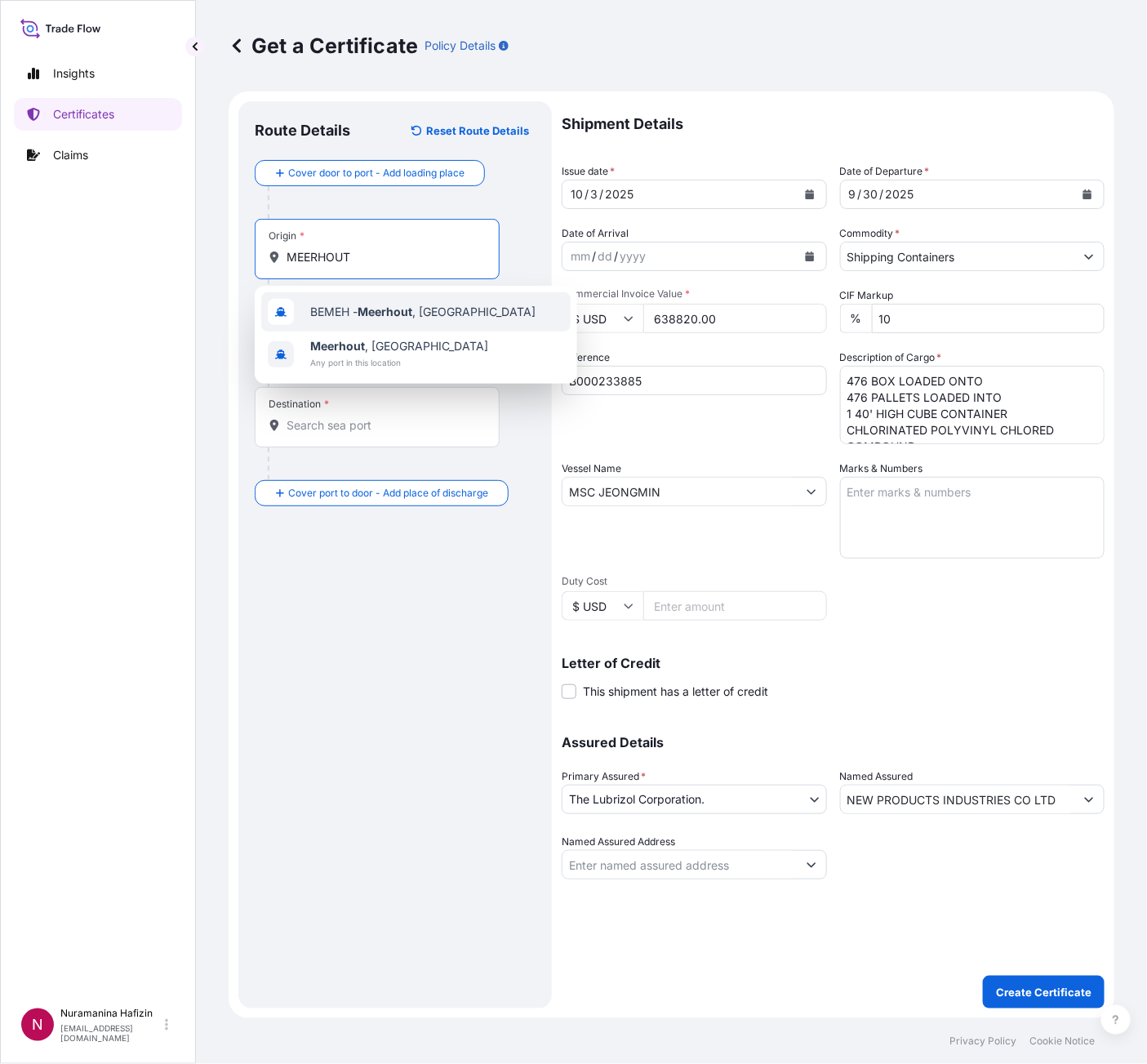
click at [352, 312] on span "BEMEH - [GEOGRAPHIC_DATA] , [GEOGRAPHIC_DATA]" at bounding box center [423, 311] width 225 height 16
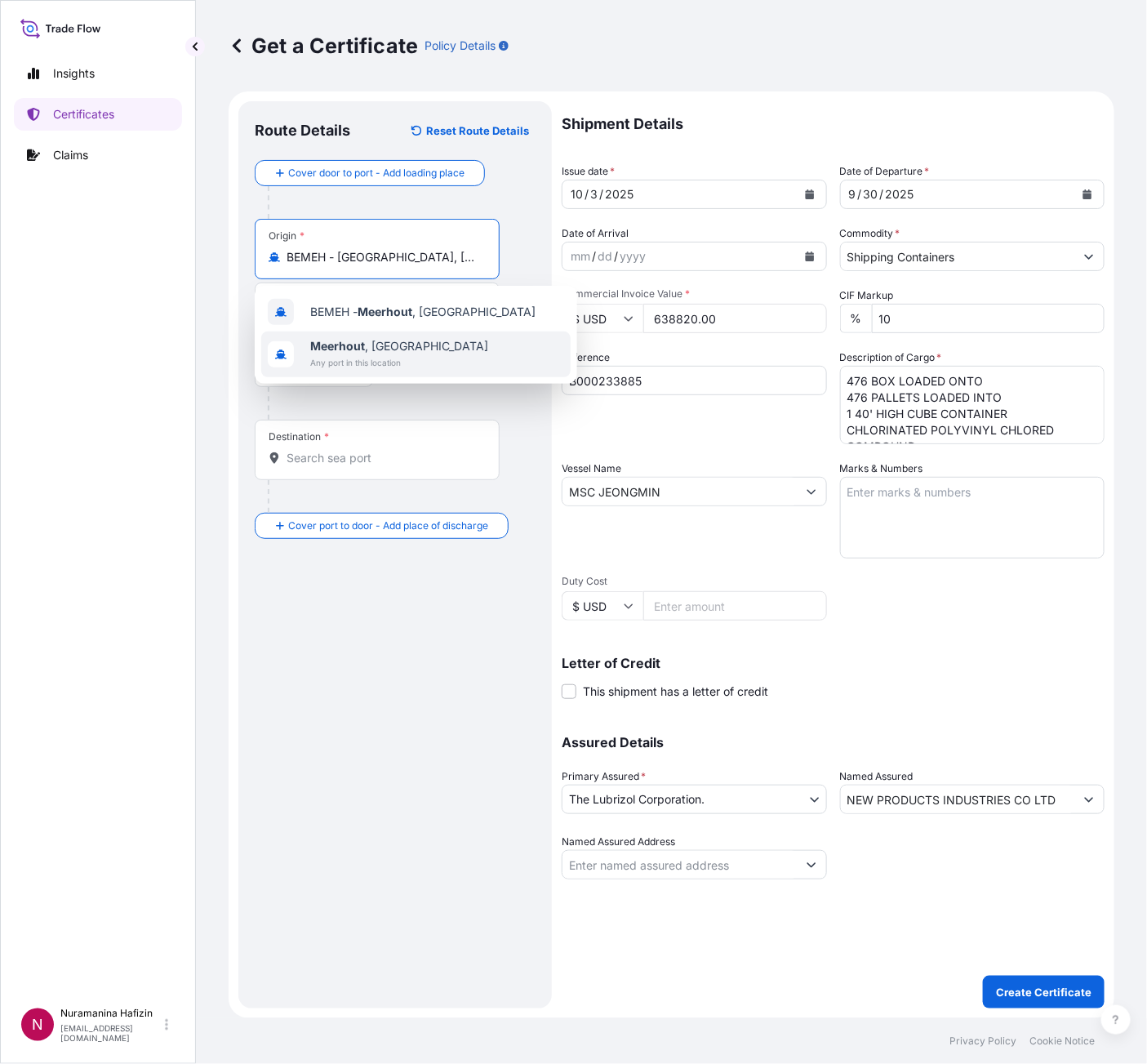
type input "BEMEH - [GEOGRAPHIC_DATA], [GEOGRAPHIC_DATA]"
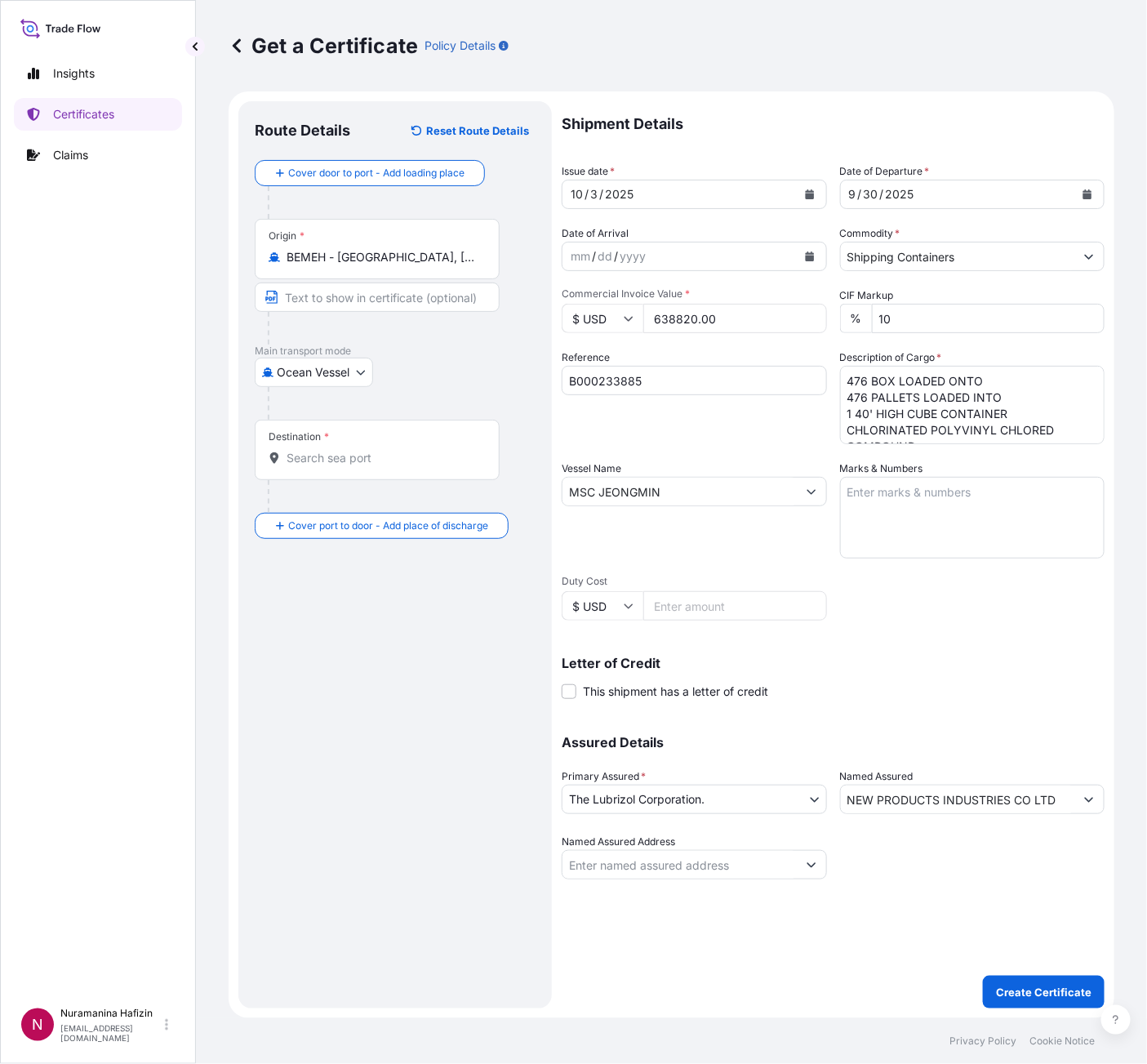
click at [314, 467] on input "Destination *" at bounding box center [383, 457] width 193 height 16
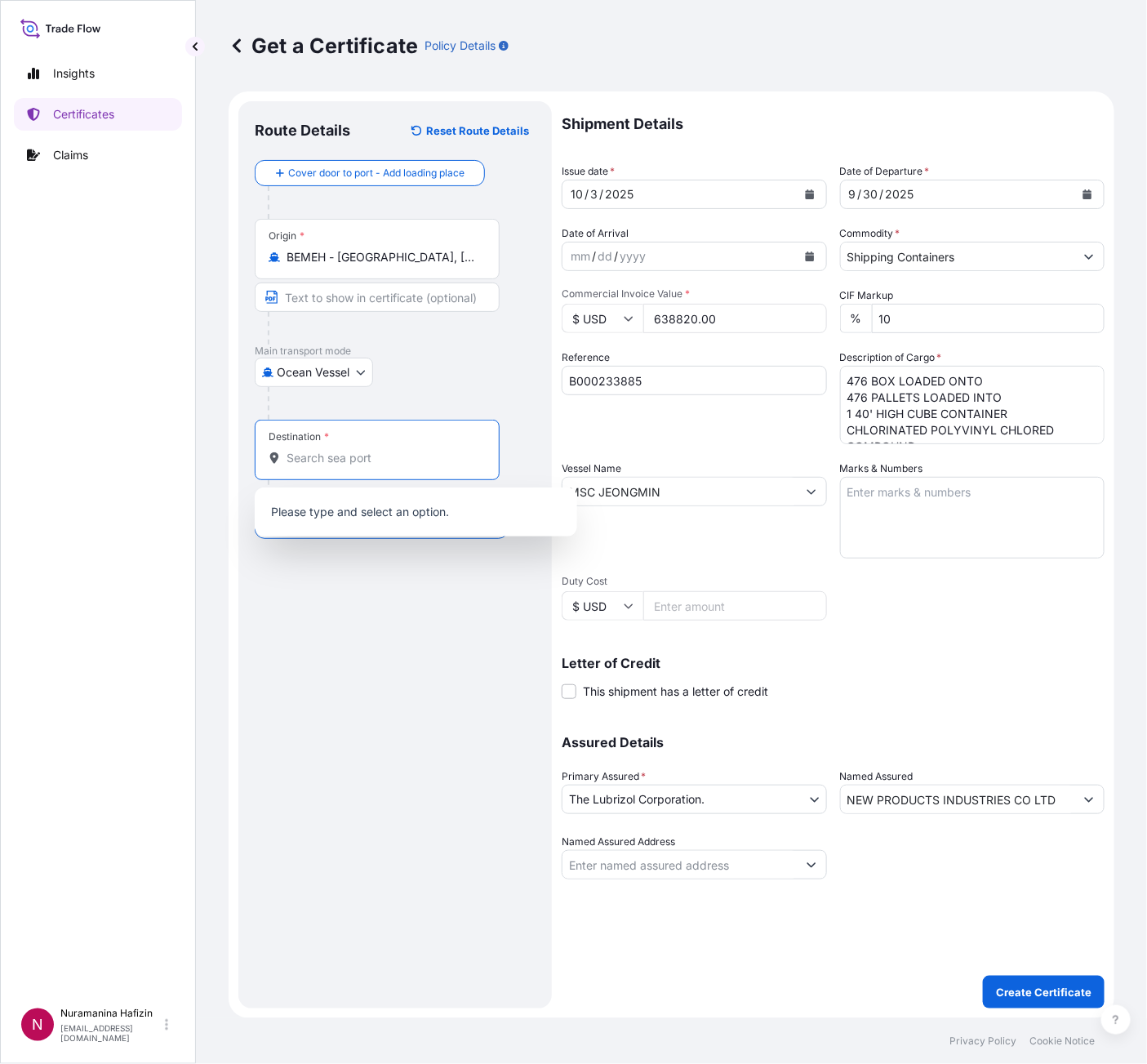
click at [358, 456] on input "Destination *" at bounding box center [383, 457] width 193 height 16
paste input "JEDDAH, [GEOGRAPHIC_DATA]"
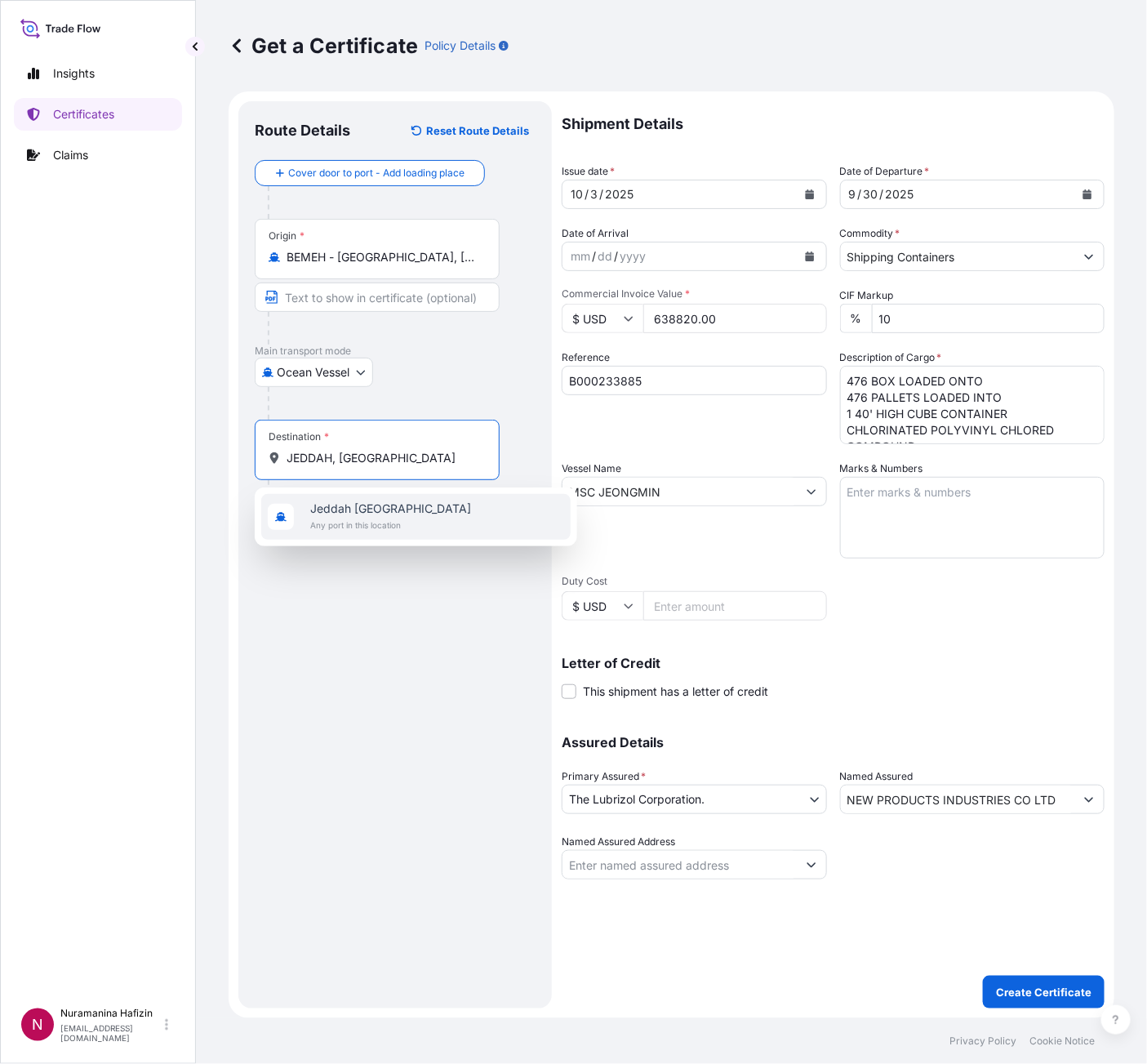
click at [380, 510] on span "Jeddah [GEOGRAPHIC_DATA]" at bounding box center [391, 508] width 161 height 16
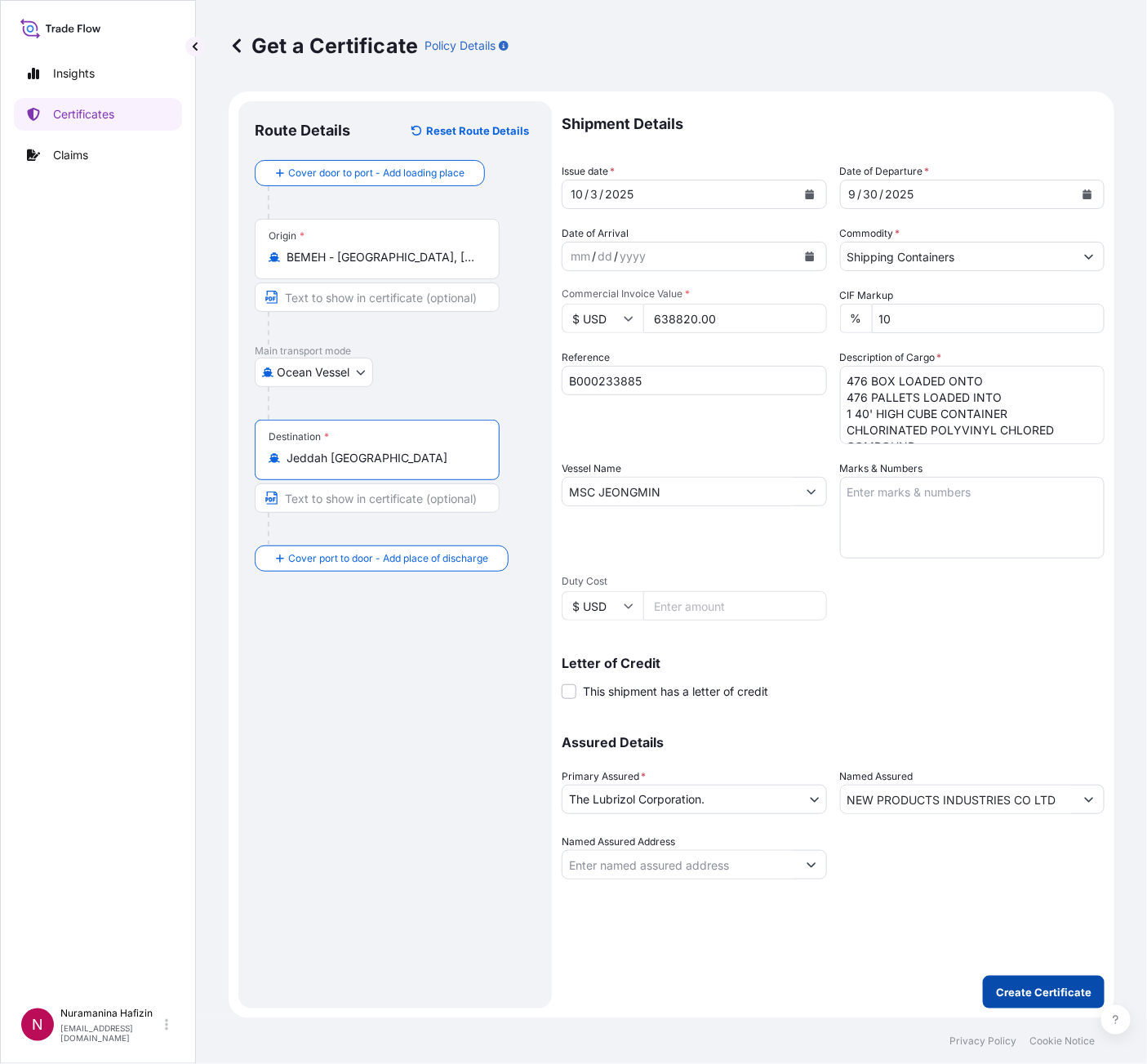
type input "Jeddah [GEOGRAPHIC_DATA]"
click at [1054, 988] on p "Create Certificate" at bounding box center [1044, 992] width 95 height 16
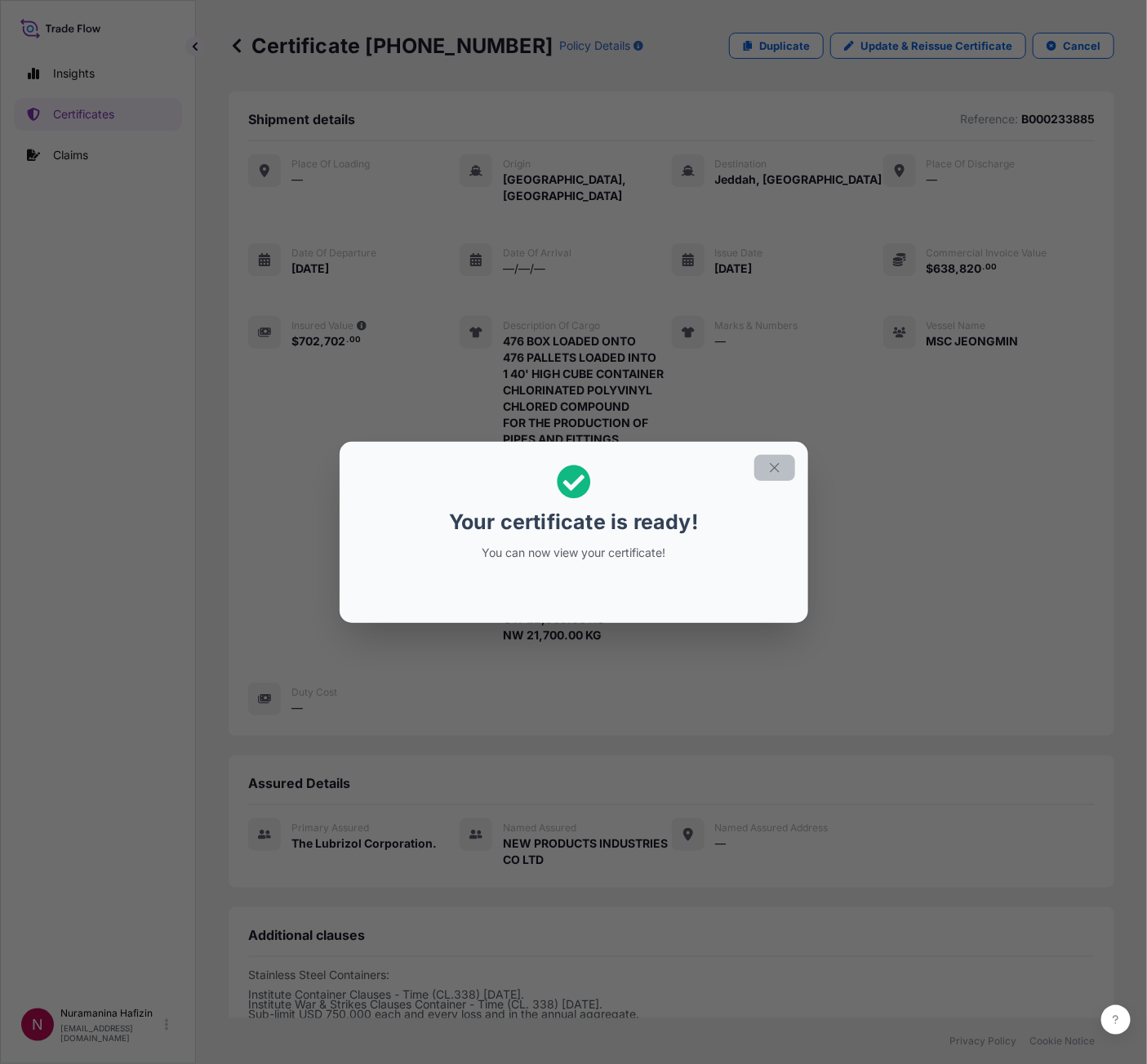
click at [784, 464] on button "button" at bounding box center [775, 468] width 41 height 26
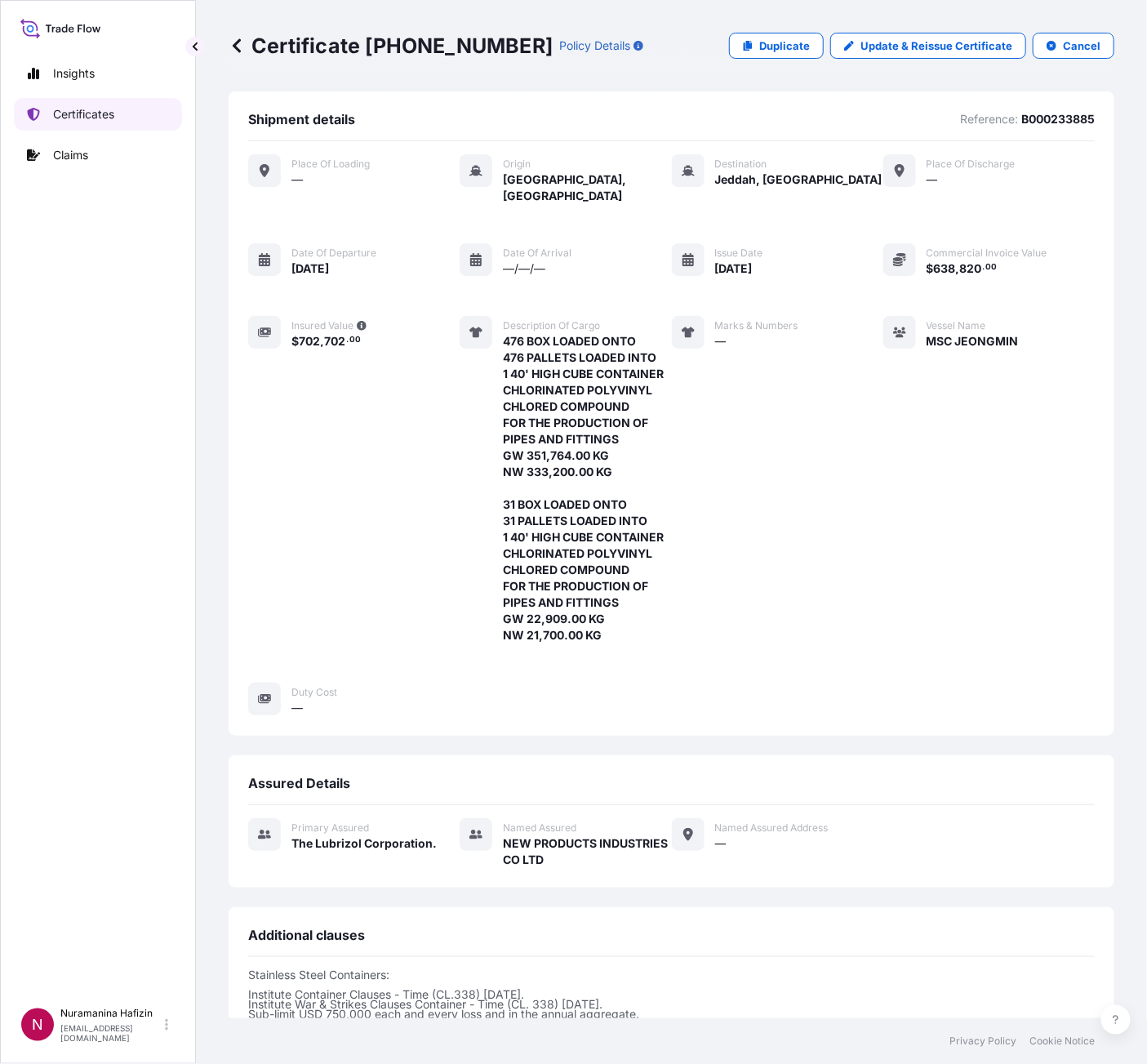
click at [108, 115] on p "Certificates" at bounding box center [84, 114] width 62 height 16
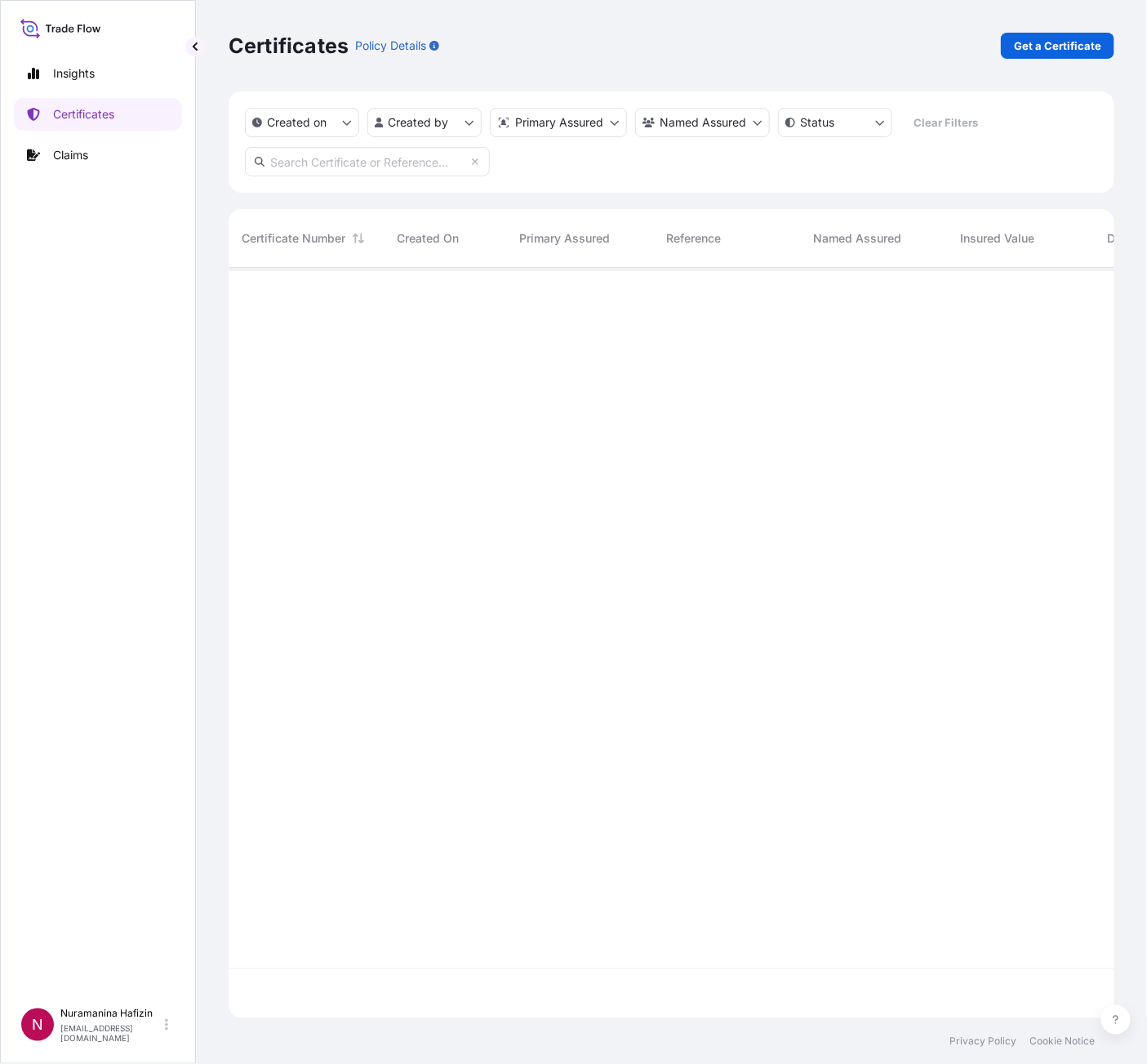
scroll to position [740, 867]
click at [382, 163] on input "text" at bounding box center [367, 161] width 245 height 29
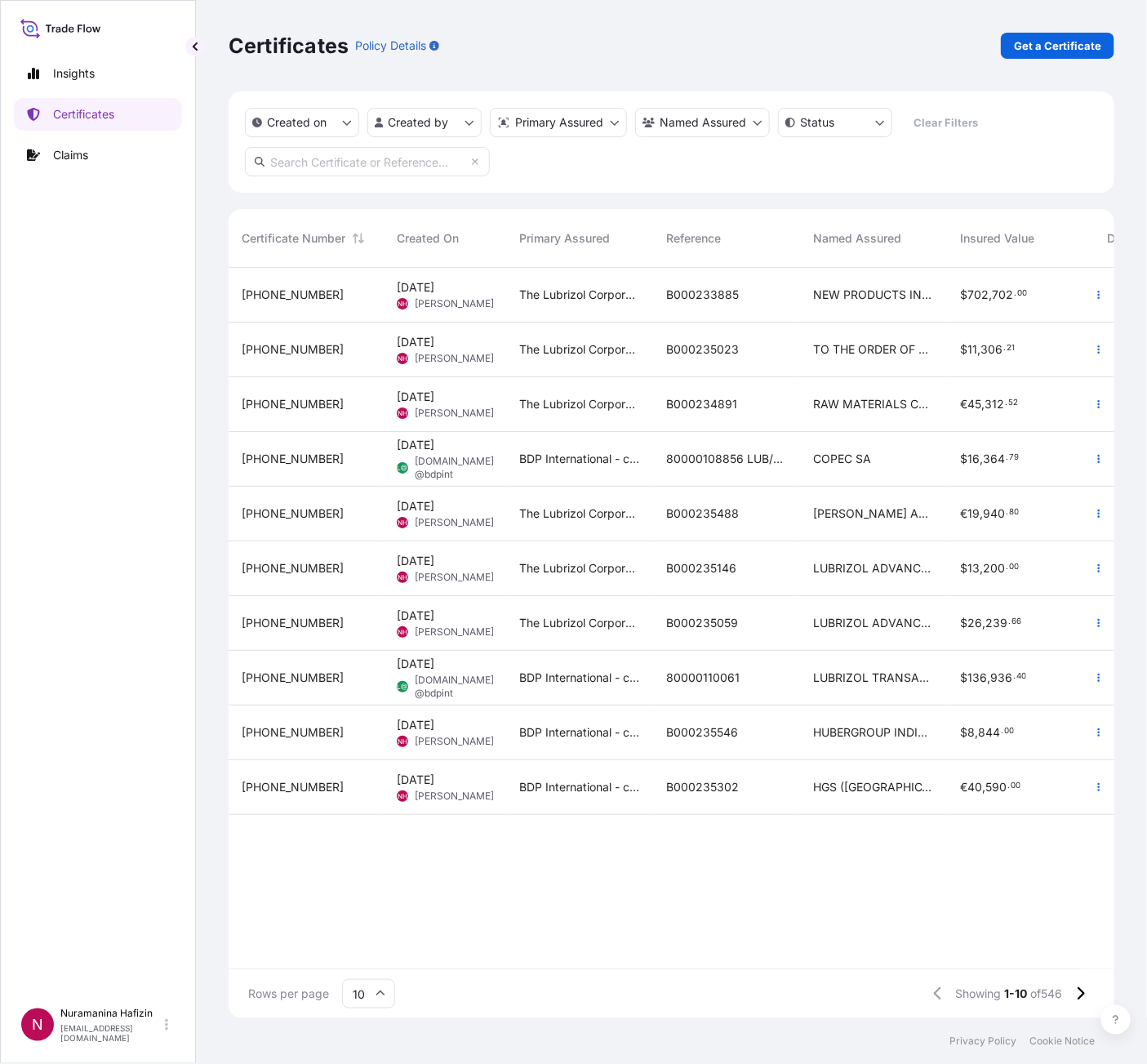
paste input "B000233885"
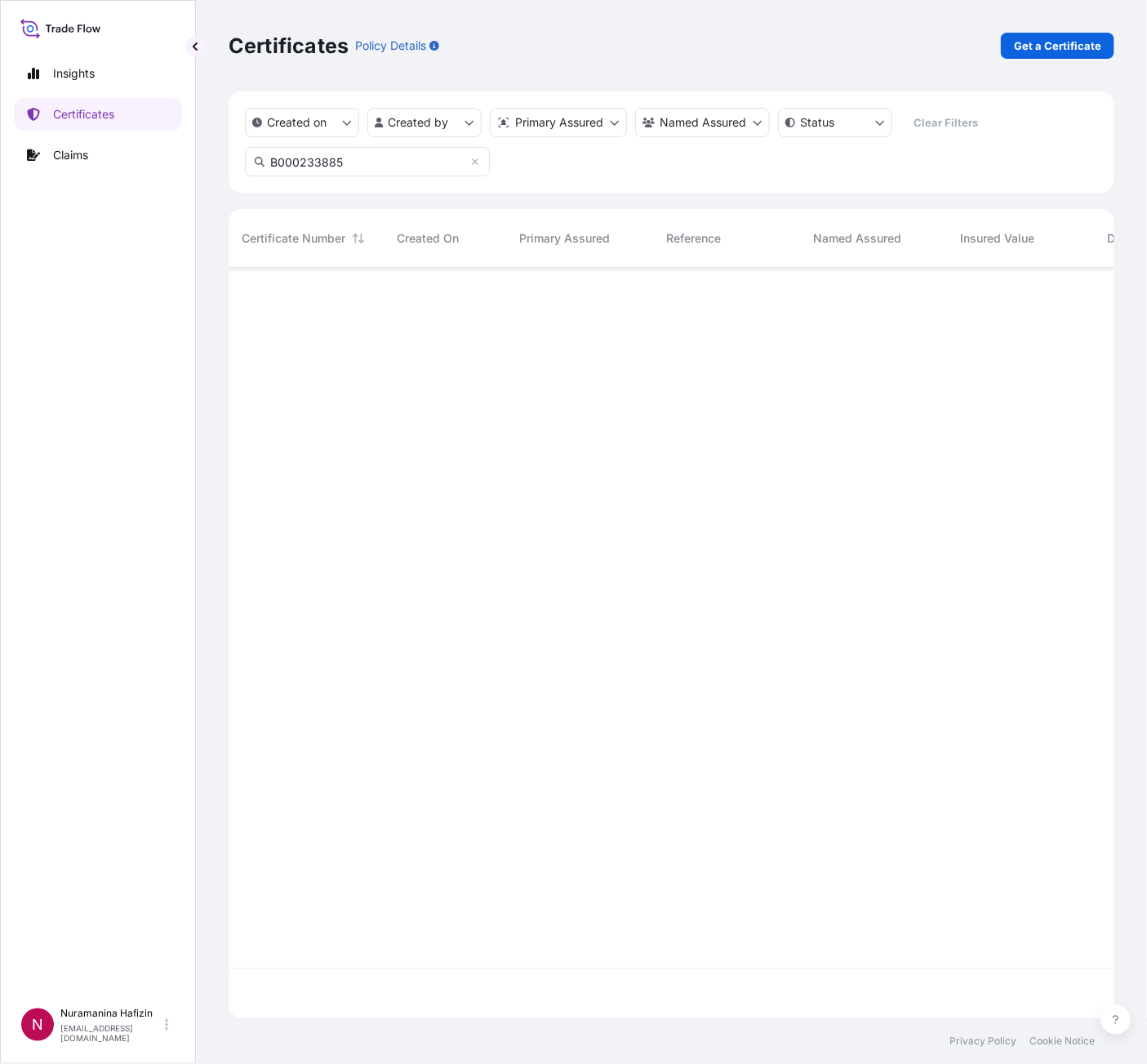
type input "B000233885"
click at [1088, 287] on button "button" at bounding box center [1099, 295] width 26 height 26
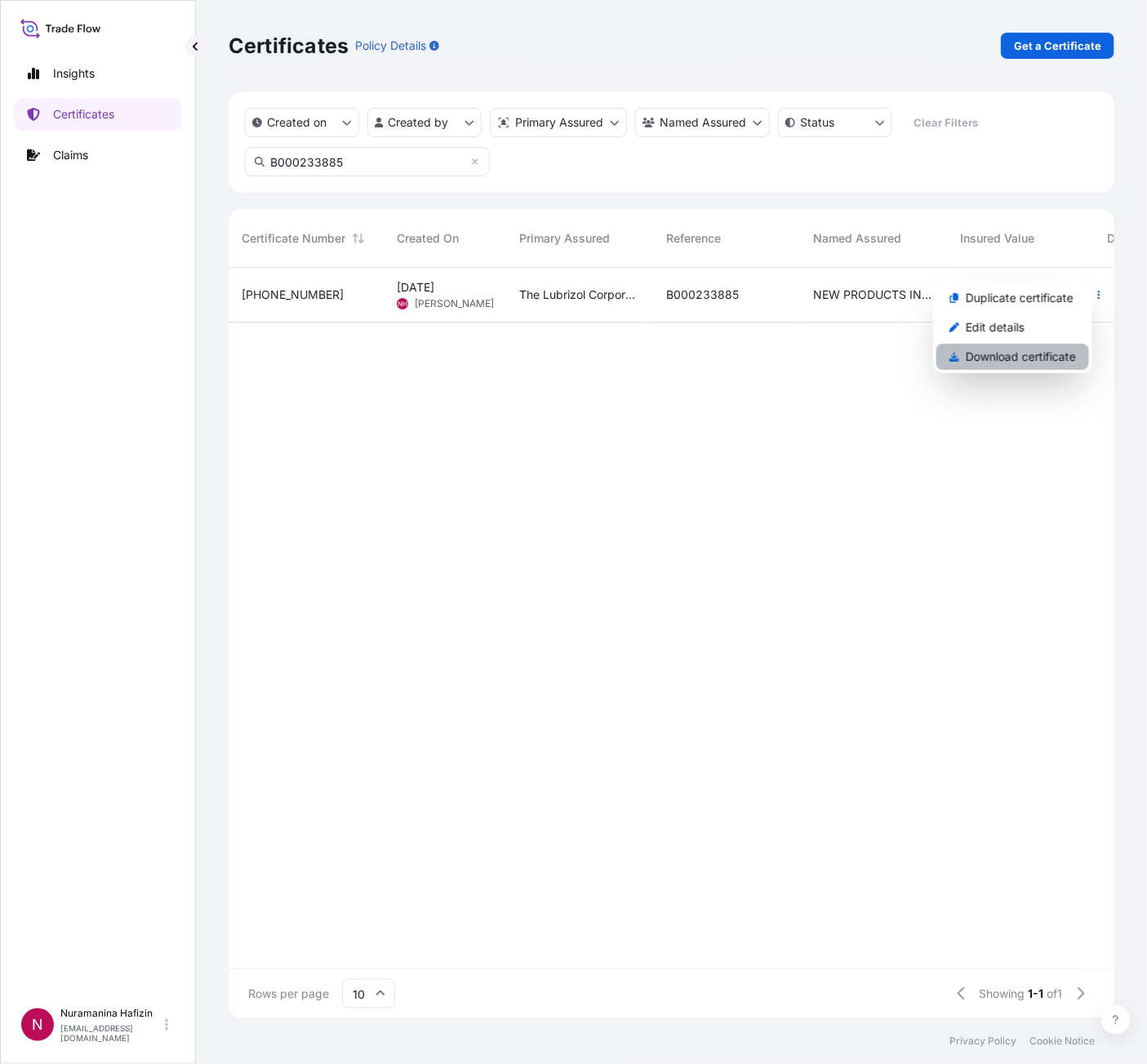
click at [1000, 349] on p "Download certificate" at bounding box center [1021, 356] width 110 height 16
